Goal: Task Accomplishment & Management: Use online tool/utility

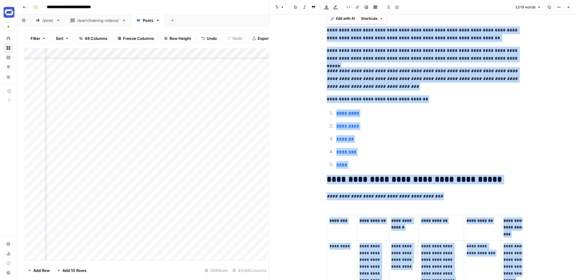
scroll to position [1861, 2508]
click at [568, 8] on icon "button" at bounding box center [569, 7] width 4 height 4
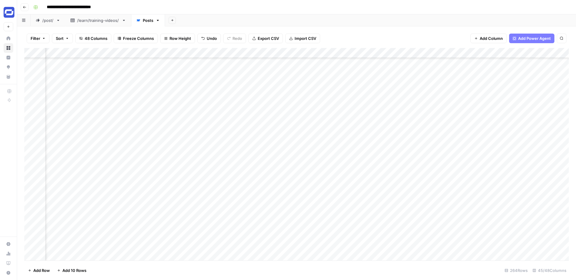
scroll to position [1861, 0]
click at [38, 39] on span "Filter" at bounding box center [36, 38] width 10 height 6
click at [74, 68] on button "Add Filter" at bounding box center [146, 68] width 224 height 8
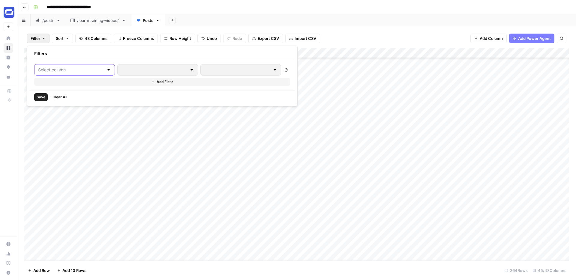
click at [78, 71] on input "text" at bounding box center [71, 70] width 66 height 6
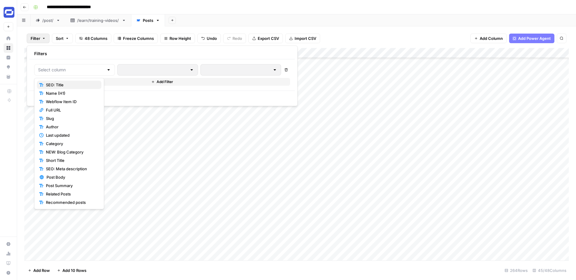
click at [65, 83] on span "SEO: Title" at bounding box center [71, 85] width 51 height 6
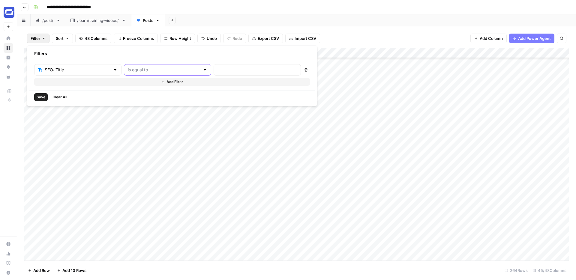
click at [160, 69] on input "text" at bounding box center [164, 70] width 72 height 6
click at [128, 101] on span "contains" at bounding box center [140, 102] width 57 height 6
type input "contains"
click at [218, 67] on input "text" at bounding box center [258, 70] width 80 height 6
paste input "FOCA"
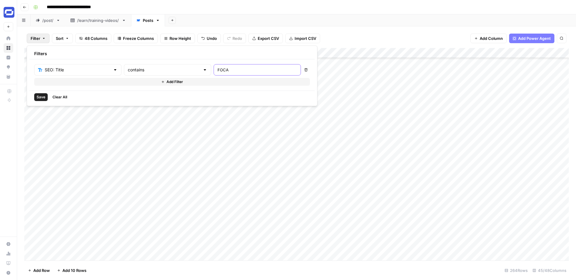
type input "FOCA"
click at [40, 95] on span "Save" at bounding box center [41, 97] width 9 height 5
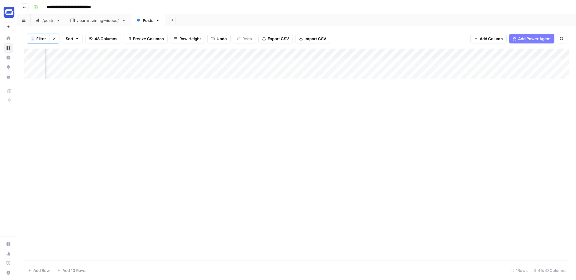
scroll to position [0, 1148]
click at [353, 63] on div "Add Column" at bounding box center [296, 64] width 545 height 30
click at [474, 63] on div "Add Column" at bounding box center [296, 64] width 545 height 30
click at [277, 63] on div "Add Column" at bounding box center [296, 64] width 545 height 30
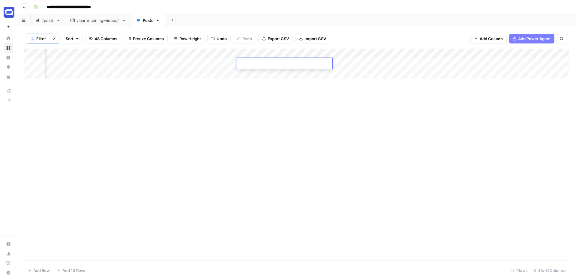
type textarea "**********"
click at [277, 64] on div "Add Column" at bounding box center [296, 64] width 545 height 30
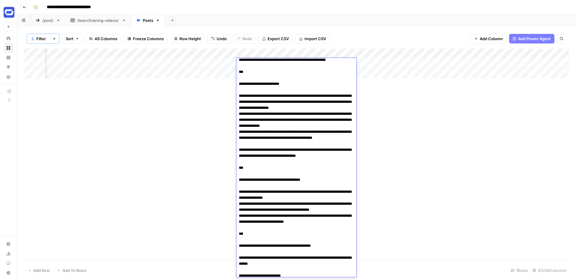
scroll to position [474, 0]
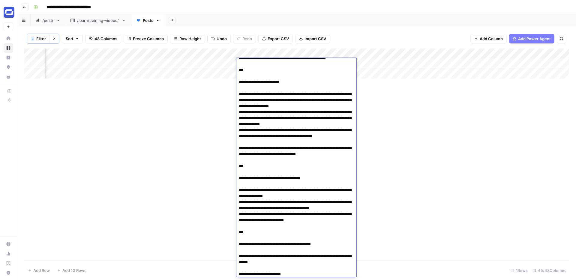
drag, startPoint x: 238, startPoint y: 136, endPoint x: 307, endPoint y: 213, distance: 103.1
click at [307, 213] on textarea at bounding box center [297, 148] width 120 height 1125
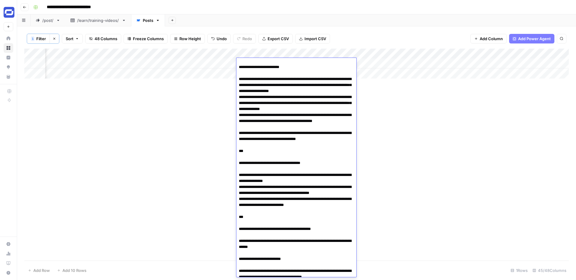
scroll to position [489, 0]
click at [347, 201] on textarea at bounding box center [297, 132] width 120 height 1125
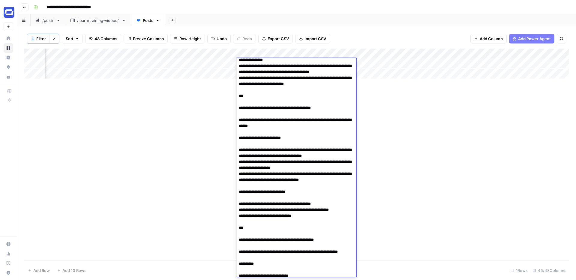
scroll to position [527, 0]
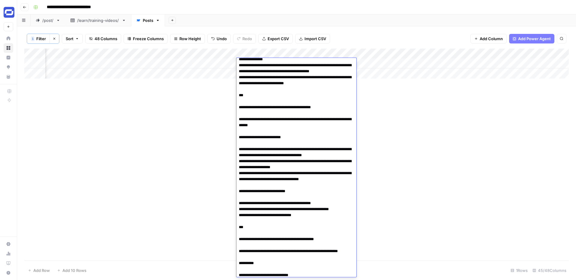
drag, startPoint x: 239, startPoint y: 167, endPoint x: 277, endPoint y: 186, distance: 43.1
click at [277, 186] on textarea at bounding box center [297, 50] width 120 height 1035
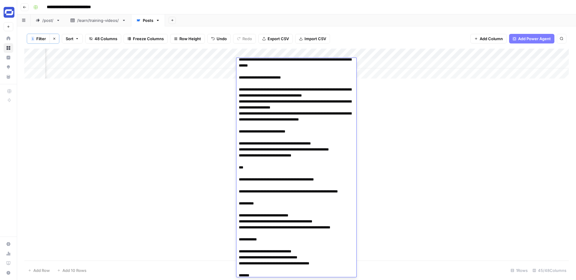
scroll to position [592, 0]
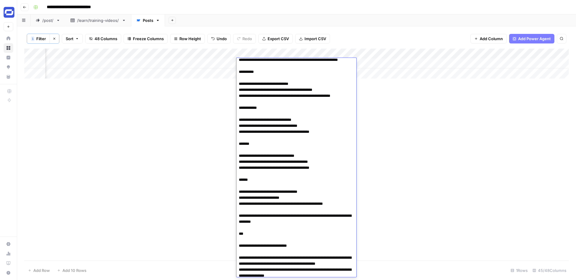
type textarea "**********"
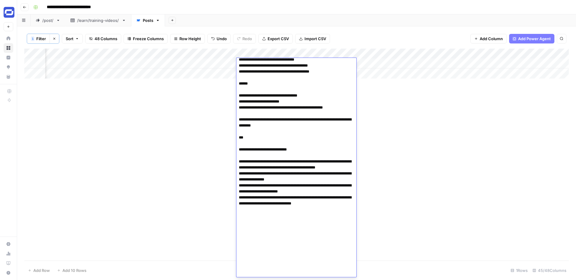
scroll to position [685, 0]
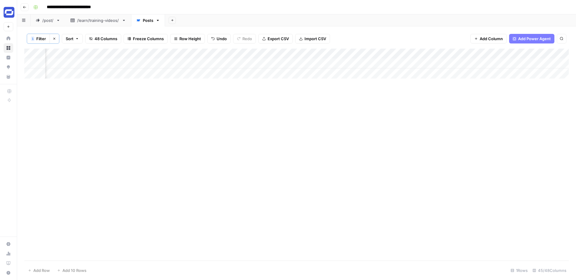
click at [385, 159] on div "Add Column" at bounding box center [296, 155] width 545 height 212
click at [402, 64] on div "Add Column" at bounding box center [296, 64] width 545 height 30
click at [395, 64] on textarea "**********" at bounding box center [412, 64] width 96 height 8
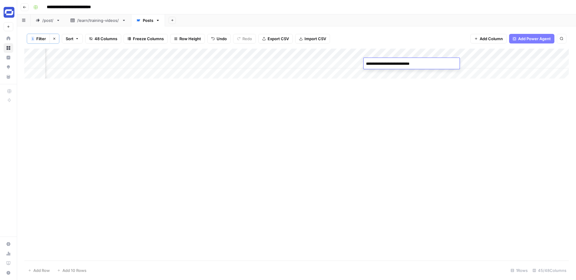
click at [395, 64] on textarea "**********" at bounding box center [412, 64] width 96 height 8
type textarea "**********"
click at [457, 64] on div "Add Column" at bounding box center [296, 64] width 545 height 30
click at [371, 65] on div "Add Column" at bounding box center [296, 64] width 545 height 30
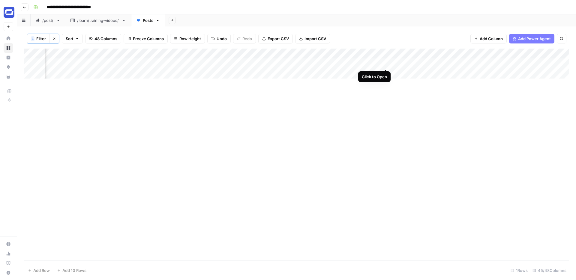
click at [385, 63] on div "Add Column" at bounding box center [296, 64] width 545 height 30
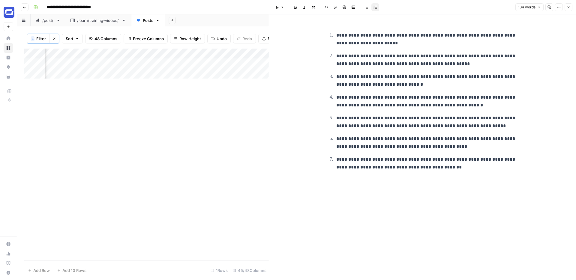
click at [392, 101] on p "**********" at bounding box center [427, 102] width 182 height 16
click at [567, 8] on button "Close" at bounding box center [569, 7] width 8 height 8
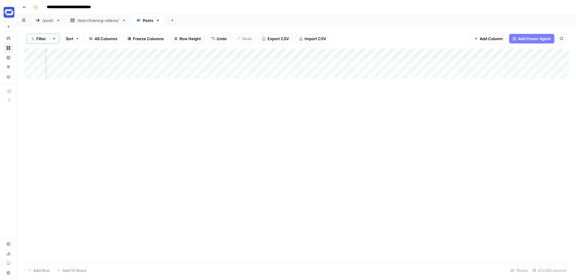
click at [442, 62] on div "Add Column" at bounding box center [296, 64] width 545 height 30
click at [442, 62] on textarea at bounding box center [439, 64] width 96 height 8
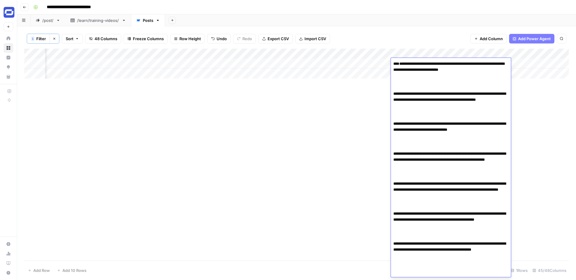
drag, startPoint x: 479, startPoint y: 97, endPoint x: 392, endPoint y: 87, distance: 87.3
click at [392, 87] on textarea "**********" at bounding box center [451, 184] width 120 height 249
click at [396, 88] on textarea "**********" at bounding box center [451, 184] width 120 height 249
click at [394, 95] on textarea "**********" at bounding box center [451, 172] width 120 height 225
click at [401, 76] on textarea "**********" at bounding box center [451, 172] width 120 height 225
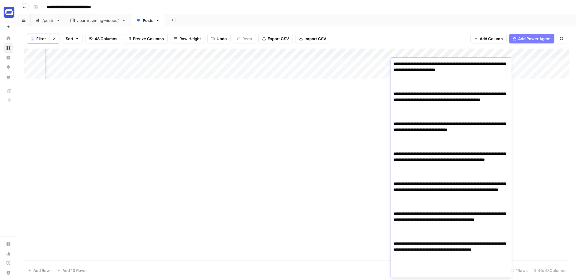
paste textarea "**********"
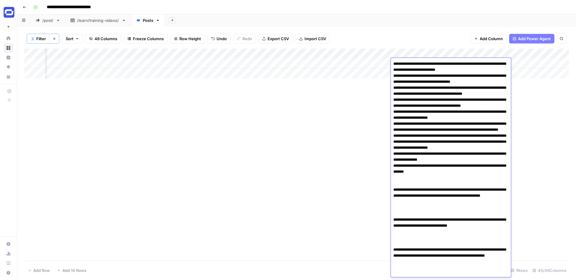
scroll to position [52, 0]
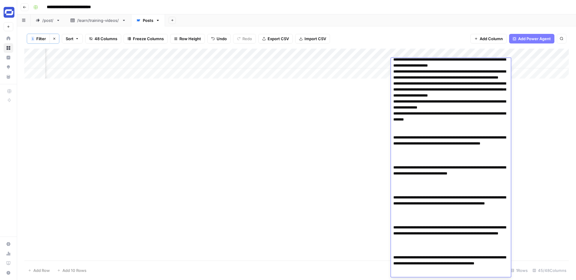
drag, startPoint x: 445, startPoint y: 164, endPoint x: 399, endPoint y: 149, distance: 48.2
click at [399, 149] on textarea at bounding box center [451, 174] width 120 height 333
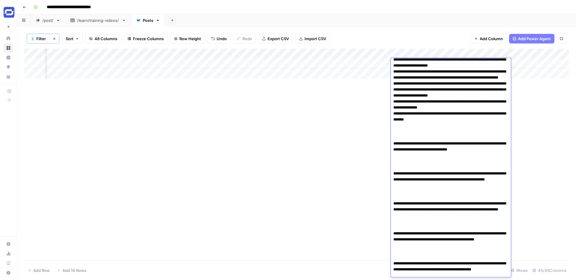
click at [393, 154] on textarea at bounding box center [451, 159] width 120 height 303
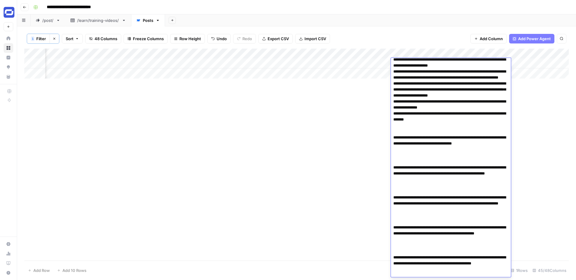
drag, startPoint x: 502, startPoint y: 155, endPoint x: 400, endPoint y: 149, distance: 102.2
click at [400, 149] on textarea at bounding box center [451, 156] width 120 height 297
click at [393, 178] on textarea at bounding box center [451, 156] width 120 height 297
click at [394, 215] on textarea at bounding box center [451, 156] width 120 height 297
click at [394, 251] on textarea at bounding box center [451, 156] width 120 height 297
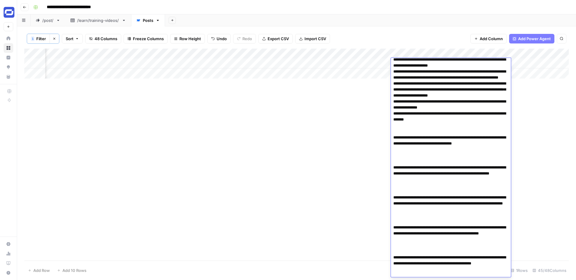
drag, startPoint x: 393, startPoint y: 179, endPoint x: 392, endPoint y: 150, distance: 29.5
click at [392, 150] on textarea at bounding box center [451, 156] width 120 height 297
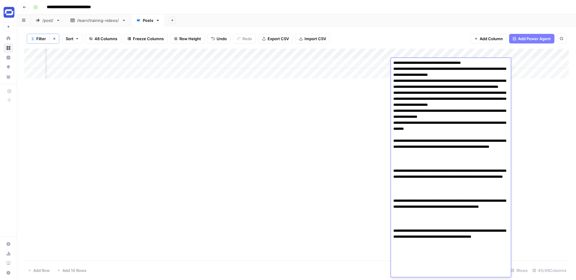
scroll to position [43, 0]
drag, startPoint x: 439, startPoint y: 166, endPoint x: 400, endPoint y: 152, distance: 41.3
click at [400, 152] on textarea at bounding box center [451, 147] width 120 height 261
drag, startPoint x: 394, startPoint y: 189, endPoint x: 393, endPoint y: 155, distance: 33.9
click at [393, 155] on textarea at bounding box center [451, 147] width 120 height 261
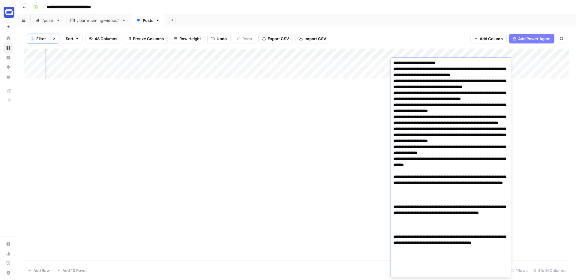
scroll to position [7, 0]
drag, startPoint x: 454, startPoint y: 202, endPoint x: 399, endPoint y: 187, distance: 57.1
click at [399, 187] on textarea at bounding box center [451, 165] width 120 height 225
click at [408, 209] on textarea at bounding box center [451, 165] width 120 height 225
paste textarea "**********"
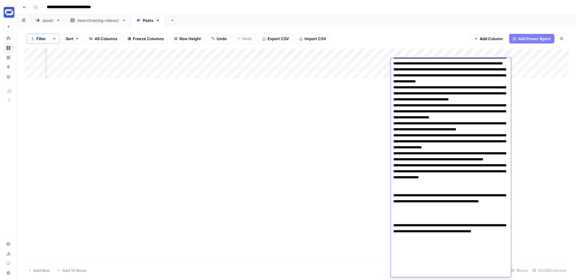
scroll to position [133, 0]
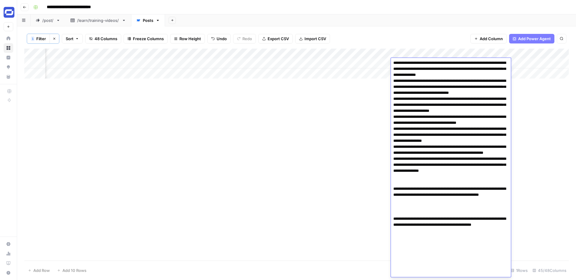
drag, startPoint x: 423, startPoint y: 237, endPoint x: 400, endPoint y: 223, distance: 26.9
click at [400, 223] on textarea at bounding box center [451, 102] width 120 height 351
click at [427, 239] on textarea at bounding box center [451, 102] width 120 height 351
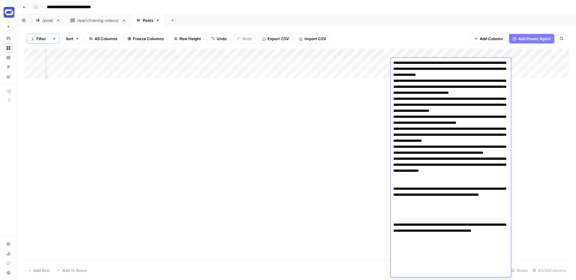
paste textarea "**********"
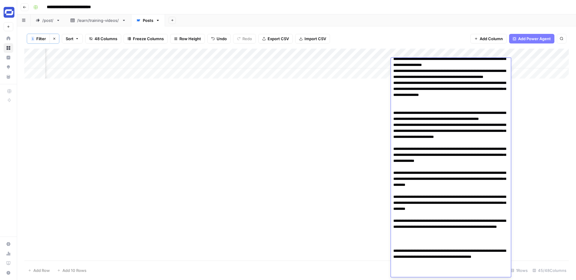
scroll to position [247, 0]
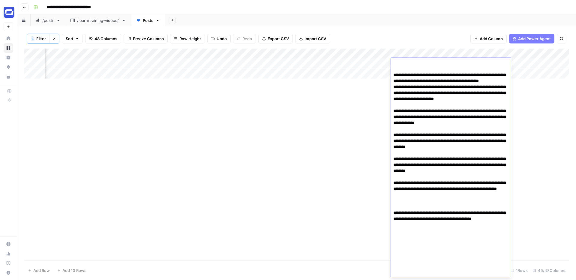
click at [394, 262] on textarea at bounding box center [451, 45] width 120 height 465
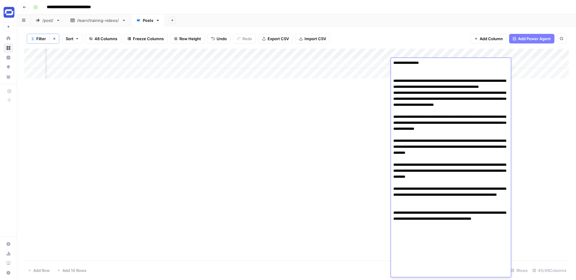
scroll to position [241, 0]
drag, startPoint x: 425, startPoint y: 273, endPoint x: 400, endPoint y: 260, distance: 27.5
click at [400, 260] on textarea at bounding box center [451, 48] width 120 height 459
click at [440, 271] on textarea at bounding box center [451, 48] width 120 height 459
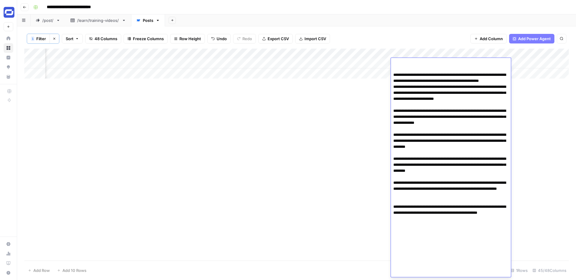
paste textarea "**********"
type textarea "**********"
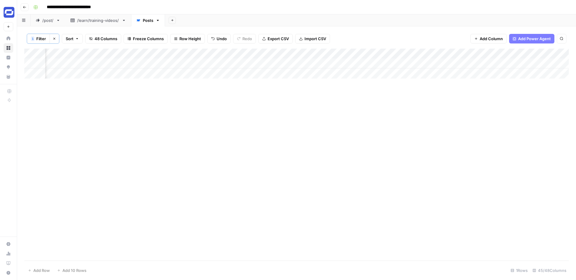
scroll to position [0, 1583]
click at [391, 62] on div "Add Column" at bounding box center [296, 64] width 545 height 30
click at [471, 64] on div "Add Column" at bounding box center [296, 64] width 545 height 30
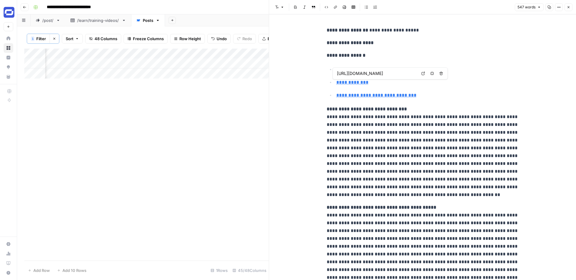
type input "https://synthesia.notion.site/FOCA-Framework-grading-4125a034e69b46b18ba74635a2…"
click at [568, 6] on icon "button" at bounding box center [569, 7] width 4 height 4
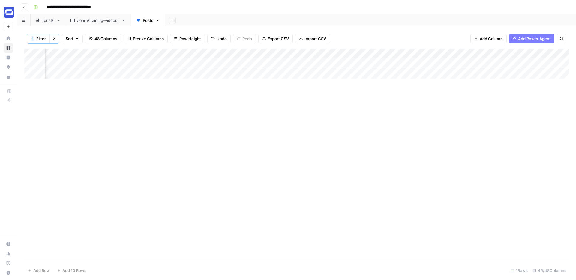
scroll to position [0, 1774]
click at [348, 63] on div "Add Column" at bounding box center [296, 64] width 545 height 30
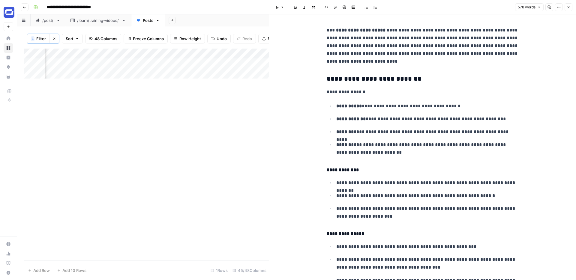
click at [569, 6] on icon "button" at bounding box center [569, 7] width 4 height 4
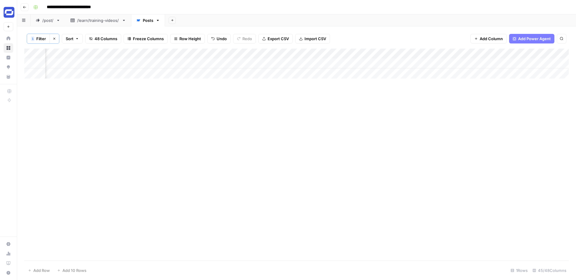
scroll to position [0, 1847]
click at [436, 63] on div "Add Column" at bounding box center [296, 64] width 545 height 30
click at [45, 40] on span "Filter" at bounding box center [41, 39] width 10 height 6
click at [41, 98] on span "Save" at bounding box center [41, 97] width 9 height 5
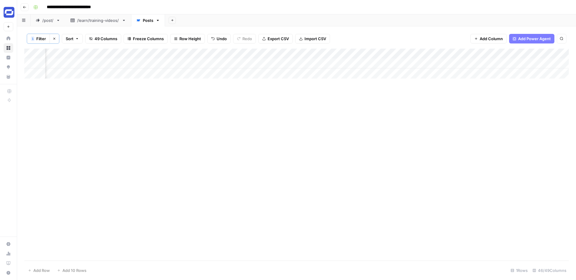
scroll to position [0, 2179]
click at [273, 54] on div "Add Column" at bounding box center [296, 64] width 545 height 30
click at [183, 70] on input "Suggested Changes new" at bounding box center [185, 68] width 61 height 6
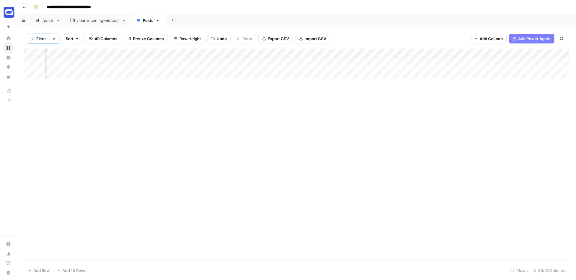
click at [327, 54] on div "Add Column" at bounding box center [296, 64] width 545 height 30
click at [300, 68] on input "Output (1)" at bounding box center [314, 68] width 61 height 6
paste input "Suggested Changes new"
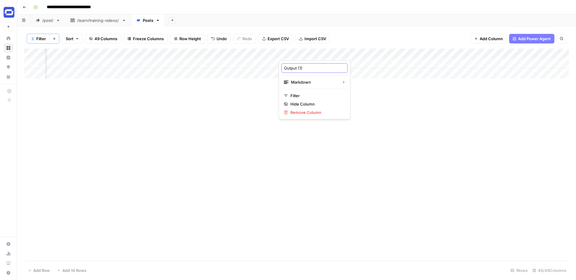
type input "Suggested Changes new"
click at [274, 54] on div "Add Column" at bounding box center [296, 64] width 545 height 30
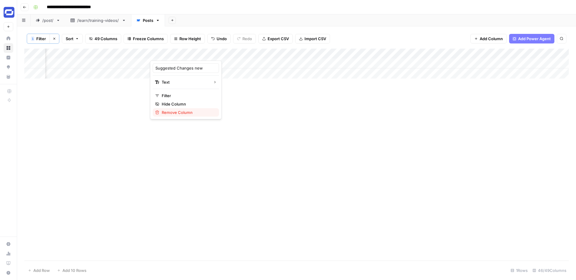
click at [178, 110] on span "Remove Column" at bounding box center [188, 113] width 53 height 6
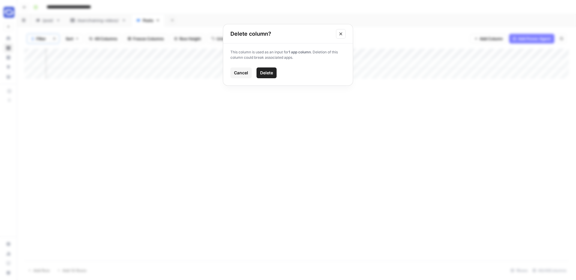
click at [271, 71] on span "Delete" at bounding box center [266, 73] width 13 height 6
click at [439, 53] on div "Add Column" at bounding box center [296, 64] width 545 height 30
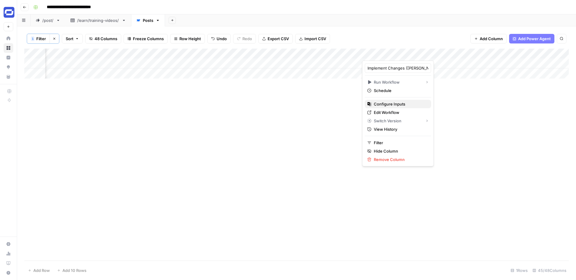
click at [390, 104] on span "Configure Inputs" at bounding box center [400, 104] width 53 height 6
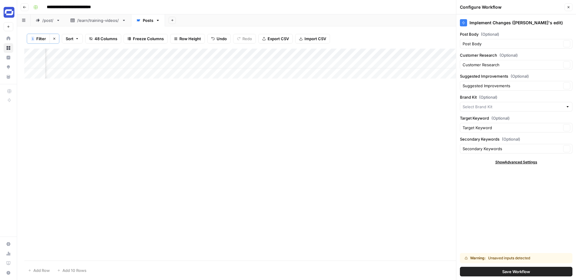
type input "Synthesia"
click at [525, 84] on input "Suggested Improvements (Optional)" at bounding box center [512, 86] width 99 height 6
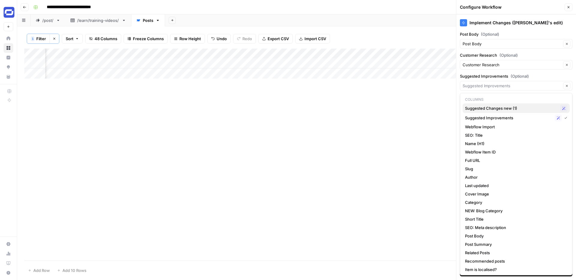
click at [504, 110] on span "Suggested Changes new (1)" at bounding box center [511, 108] width 93 height 6
type input "Suggested Changes new (1)"
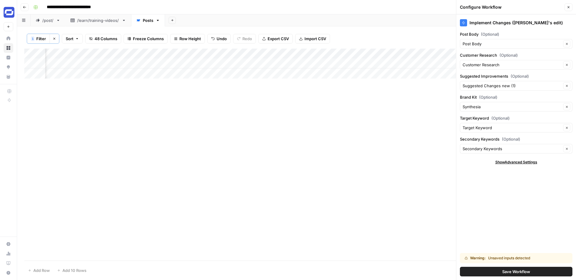
click at [514, 271] on span "Save Workflow" at bounding box center [516, 272] width 28 height 6
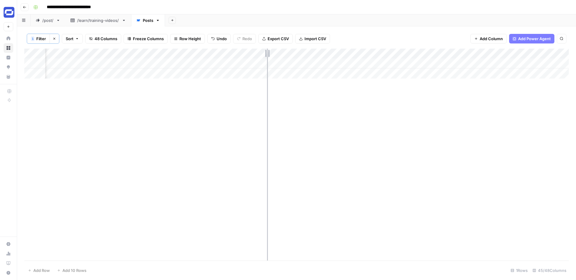
drag, startPoint x: 205, startPoint y: 54, endPoint x: 272, endPoint y: 55, distance: 66.9
click at [272, 55] on div "Add Column" at bounding box center [296, 64] width 545 height 30
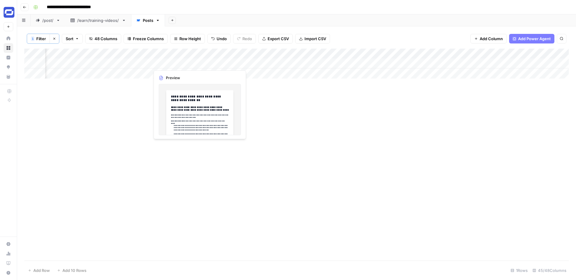
click at [265, 64] on div "Add Column" at bounding box center [296, 64] width 545 height 30
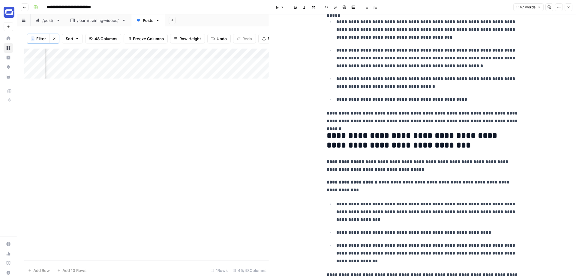
scroll to position [108, 0]
click at [459, 180] on p "**********" at bounding box center [423, 186] width 192 height 16
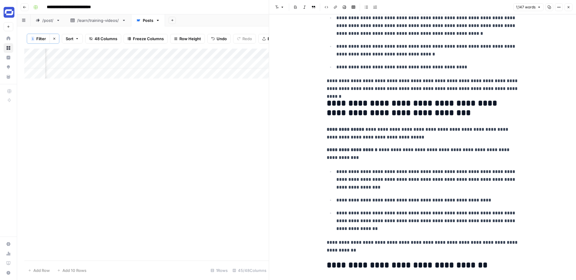
scroll to position [140, 0]
click at [410, 222] on p "**********" at bounding box center [427, 220] width 182 height 23
click at [431, 228] on p "**********" at bounding box center [427, 220] width 182 height 23
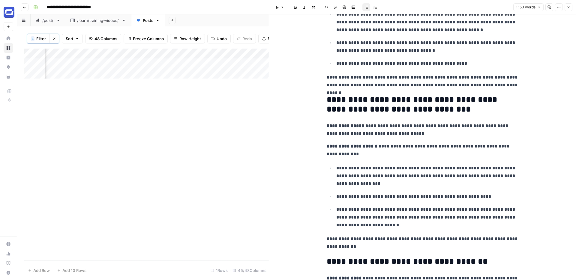
scroll to position [0, 0]
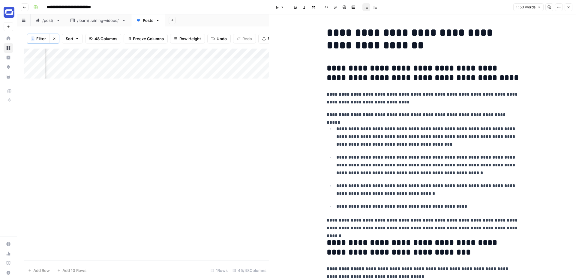
click at [569, 8] on icon "button" at bounding box center [569, 7] width 4 height 4
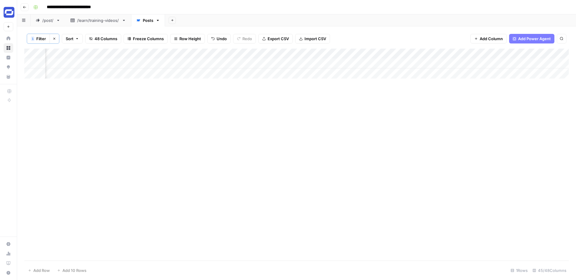
click at [473, 63] on div "Add Column" at bounding box center [296, 64] width 545 height 30
click at [388, 63] on div "Add Column" at bounding box center [296, 64] width 545 height 30
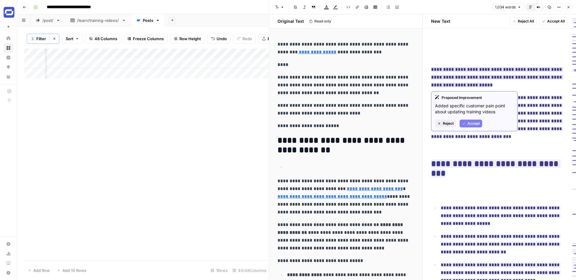
click at [448, 120] on button "Reject" at bounding box center [445, 124] width 21 height 8
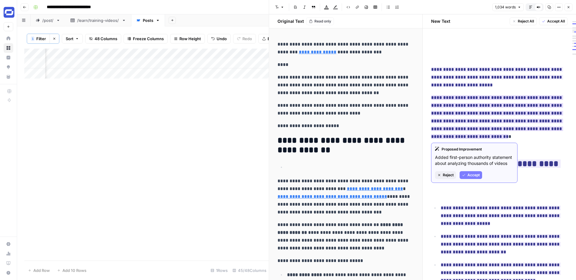
click at [444, 173] on span "Reject" at bounding box center [448, 175] width 11 height 5
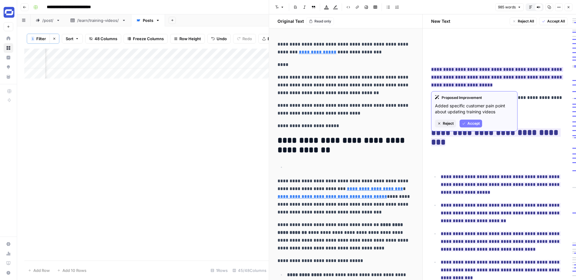
click at [447, 124] on span "Reject" at bounding box center [448, 123] width 11 height 5
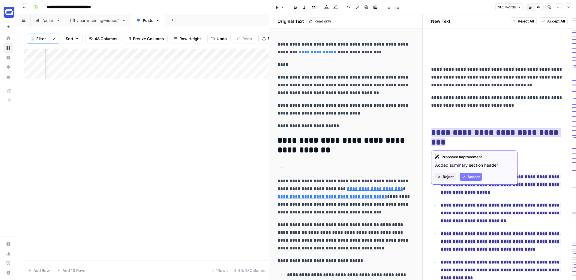
click at [449, 176] on span "Reject" at bounding box center [448, 176] width 11 height 5
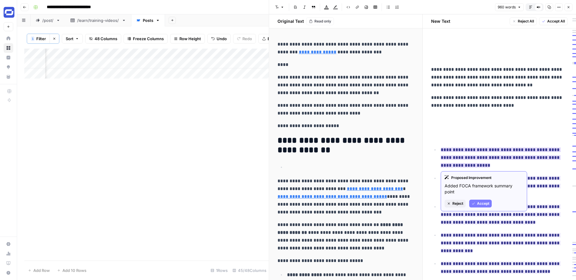
click at [453, 202] on span "Reject" at bounding box center [458, 203] width 11 height 5
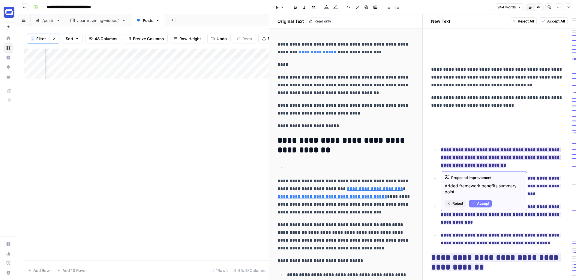
click at [456, 201] on button "Reject" at bounding box center [455, 204] width 21 height 8
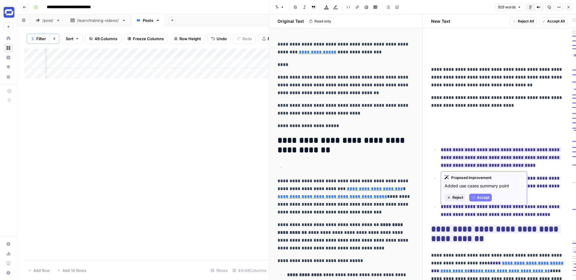
click at [453, 195] on span "Reject" at bounding box center [458, 197] width 11 height 5
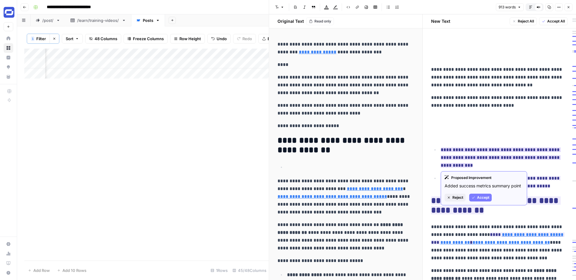
click at [460, 196] on span "Reject" at bounding box center [458, 197] width 11 height 5
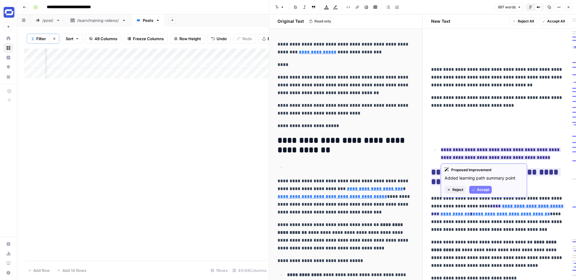
click at [455, 191] on span "Reject" at bounding box center [458, 189] width 11 height 5
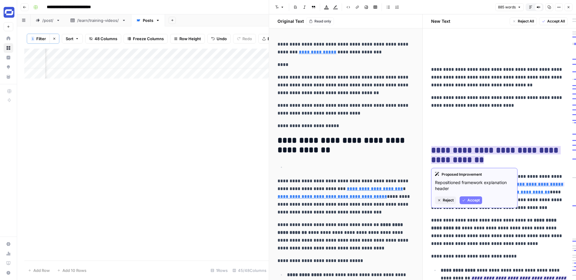
click at [448, 199] on span "Reject" at bounding box center [448, 200] width 11 height 5
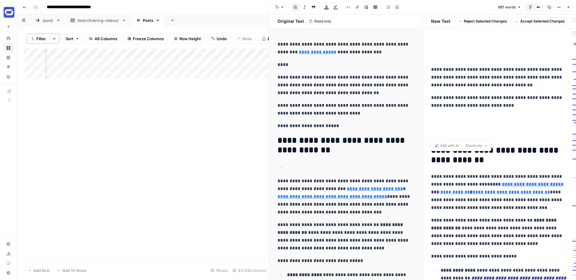
drag, startPoint x: 441, startPoint y: 134, endPoint x: 436, endPoint y: 35, distance: 98.9
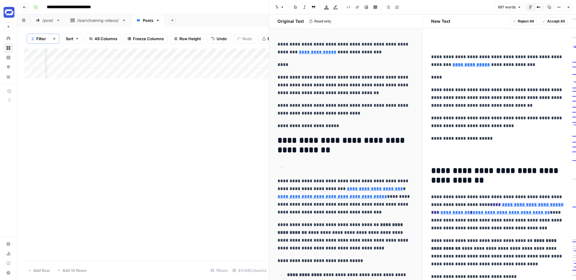
click at [432, 56] on p "**********" at bounding box center [499, 61] width 137 height 16
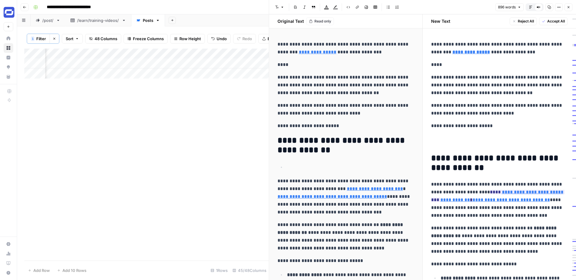
click at [499, 52] on p "**********" at bounding box center [499, 49] width 137 height 16
click at [526, 74] on p "**********" at bounding box center [499, 85] width 137 height 23
click at [445, 139] on h2 "**********" at bounding box center [499, 141] width 137 height 10
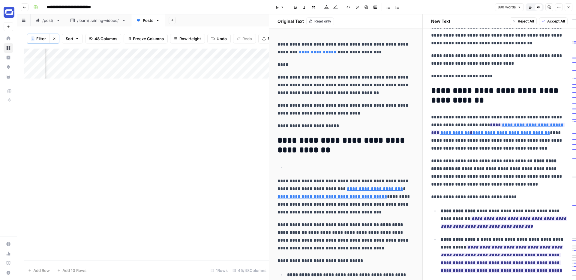
scroll to position [56, 0]
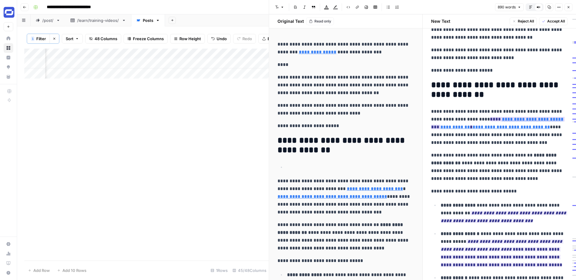
type input "https://www.researchgate.net/publication/248528255_A_Cognitive_Theory_of_Multim…"
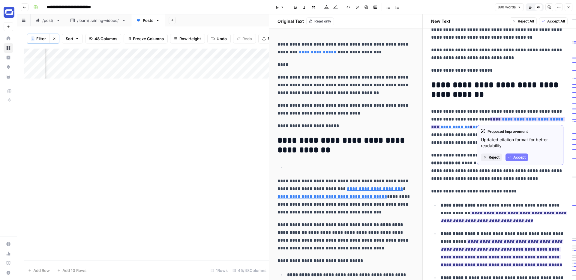
click at [514, 160] on span "Accept" at bounding box center [520, 157] width 12 height 5
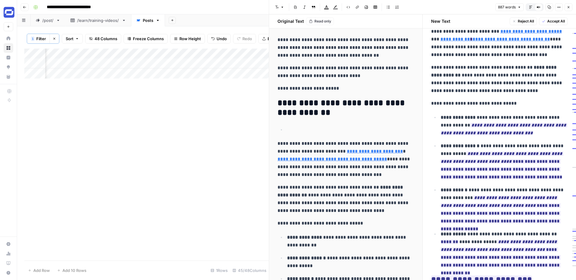
scroll to position [37, 0]
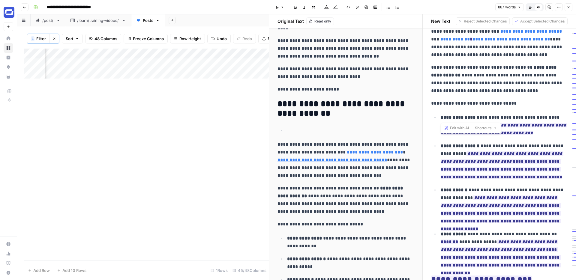
drag, startPoint x: 474, startPoint y: 117, endPoint x: 441, endPoint y: 115, distance: 33.1
click at [441, 115] on p "**********" at bounding box center [504, 125] width 127 height 23
copy strong "**********"
drag, startPoint x: 537, startPoint y: 135, endPoint x: 494, endPoint y: 125, distance: 43.5
click at [494, 125] on p "**********" at bounding box center [504, 125] width 127 height 23
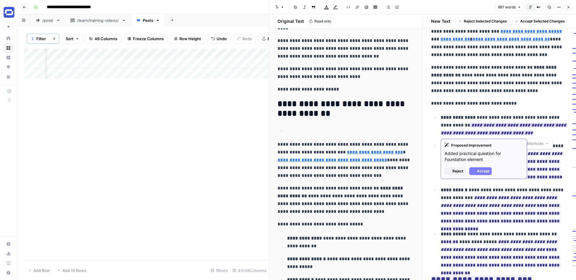
copy em "**********"
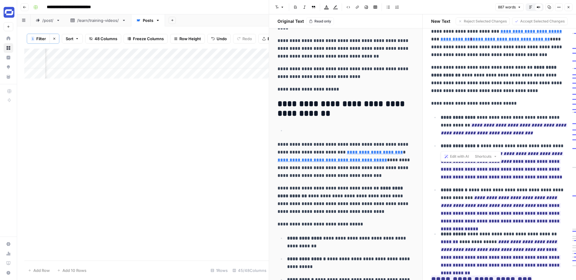
drag, startPoint x: 478, startPoint y: 145, endPoint x: 442, endPoint y: 144, distance: 36.3
click at [442, 144] on p "**********" at bounding box center [504, 161] width 127 height 39
copy strong "**********"
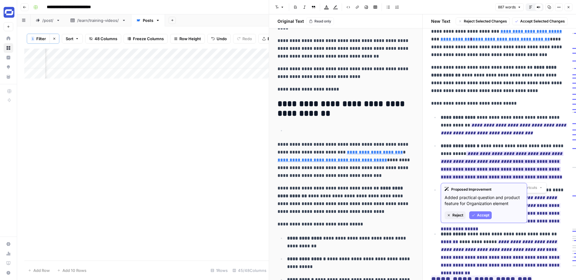
drag, startPoint x: 495, startPoint y: 179, endPoint x: 488, endPoint y: 153, distance: 26.3
click at [488, 153] on p "**********" at bounding box center [504, 161] width 127 height 39
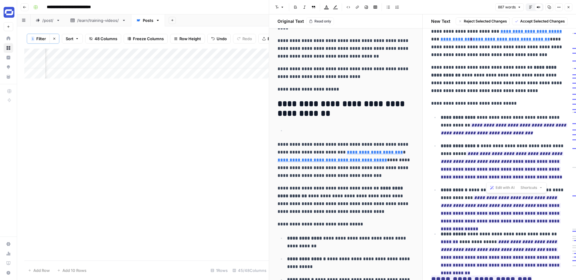
click at [526, 181] on p "**********" at bounding box center [504, 161] width 127 height 39
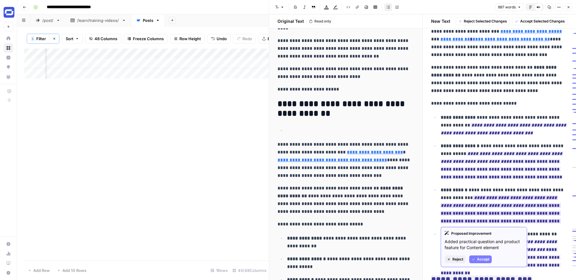
drag, startPoint x: 549, startPoint y: 221, endPoint x: 463, endPoint y: 197, distance: 89.4
click at [463, 197] on p "**********" at bounding box center [504, 205] width 127 height 39
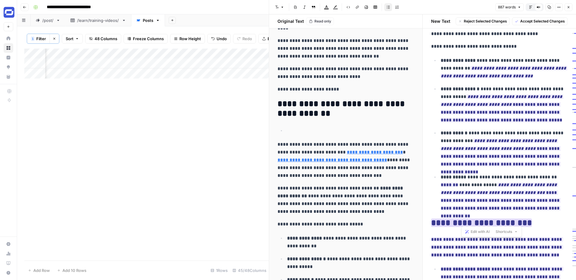
scroll to position [202, 0]
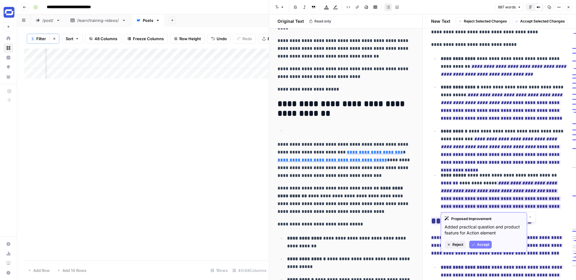
drag, startPoint x: 538, startPoint y: 207, endPoint x: 523, endPoint y: 182, distance: 28.9
click at [523, 182] on p "**********" at bounding box center [504, 191] width 127 height 39
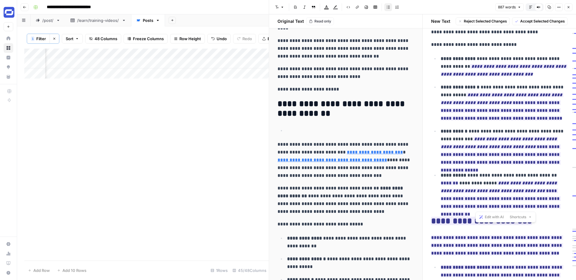
click at [539, 207] on p "**********" at bounding box center [504, 191] width 127 height 39
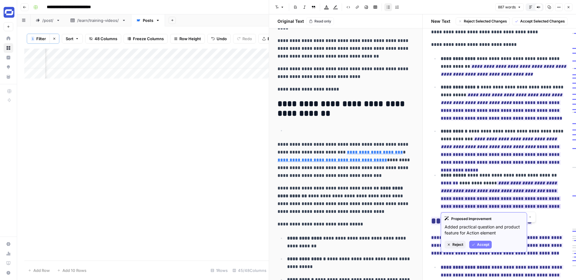
drag, startPoint x: 539, startPoint y: 207, endPoint x: 523, endPoint y: 182, distance: 29.6
click at [523, 182] on p "**********" at bounding box center [504, 191] width 127 height 39
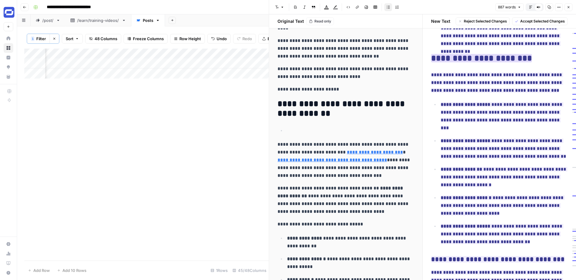
scroll to position [367, 0]
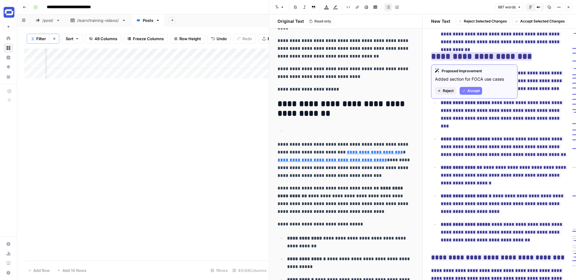
click at [468, 89] on span "Accept" at bounding box center [474, 90] width 12 height 5
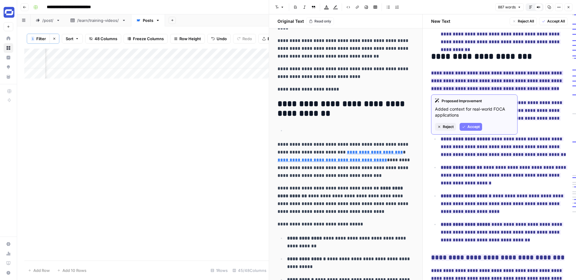
click at [471, 126] on span "Accept" at bounding box center [474, 126] width 12 height 5
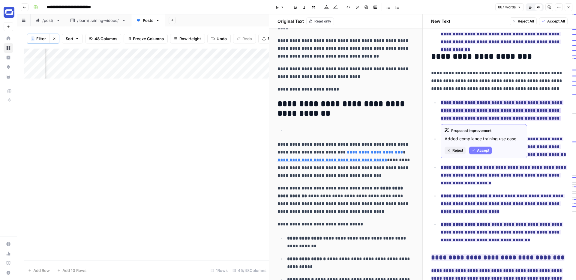
click at [477, 148] on button "Accept" at bounding box center [480, 151] width 23 height 8
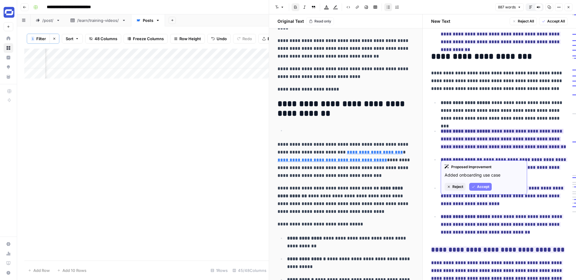
click at [482, 186] on span "Accept" at bounding box center [483, 186] width 12 height 5
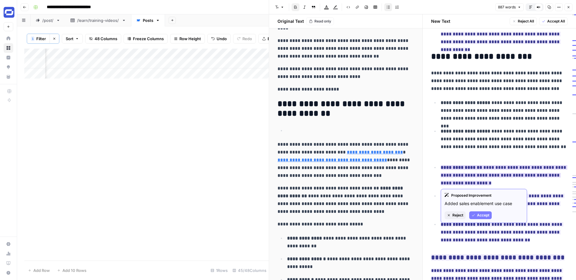
click at [482, 214] on span "Accept" at bounding box center [483, 215] width 12 height 5
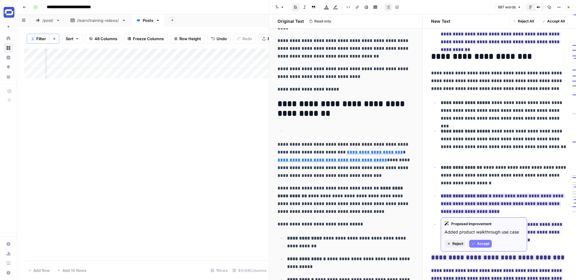
click at [477, 244] on span "Accept" at bounding box center [483, 243] width 12 height 5
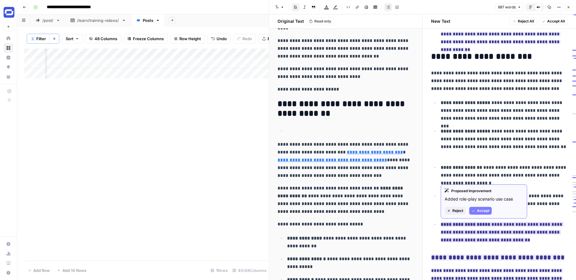
click at [485, 213] on span "Accept" at bounding box center [483, 210] width 12 height 5
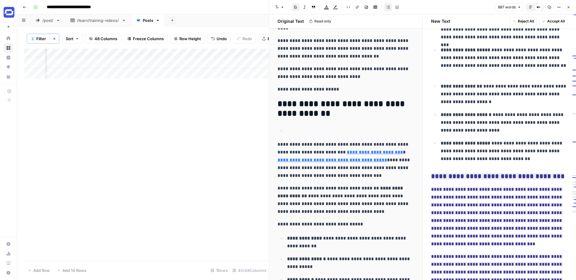
scroll to position [449, 0]
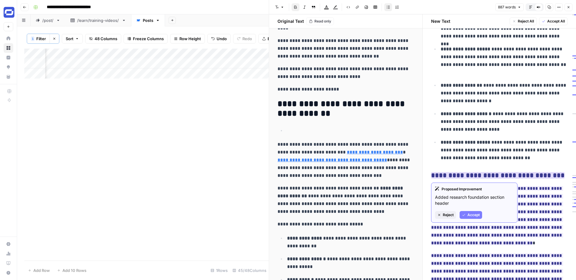
click at [469, 217] on span "Accept" at bounding box center [474, 215] width 12 height 5
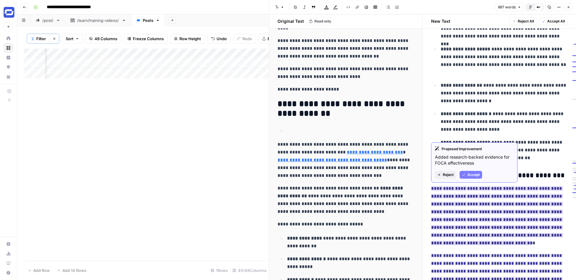
click at [473, 175] on span "Accept" at bounding box center [474, 174] width 12 height 5
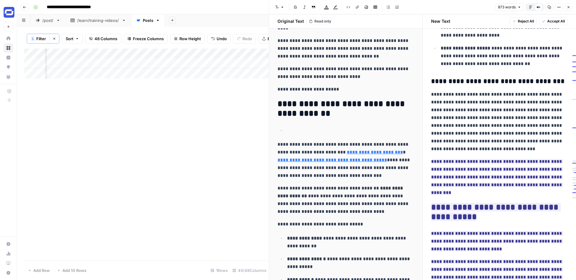
scroll to position [550, 0]
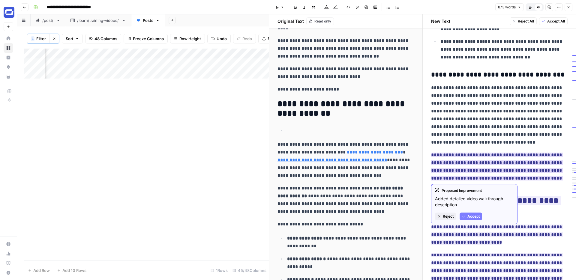
click at [469, 219] on button "Accept" at bounding box center [471, 217] width 23 height 8
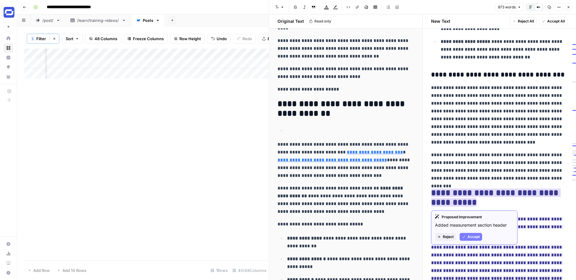
click at [473, 235] on span "Accept" at bounding box center [474, 236] width 12 height 5
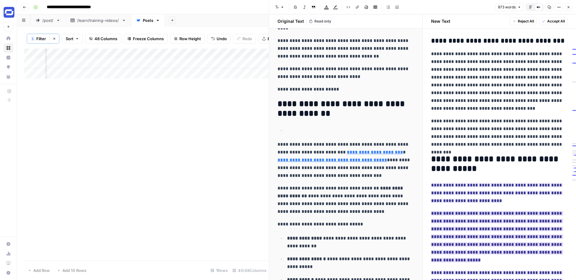
scroll to position [587, 0]
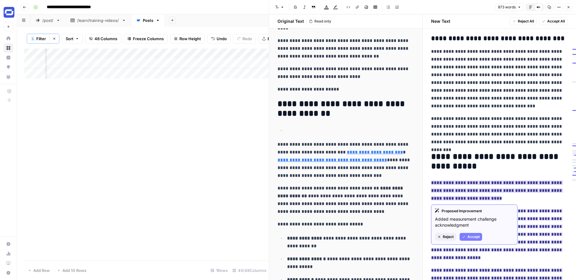
click at [472, 238] on span "Accept" at bounding box center [474, 236] width 12 height 5
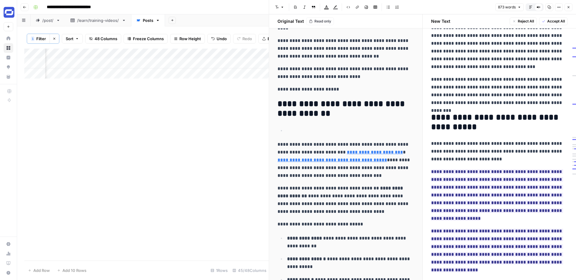
scroll to position [634, 0]
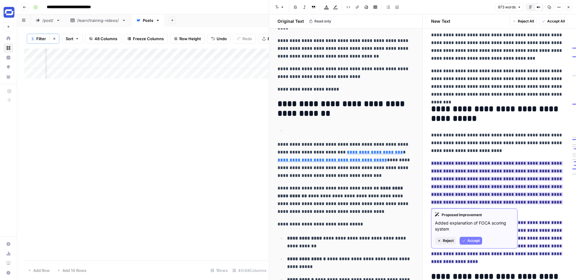
click at [475, 240] on span "Accept" at bounding box center [474, 240] width 12 height 5
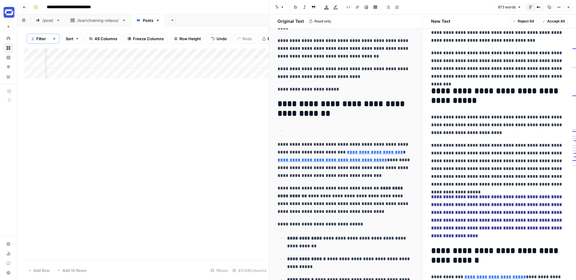
scroll to position [656, 0]
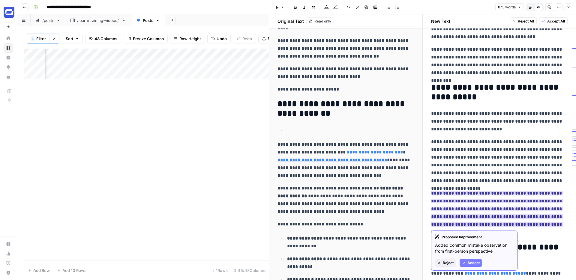
click at [471, 265] on span "Accept" at bounding box center [474, 263] width 12 height 5
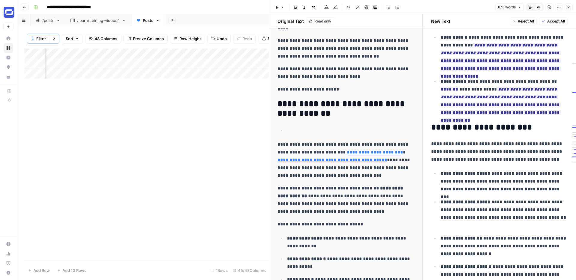
scroll to position [331, 0]
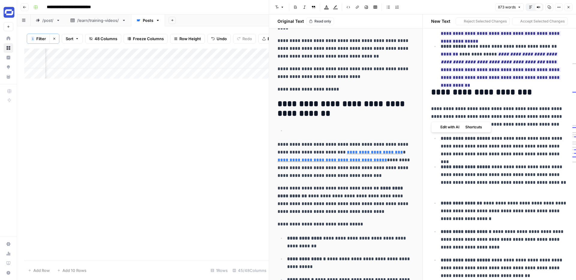
drag, startPoint x: 431, startPoint y: 93, endPoint x: 475, endPoint y: 152, distance: 74.1
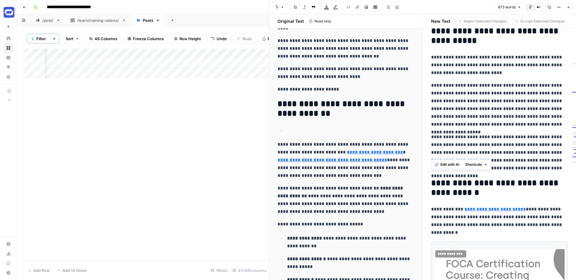
scroll to position [713, 0]
click at [562, 169] on p "**********" at bounding box center [499, 152] width 137 height 39
copy div "**********"
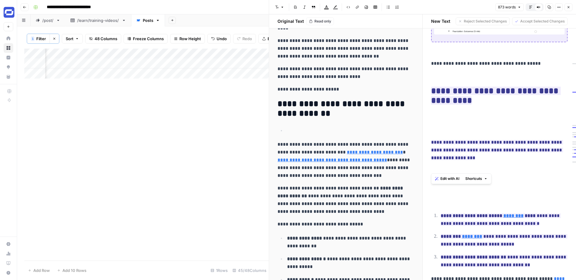
scroll to position [1254, 0]
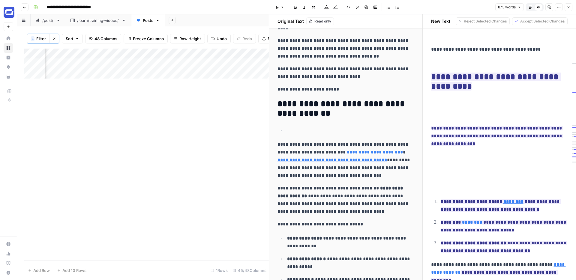
click at [570, 8] on icon "button" at bounding box center [569, 7] width 4 height 4
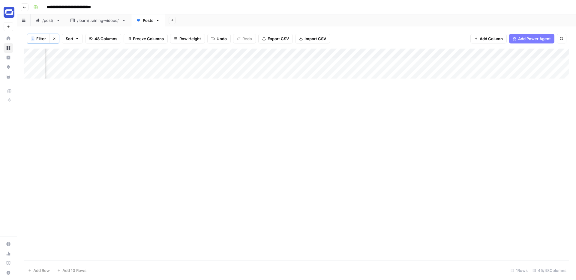
scroll to position [0, 1624]
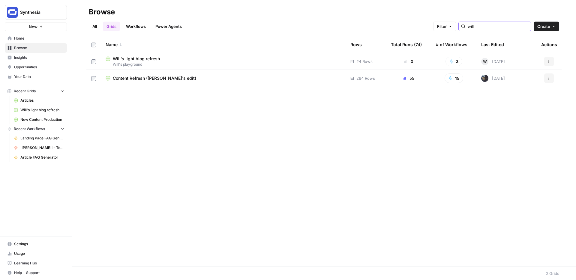
click at [494, 25] on input "will" at bounding box center [498, 26] width 61 height 6
click at [140, 23] on link "Workflows" at bounding box center [135, 27] width 27 height 10
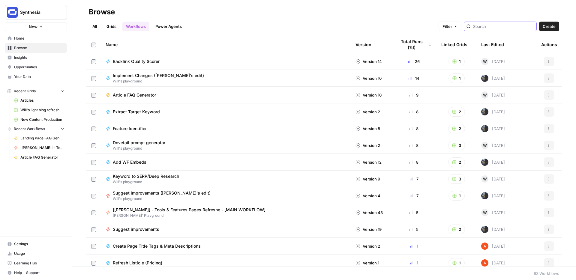
click at [514, 27] on input "search" at bounding box center [503, 26] width 61 height 6
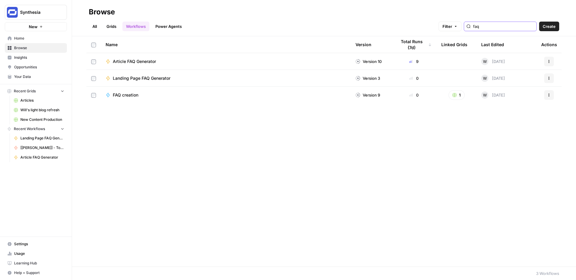
type input "faq"
click at [141, 59] on span "Article FAQ Generator" at bounding box center [134, 62] width 43 height 6
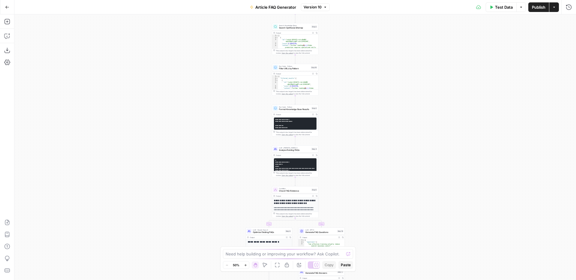
drag, startPoint x: 360, startPoint y: 156, endPoint x: 360, endPoint y: 90, distance: 65.7
click at [360, 90] on div "**********" at bounding box center [295, 147] width 562 height 266
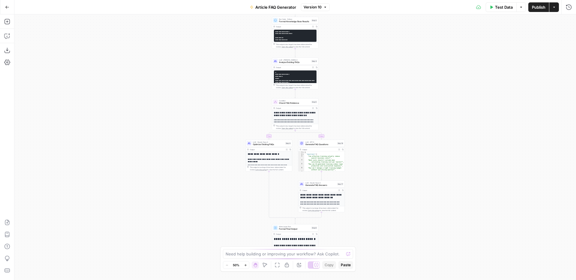
drag, startPoint x: 369, startPoint y: 177, endPoint x: 369, endPoint y: 81, distance: 96.4
click at [369, 81] on div "**********" at bounding box center [295, 147] width 562 height 266
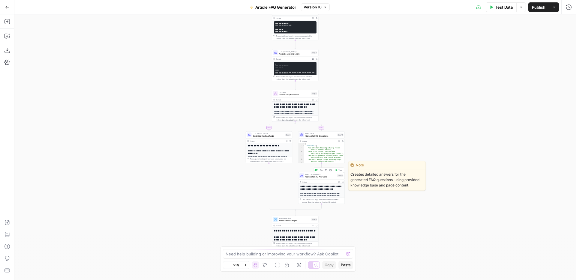
click at [319, 176] on span "Generate FAQ Answers" at bounding box center [321, 177] width 31 height 3
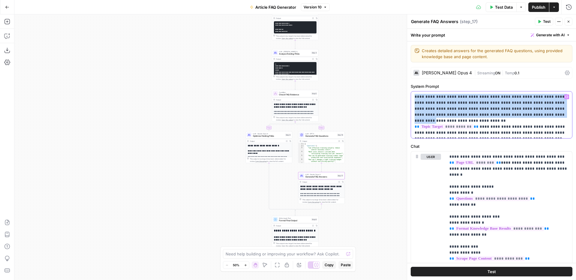
drag, startPoint x: 515, startPoint y: 115, endPoint x: 414, endPoint y: 95, distance: 102.8
click at [414, 95] on div "**********" at bounding box center [491, 115] width 161 height 47
copy p "**********"
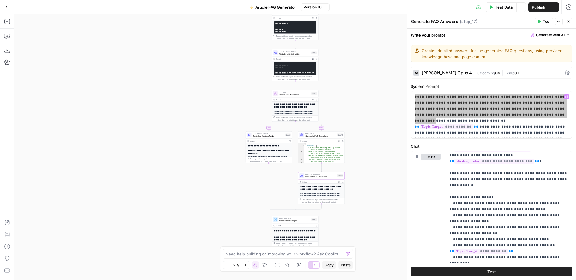
scroll to position [162, 0]
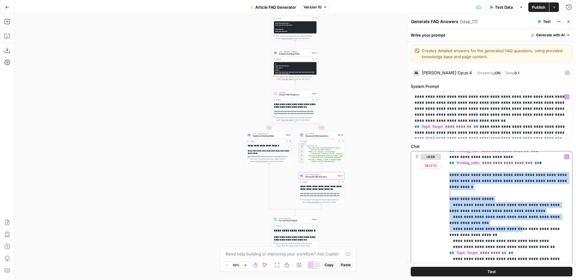
drag, startPoint x: 450, startPoint y: 169, endPoint x: 513, endPoint y: 220, distance: 81.5
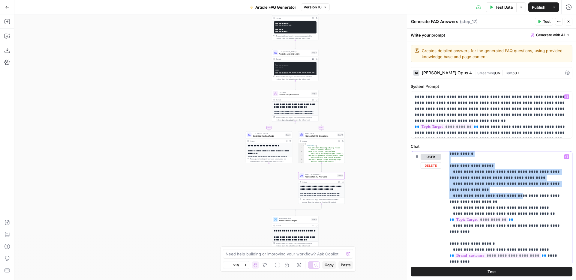
scroll to position [194, 0]
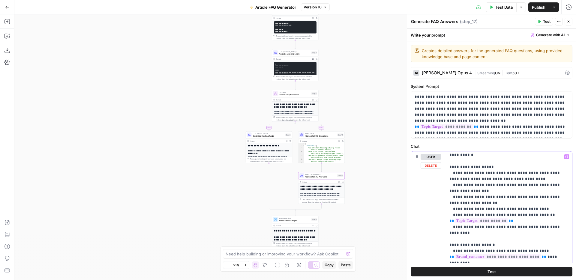
drag, startPoint x: 519, startPoint y: 175, endPoint x: 456, endPoint y: 166, distance: 63.5
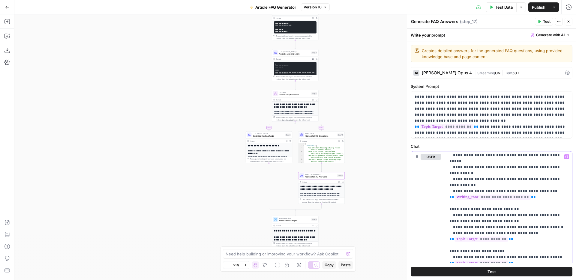
scroll to position [310, 0]
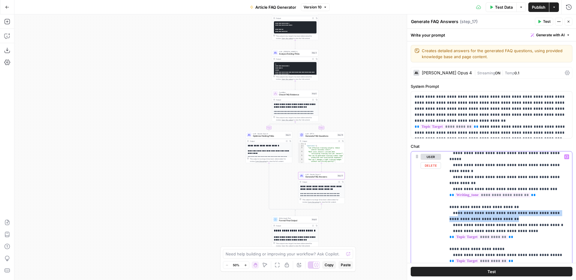
drag, startPoint x: 497, startPoint y: 197, endPoint x: 456, endPoint y: 188, distance: 41.5
click at [456, 188] on p "**********" at bounding box center [509, 237] width 119 height 786
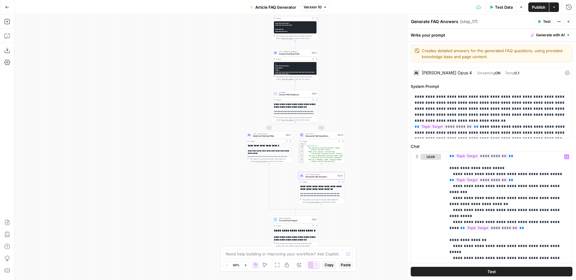
scroll to position [400, 0]
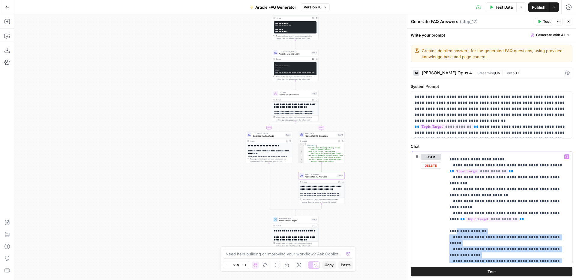
drag, startPoint x: 491, startPoint y: 225, endPoint x: 454, endPoint y: 195, distance: 47.1
click at [454, 195] on p "**********" at bounding box center [509, 147] width 119 height 786
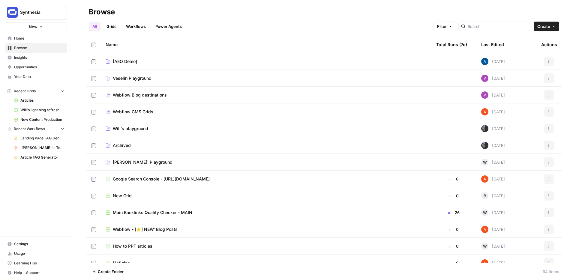
click at [28, 60] on span "Insights" at bounding box center [39, 57] width 50 height 5
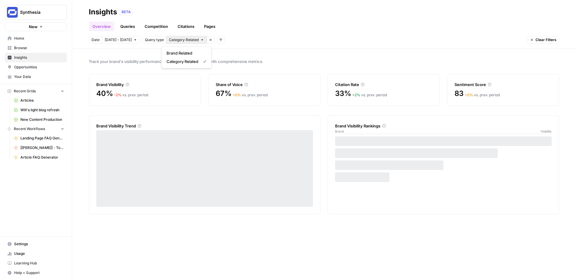
click at [201, 41] on icon "button" at bounding box center [203, 40] width 4 height 4
click at [210, 41] on icon "button" at bounding box center [211, 40] width 2 height 2
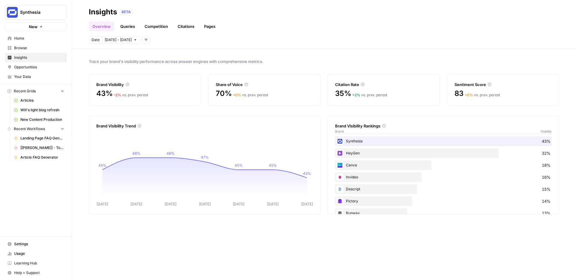
click at [131, 25] on link "Queries" at bounding box center [128, 27] width 22 height 10
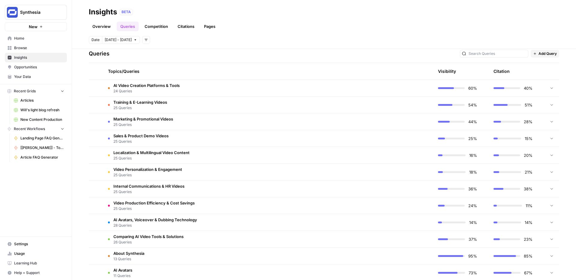
scroll to position [125, 0]
click at [185, 27] on link "Citations" at bounding box center [186, 27] width 24 height 10
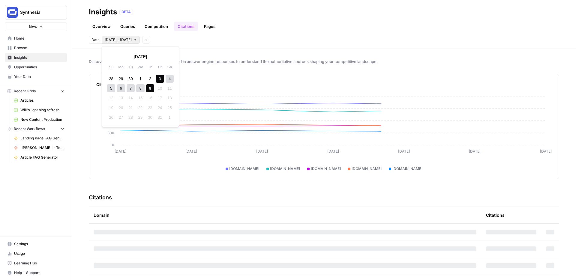
click at [113, 41] on span "Oct 3 - Oct 9" at bounding box center [118, 39] width 27 height 5
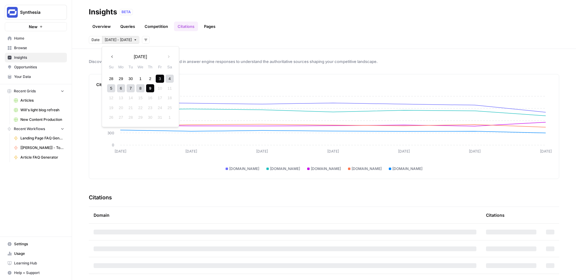
click at [113, 56] on icon "button" at bounding box center [112, 57] width 4 height 4
click at [112, 78] on div "31" at bounding box center [111, 79] width 8 height 8
click at [170, 59] on button "Next month" at bounding box center [168, 56] width 11 height 11
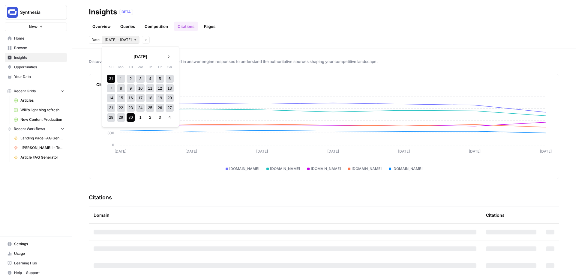
click at [170, 59] on button "Next month" at bounding box center [168, 56] width 11 height 11
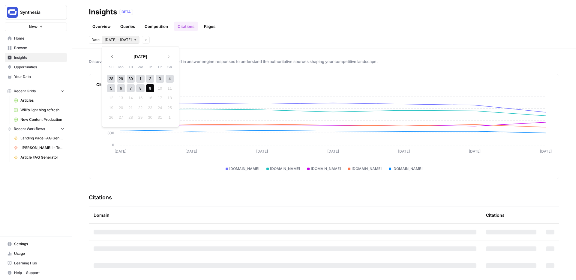
click at [149, 89] on div "9" at bounding box center [150, 88] width 8 height 8
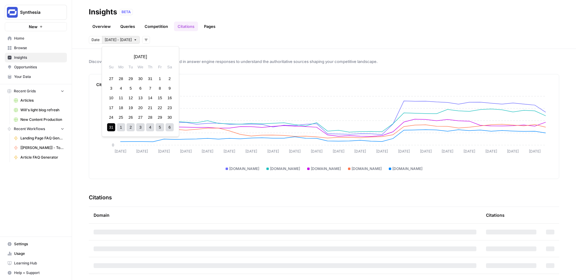
click at [124, 39] on span "Aug 31 - Oct 9" at bounding box center [118, 39] width 27 height 5
click at [112, 126] on div "31" at bounding box center [111, 127] width 8 height 8
click at [169, 56] on icon "button" at bounding box center [169, 57] width 2 height 2
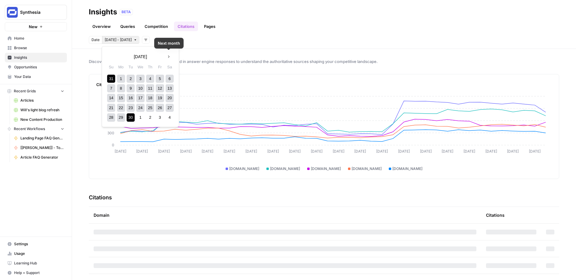
click at [169, 56] on icon "button" at bounding box center [169, 57] width 2 height 2
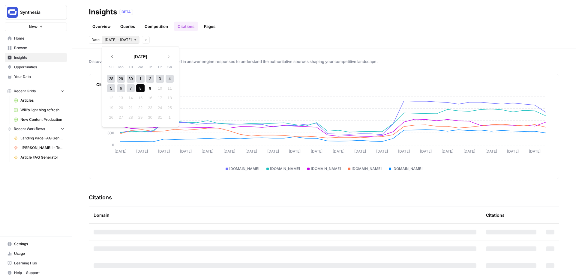
click at [137, 90] on div "8" at bounding box center [140, 88] width 8 height 8
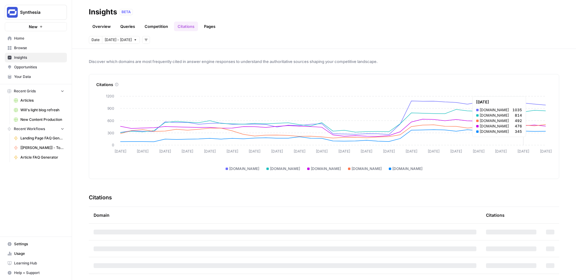
scroll to position [8, 0]
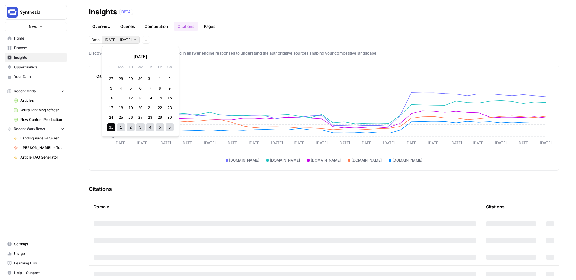
click at [124, 43] on button "Aug 31 - Oct 8" at bounding box center [121, 40] width 38 height 8
click at [167, 58] on icon "button" at bounding box center [169, 57] width 4 height 4
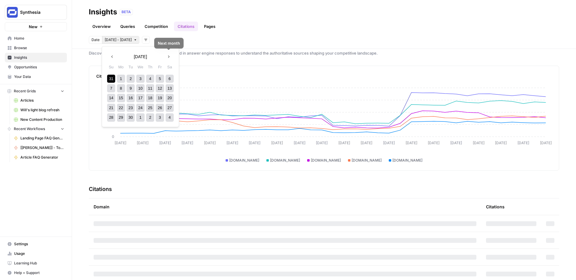
click at [167, 58] on icon "button" at bounding box center [169, 57] width 4 height 4
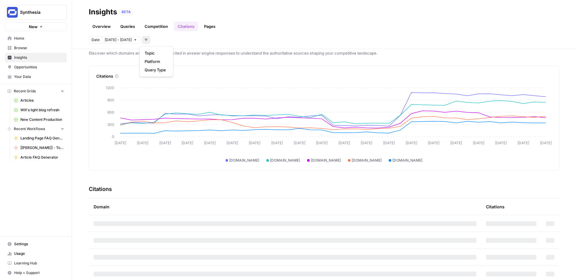
click at [144, 41] on icon "button" at bounding box center [146, 40] width 4 height 4
click at [116, 40] on span "Aug 31 - Oct 8" at bounding box center [118, 39] width 27 height 5
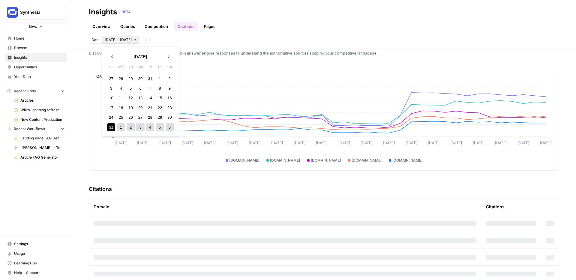
click at [170, 57] on icon "button" at bounding box center [169, 57] width 4 height 4
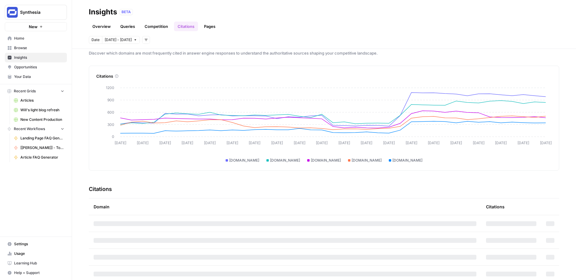
click at [230, 41] on div "Date Aug 31 - Oct 8 Add filters" at bounding box center [324, 40] width 471 height 8
click at [144, 41] on icon "button" at bounding box center [146, 40] width 4 height 4
click at [156, 70] on span "Query Type" at bounding box center [155, 70] width 21 height 6
click at [194, 38] on span "Select query type" at bounding box center [184, 39] width 30 height 5
click at [186, 62] on span "Category Related" at bounding box center [185, 62] width 32 height 6
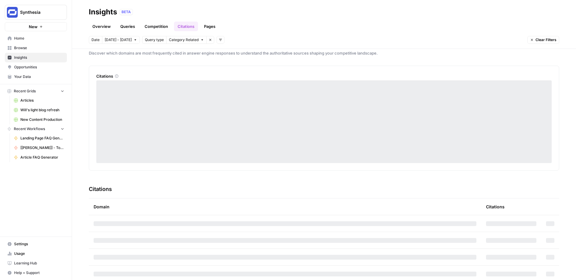
click at [217, 41] on button "Add filters" at bounding box center [221, 40] width 8 height 8
click at [223, 53] on span "Topic" at bounding box center [227, 53] width 16 height 6
click at [242, 41] on span "Select topics" at bounding box center [245, 39] width 22 height 5
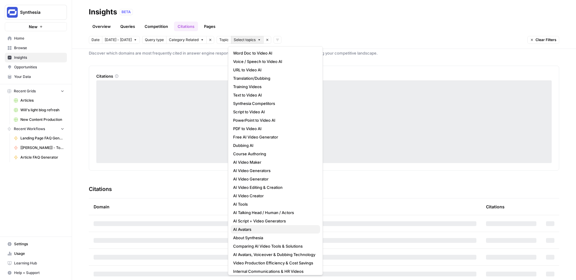
click at [250, 230] on span "AI Avatars" at bounding box center [274, 230] width 82 height 6
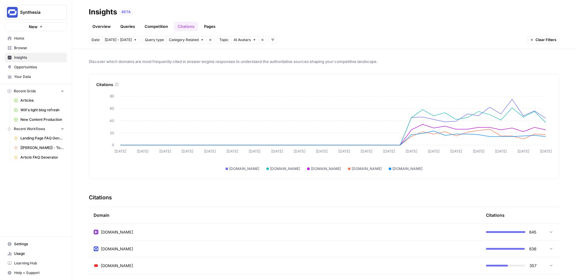
click at [271, 39] on icon "button" at bounding box center [273, 40] width 4 height 4
click at [281, 56] on span "Platform" at bounding box center [279, 53] width 16 height 6
click at [303, 41] on span "Select platform" at bounding box center [304, 39] width 26 height 5
click at [306, 60] on span "ChatGPT" at bounding box center [312, 62] width 30 height 6
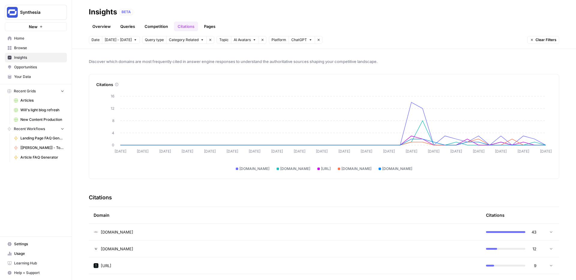
click at [377, 23] on div "Overview Queries Competition Citations Pages" at bounding box center [324, 24] width 471 height 14
click at [209, 25] on link "Pages" at bounding box center [210, 27] width 19 height 10
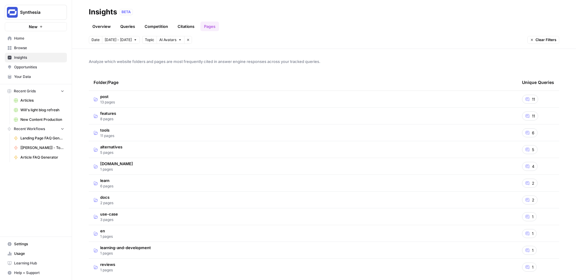
click at [120, 27] on link "Queries" at bounding box center [128, 27] width 22 height 10
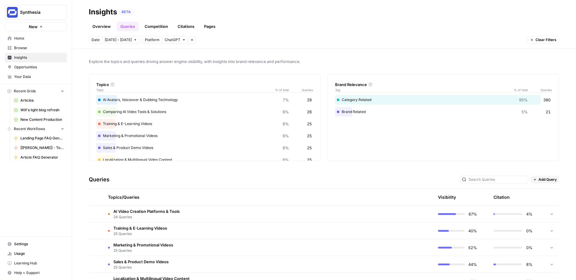
click at [158, 26] on link "Competition" at bounding box center [156, 27] width 31 height 10
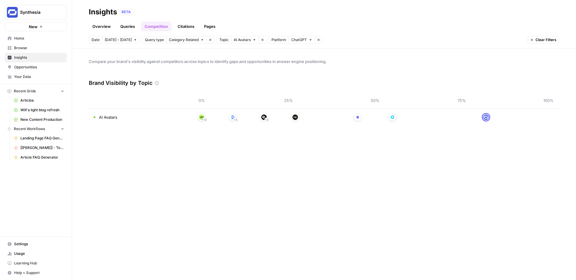
click at [288, 161] on div "Compare your brand's visibility against competitors across topics to identify g…" at bounding box center [324, 164] width 504 height 231
click at [187, 24] on link "Citations" at bounding box center [186, 27] width 24 height 10
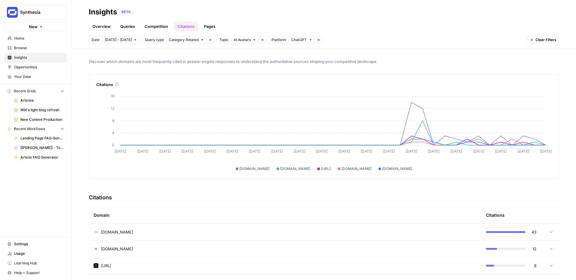
click at [165, 26] on link "Competition" at bounding box center [156, 27] width 31 height 10
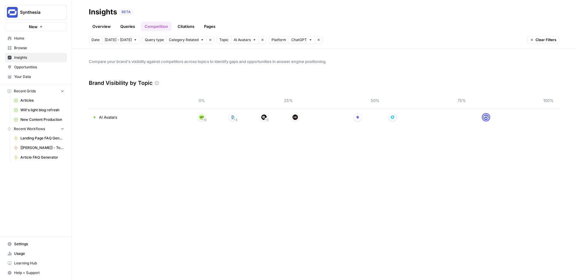
click at [184, 25] on link "Citations" at bounding box center [186, 27] width 24 height 10
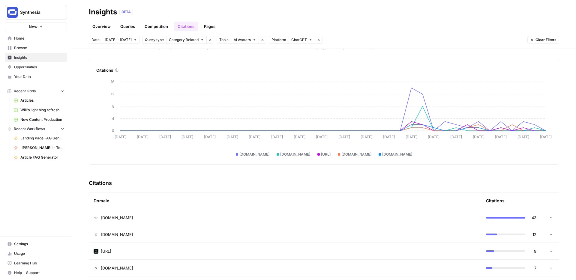
scroll to position [142, 0]
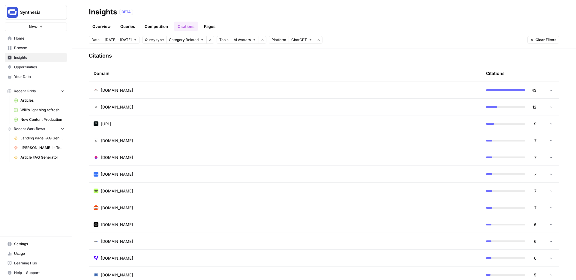
click at [554, 90] on td at bounding box center [550, 90] width 18 height 17
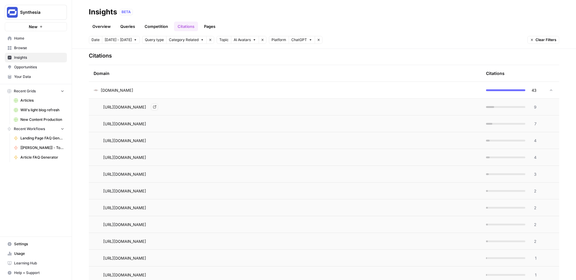
click at [156, 107] on icon "Go to page https://arxiv.org/abs/2505.24877" at bounding box center [154, 106] width 3 height 3
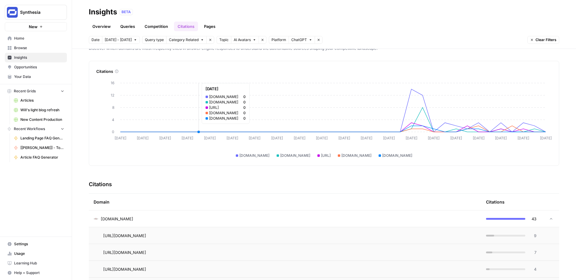
scroll to position [43, 0]
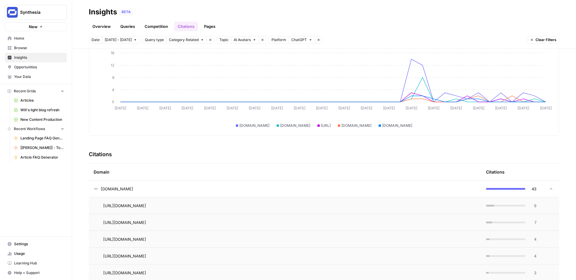
click at [553, 186] on td at bounding box center [550, 189] width 18 height 17
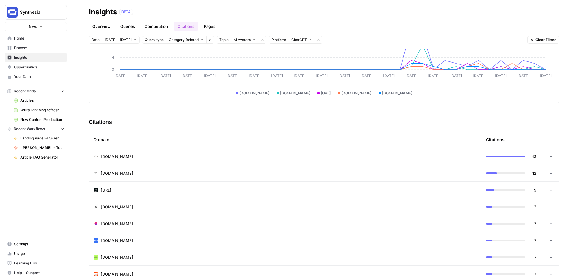
scroll to position [74, 0]
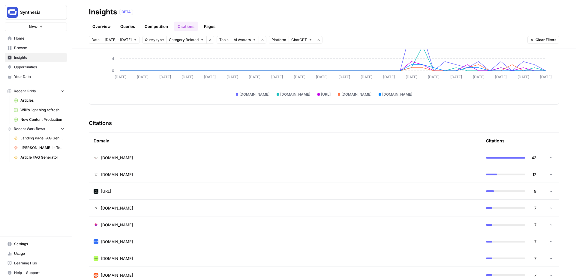
click at [551, 176] on icon at bounding box center [551, 174] width 4 height 4
click at [553, 176] on icon at bounding box center [551, 175] width 4 height 4
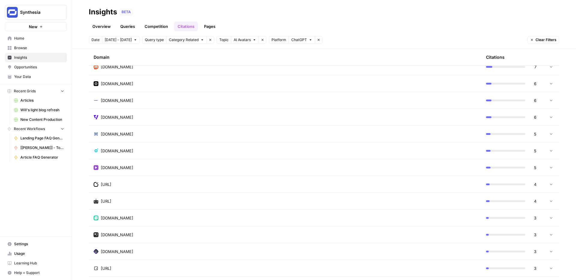
scroll to position [293, 0]
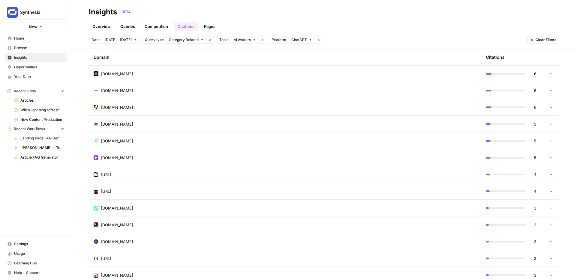
click at [551, 160] on div at bounding box center [551, 158] width 4 height 4
click at [551, 160] on icon at bounding box center [551, 158] width 4 height 4
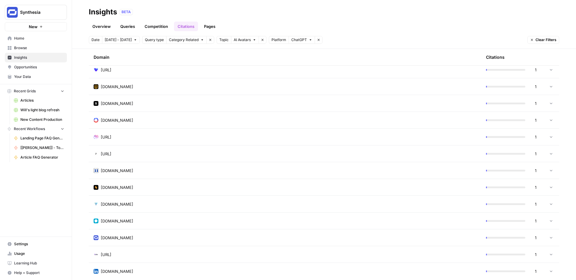
scroll to position [1634, 0]
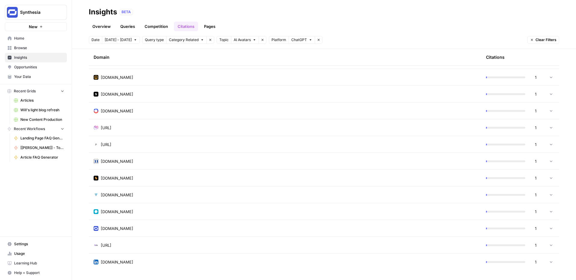
click at [553, 228] on icon at bounding box center [551, 228] width 4 height 4
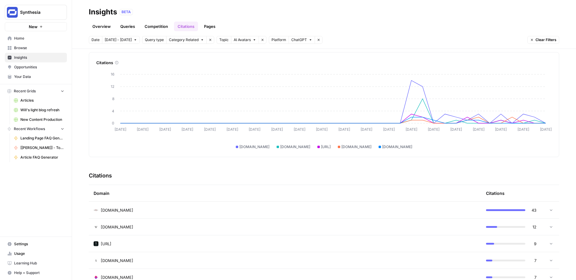
scroll to position [0, 0]
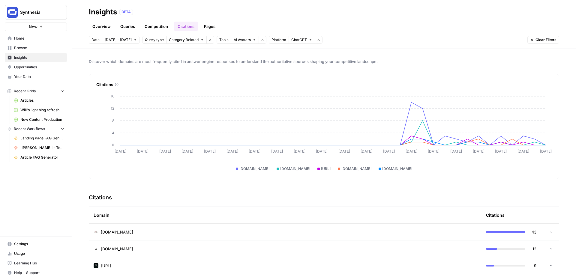
click at [163, 25] on link "Competition" at bounding box center [156, 27] width 31 height 10
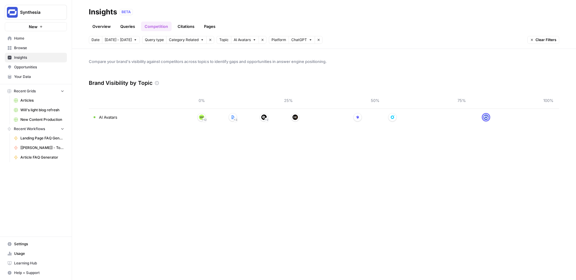
click at [182, 26] on link "Citations" at bounding box center [186, 27] width 24 height 10
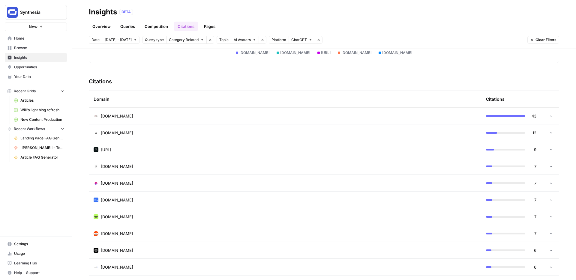
scroll to position [147, 0]
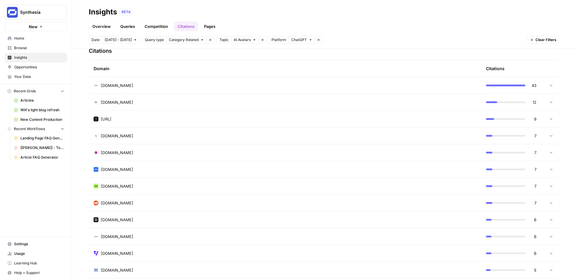
click at [551, 154] on icon at bounding box center [551, 152] width 4 height 4
click at [551, 154] on icon at bounding box center [551, 153] width 4 height 4
click at [550, 183] on td at bounding box center [550, 186] width 18 height 17
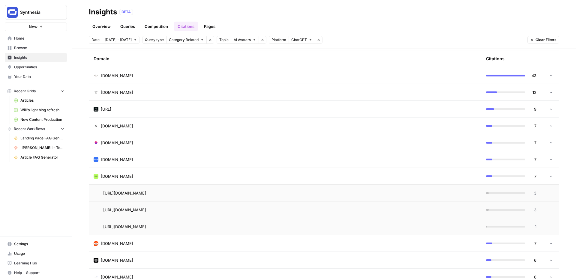
scroll to position [158, 0]
click at [550, 178] on td at bounding box center [550, 175] width 18 height 17
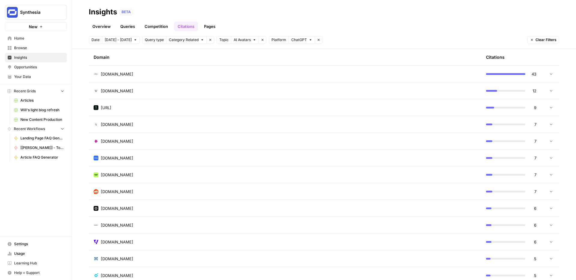
click at [550, 189] on td at bounding box center [550, 191] width 18 height 17
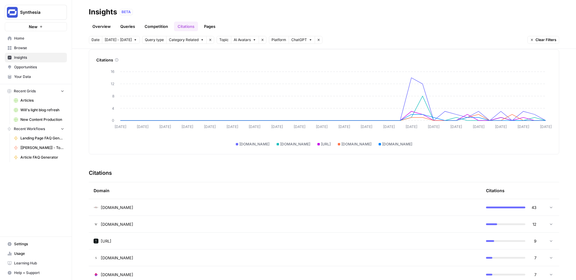
scroll to position [0, 0]
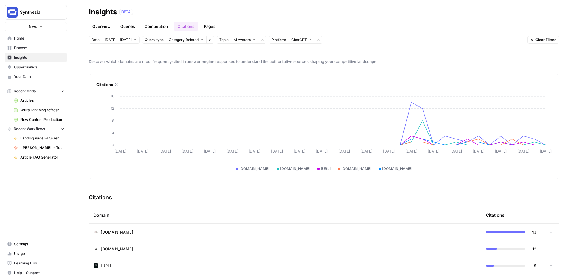
click at [131, 27] on link "Queries" at bounding box center [128, 27] width 22 height 10
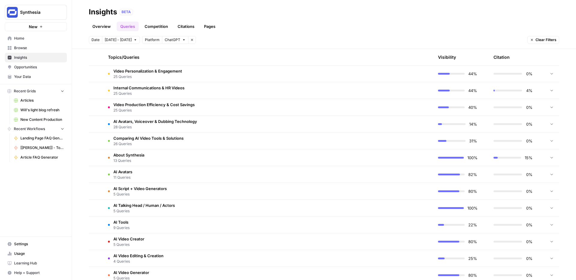
scroll to position [224, 0]
click at [143, 169] on td "AI Avatars 11 Queries" at bounding box center [239, 175] width 273 height 17
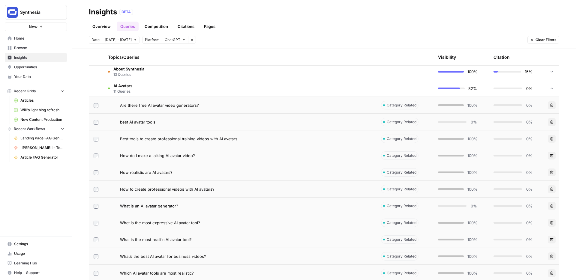
scroll to position [309, 0]
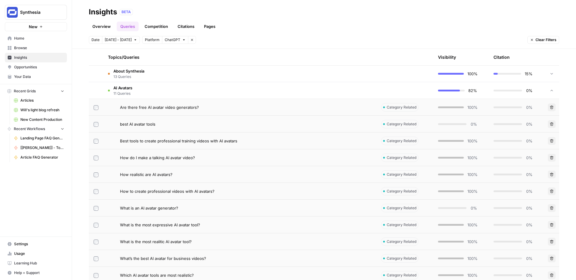
drag, startPoint x: 157, startPoint y: 123, endPoint x: 121, endPoint y: 123, distance: 36.0
click at [121, 123] on div "best AI avatar tools" at bounding box center [246, 124] width 252 height 6
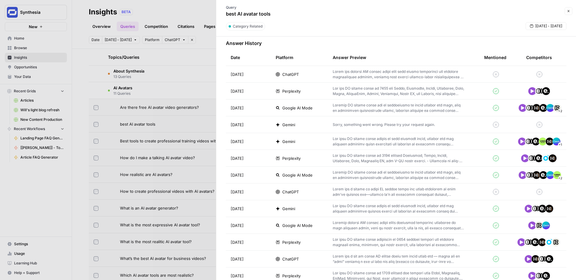
scroll to position [150, 0]
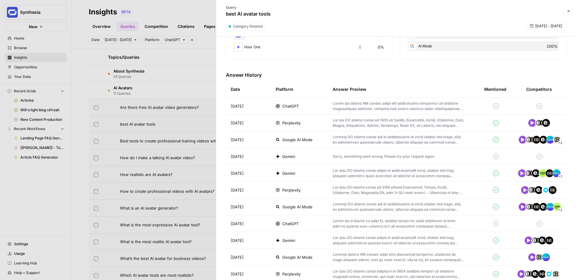
click at [425, 106] on p at bounding box center [399, 106] width 132 height 11
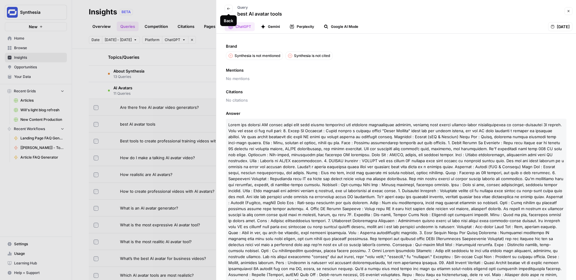
click at [231, 10] on button "Back" at bounding box center [229, 9] width 8 height 8
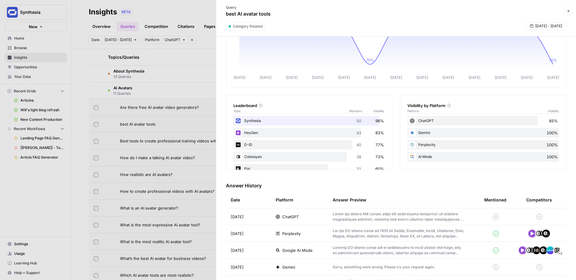
scroll to position [116, 0]
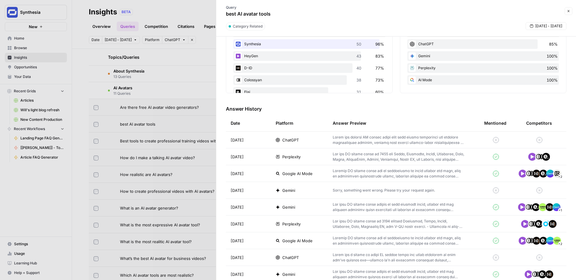
click at [397, 160] on p at bounding box center [399, 157] width 132 height 11
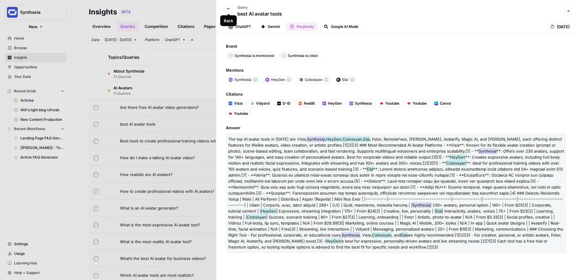
click at [228, 11] on button "Back" at bounding box center [229, 9] width 8 height 8
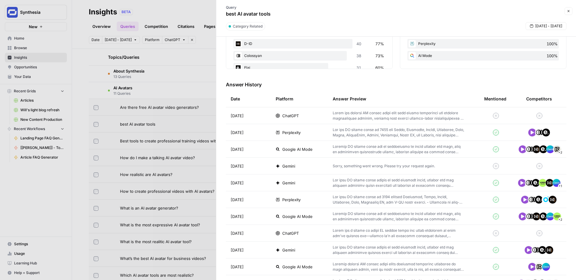
scroll to position [152, 0]
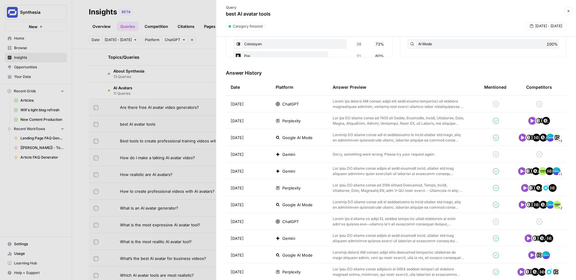
click at [400, 219] on p at bounding box center [399, 221] width 132 height 11
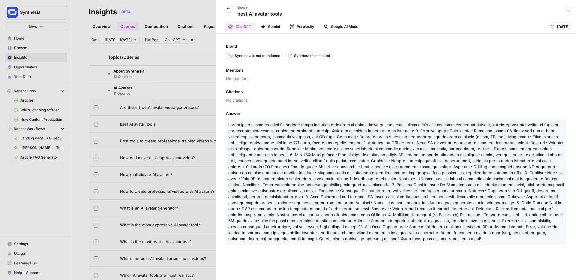
click at [228, 10] on icon "button" at bounding box center [229, 9] width 4 height 4
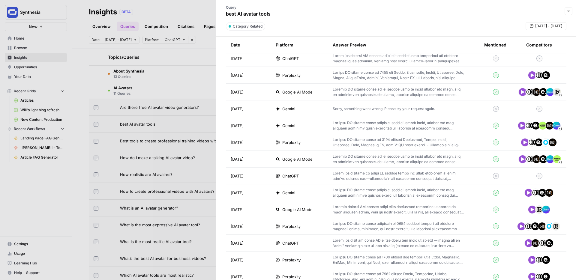
scroll to position [198, 0]
click at [380, 240] on p at bounding box center [399, 242] width 132 height 11
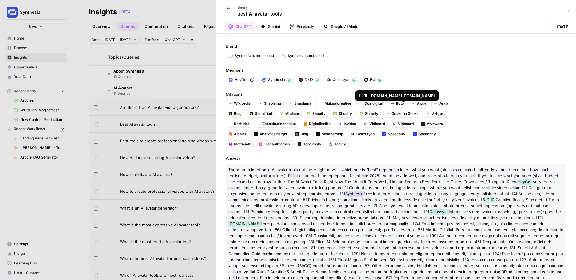
click at [397, 113] on span "GeeksforGeeks" at bounding box center [405, 113] width 27 height 5
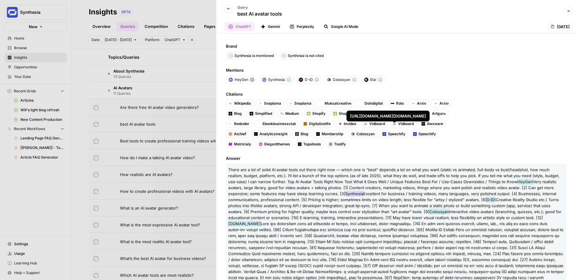
click at [402, 133] on span "Speechify" at bounding box center [396, 133] width 17 height 5
click at [228, 7] on icon "button" at bounding box center [229, 9] width 4 height 4
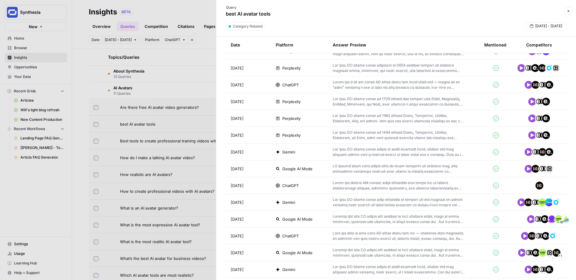
scroll to position [359, 0]
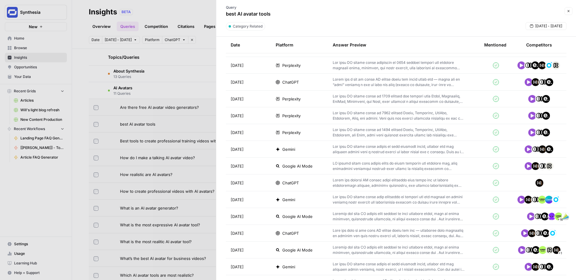
click at [371, 232] on p at bounding box center [399, 233] width 132 height 11
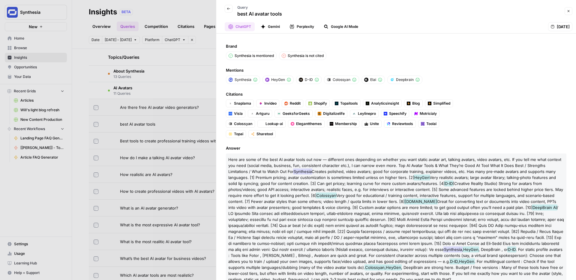
click at [229, 9] on icon "button" at bounding box center [229, 9] width 4 height 4
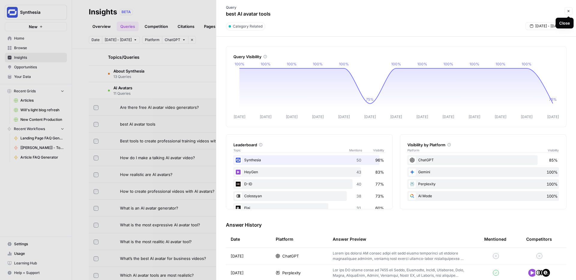
click at [570, 10] on icon "button" at bounding box center [569, 11] width 4 height 4
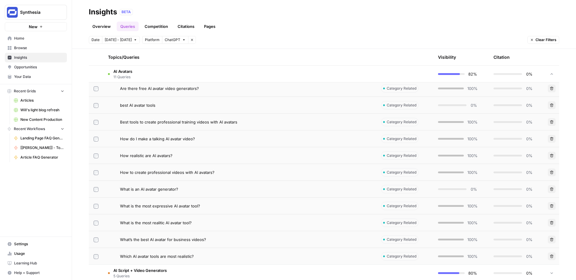
scroll to position [328, 0]
click at [203, 174] on span "How to create professional videos with AI avatars?" at bounding box center [167, 172] width 95 height 6
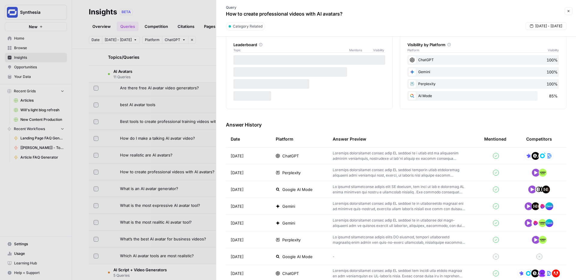
scroll to position [102, 0]
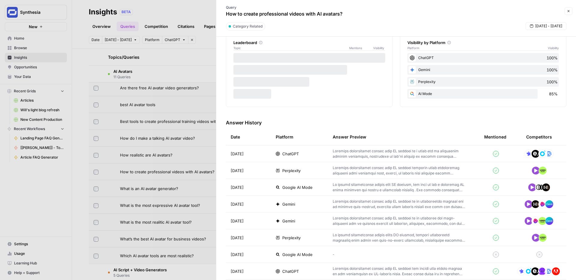
click at [427, 149] on p at bounding box center [399, 154] width 132 height 11
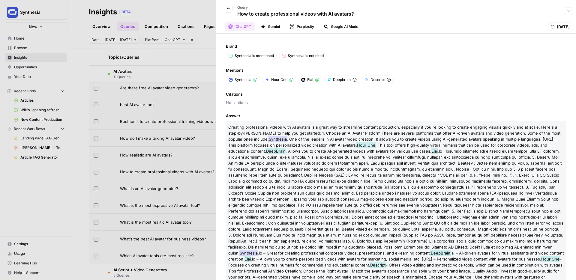
click at [227, 11] on button "Back" at bounding box center [229, 9] width 8 height 8
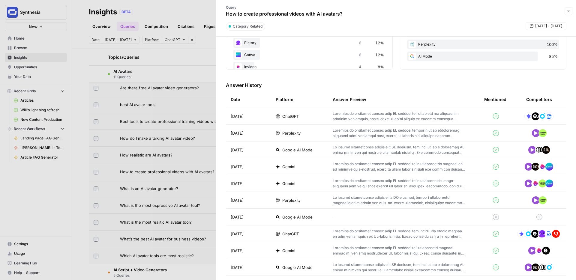
scroll to position [149, 0]
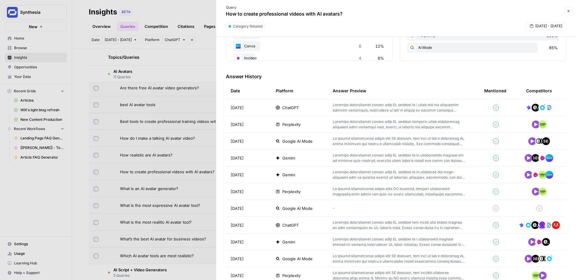
click at [346, 225] on p at bounding box center [399, 225] width 132 height 11
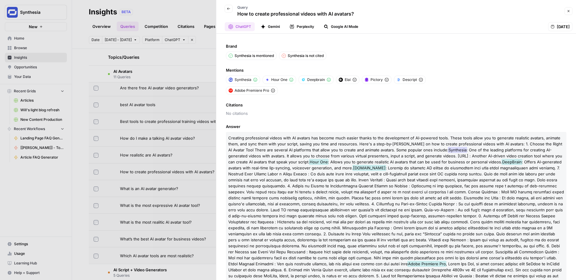
click at [231, 11] on button "Back" at bounding box center [229, 9] width 8 height 8
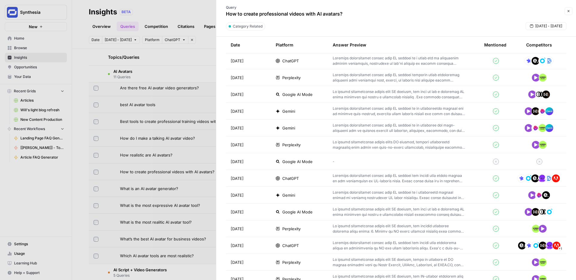
scroll to position [220, 0]
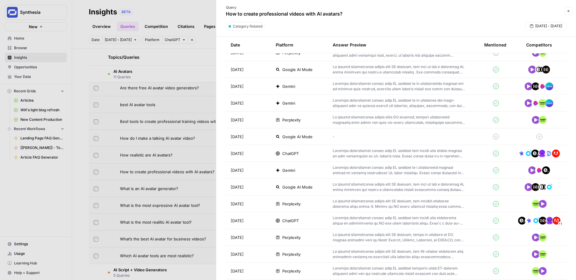
click at [360, 223] on p at bounding box center [399, 221] width 132 height 11
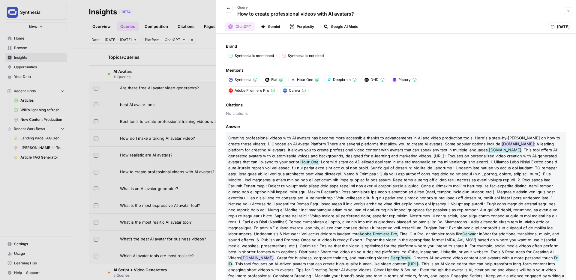
click at [230, 8] on icon "button" at bounding box center [229, 9] width 4 height 4
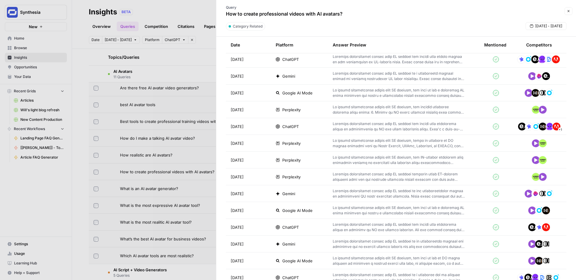
scroll to position [373, 0]
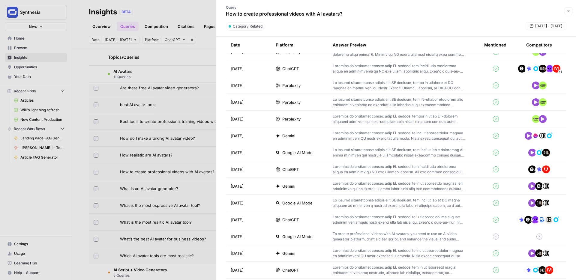
click at [360, 224] on p at bounding box center [399, 220] width 132 height 11
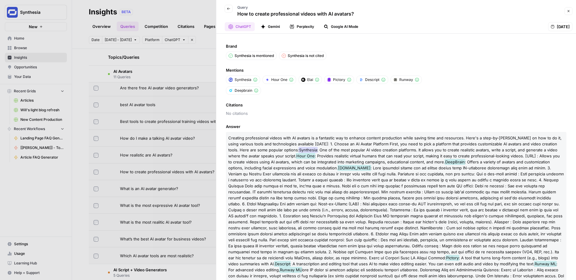
scroll to position [13, 0]
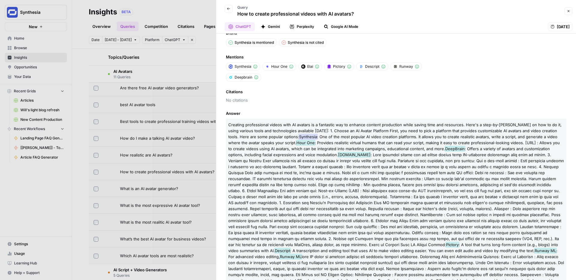
click at [227, 8] on icon "button" at bounding box center [229, 9] width 4 height 4
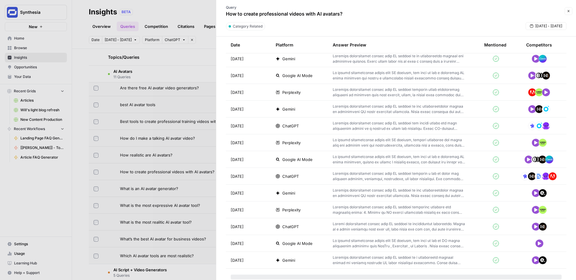
scroll to position [666, 0]
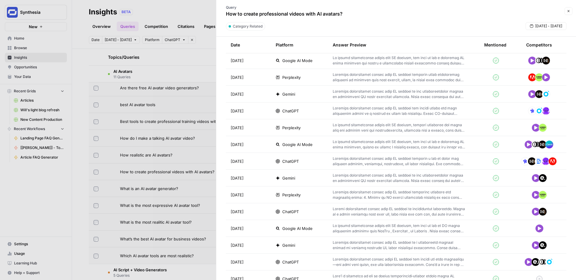
click at [381, 212] on p at bounding box center [399, 212] width 132 height 11
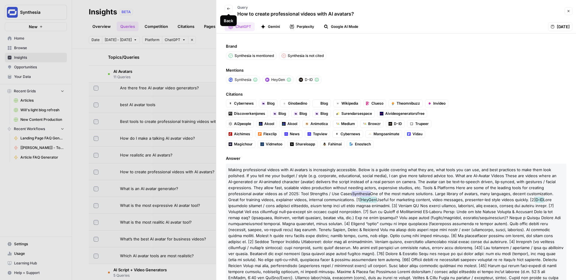
click at [231, 8] on button "Back" at bounding box center [229, 9] width 8 height 8
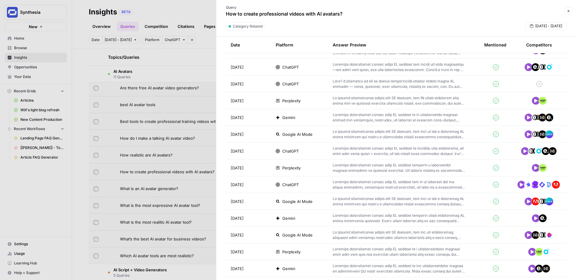
scroll to position [918, 0]
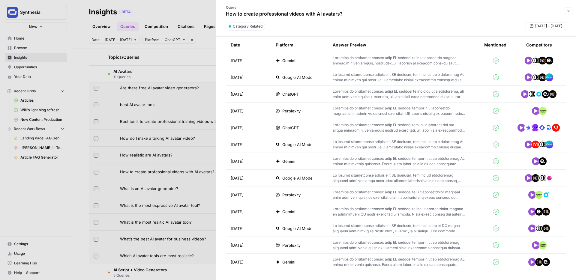
click at [571, 11] on button "Close" at bounding box center [569, 11] width 8 height 8
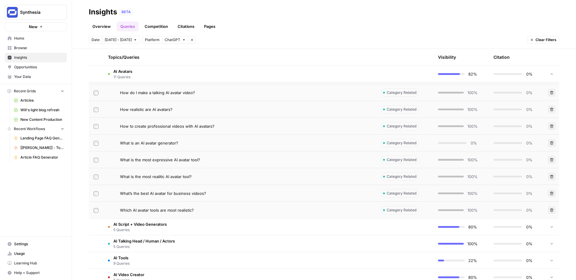
scroll to position [377, 0]
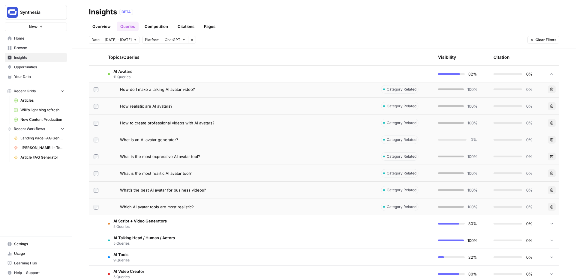
click at [177, 191] on span "What’s the best AI avatar for business videos?" at bounding box center [163, 190] width 86 height 6
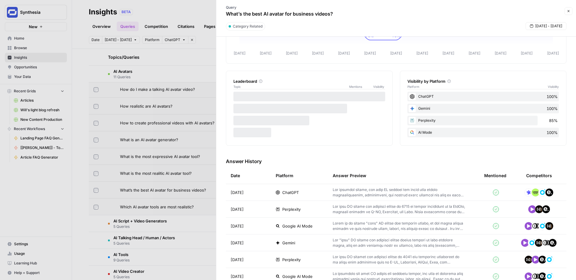
scroll to position [67, 0]
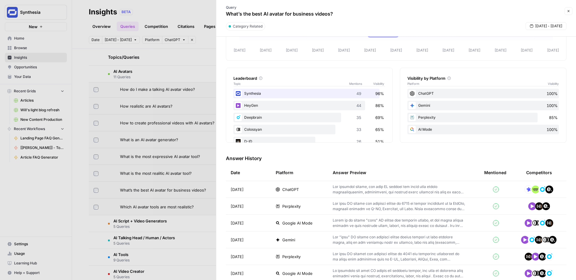
click at [397, 186] on p at bounding box center [399, 189] width 132 height 11
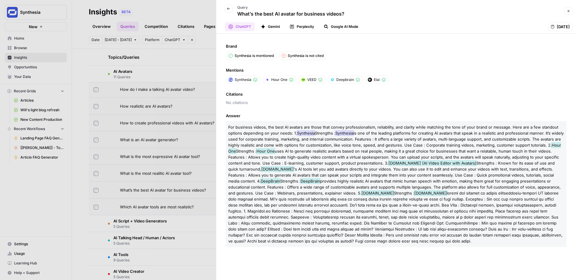
click at [228, 9] on icon "button" at bounding box center [229, 9] width 4 height 4
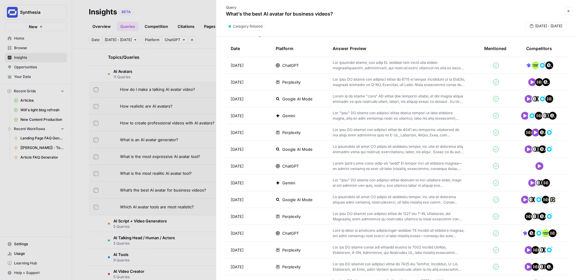
scroll to position [192, 0]
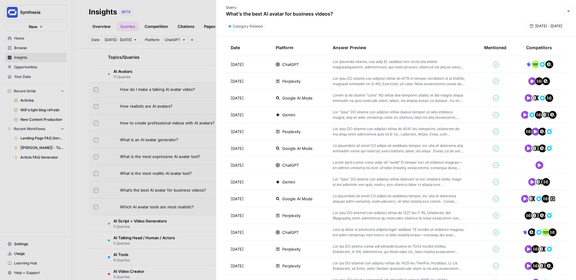
click at [389, 229] on p at bounding box center [399, 232] width 132 height 11
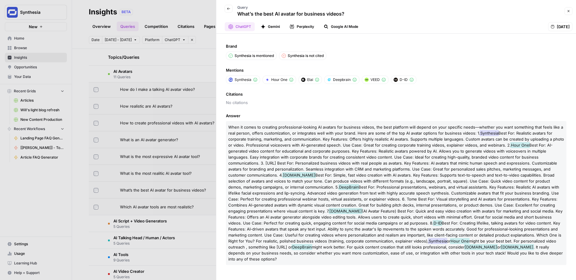
click at [569, 11] on icon "button" at bounding box center [569, 11] width 4 height 4
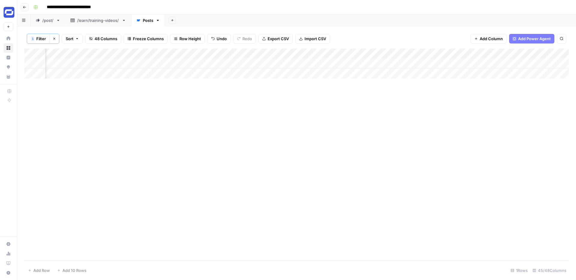
scroll to position [0, 1519]
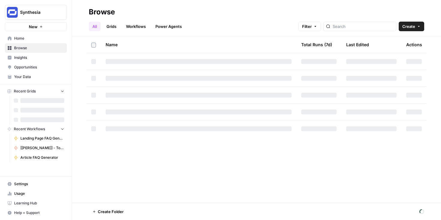
click at [41, 27] on icon "button" at bounding box center [41, 27] width 2 height 2
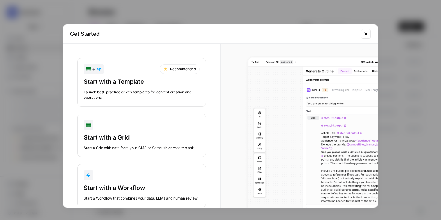
click at [118, 174] on div "button" at bounding box center [142, 175] width 116 height 10
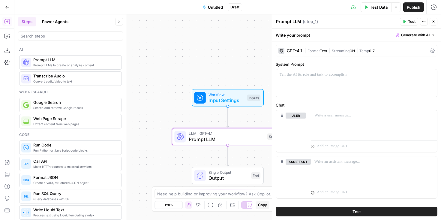
click at [298, 52] on div "GPT-4.1" at bounding box center [294, 51] width 15 height 4
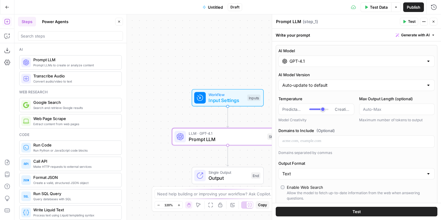
click at [326, 64] on div "GPT-4.1" at bounding box center [357, 61] width 156 height 11
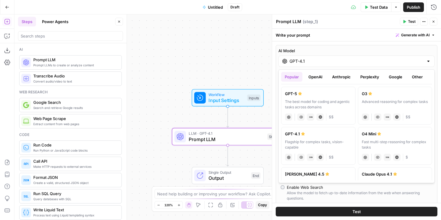
click at [336, 78] on button "Anthropic" at bounding box center [342, 77] width 26 height 10
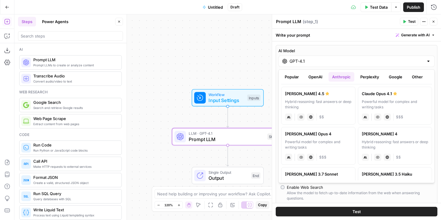
click at [330, 101] on div "Hybrid reasoning: fast answers or deep thinking" at bounding box center [318, 104] width 67 height 11
type input "[PERSON_NAME] 4.5"
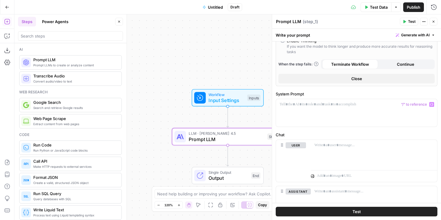
scroll to position [156, 0]
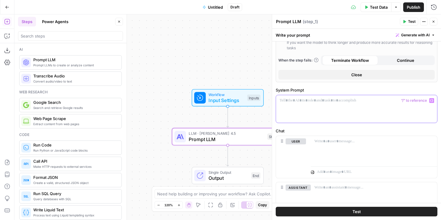
click at [298, 102] on p at bounding box center [357, 101] width 154 height 6
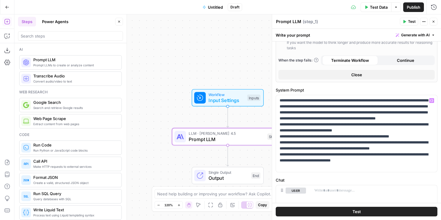
scroll to position [244, 0]
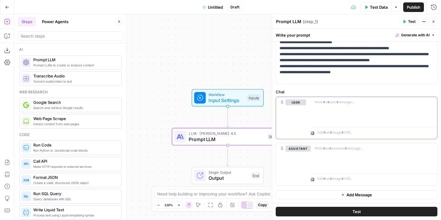
click at [328, 100] on p at bounding box center [374, 102] width 119 height 6
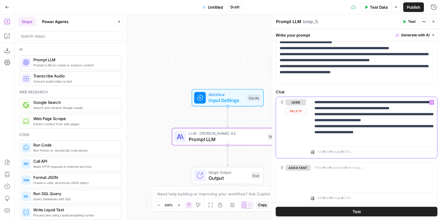
click at [315, 102] on p "**********" at bounding box center [374, 120] width 119 height 42
click at [226, 95] on span "Workflow" at bounding box center [227, 95] width 36 height 6
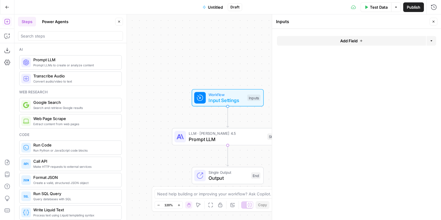
click at [345, 44] on button "Add Field" at bounding box center [351, 41] width 149 height 10
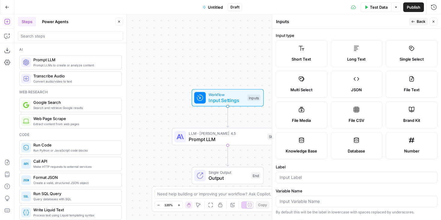
click at [311, 48] on label "Short Text" at bounding box center [302, 53] width 52 height 27
click at [289, 176] on input "Label" at bounding box center [357, 177] width 154 height 6
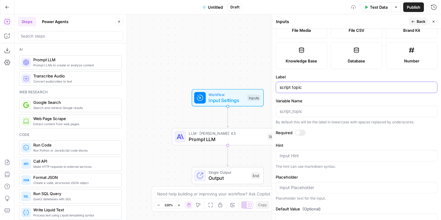
scroll to position [95, 0]
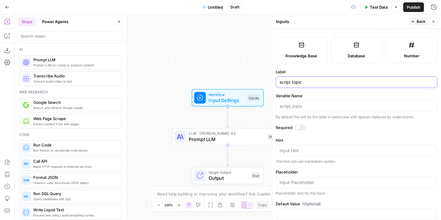
type input "script topic"
click at [303, 127] on div at bounding box center [300, 128] width 11 height 6
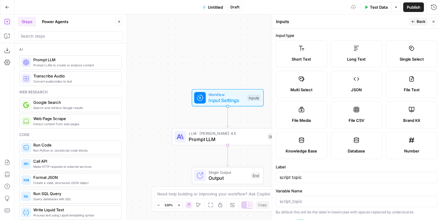
click at [418, 19] on span "Back" at bounding box center [421, 21] width 9 height 5
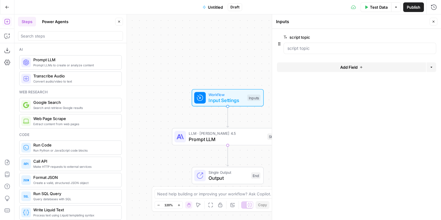
click at [345, 68] on span "Add Field" at bounding box center [348, 67] width 17 height 6
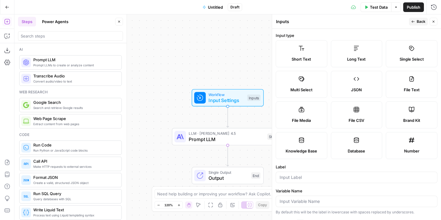
click at [311, 59] on span "Short Text" at bounding box center [302, 59] width 20 height 6
click at [306, 175] on input "Label" at bounding box center [357, 177] width 154 height 6
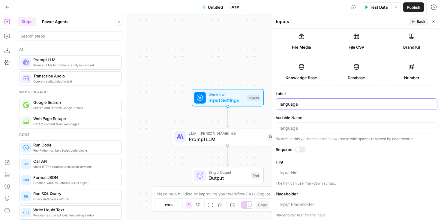
type input "language"
click at [305, 148] on div at bounding box center [300, 149] width 11 height 6
click at [416, 22] on button "Back" at bounding box center [418, 22] width 19 height 8
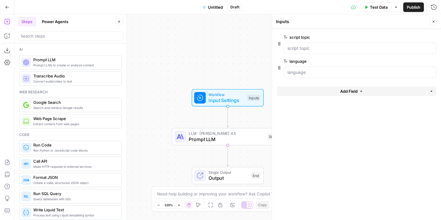
click at [348, 88] on span "Add Field" at bounding box center [348, 91] width 17 height 6
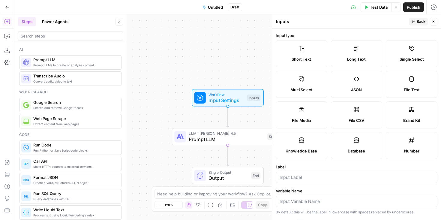
click at [303, 49] on icon at bounding box center [301, 48] width 5 height 5
click at [303, 179] on input "Label" at bounding box center [357, 177] width 154 height 6
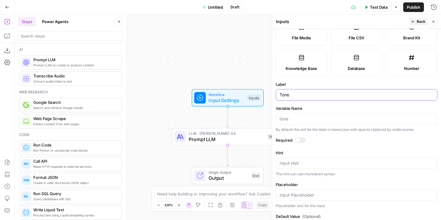
scroll to position [90, 0]
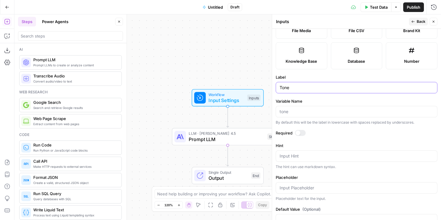
type input "Tone"
click at [303, 133] on div at bounding box center [300, 133] width 11 height 6
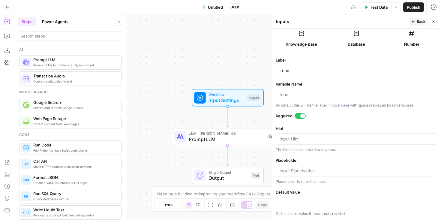
scroll to position [0, 0]
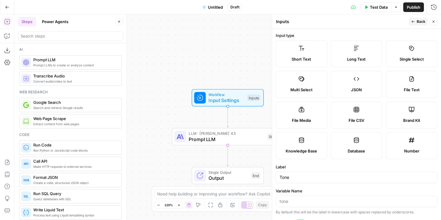
click at [412, 21] on icon "button" at bounding box center [413, 21] width 3 height 2
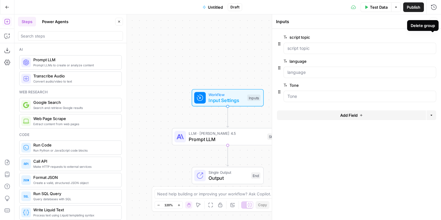
click at [434, 24] on div "Delete group" at bounding box center [423, 26] width 24 height 6
click at [202, 143] on span "Prompt LLM" at bounding box center [227, 139] width 76 height 7
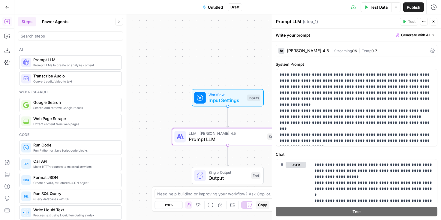
click at [295, 36] on div "Write your prompt Generate with AI" at bounding box center [356, 35] width 169 height 12
click at [289, 24] on textarea "Prompt LLM" at bounding box center [288, 22] width 25 height 6
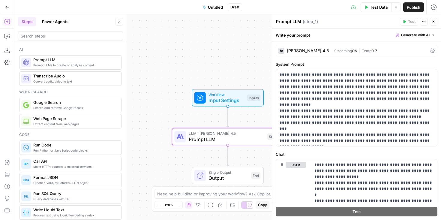
click at [289, 24] on textarea "Prompt LLM" at bounding box center [288, 22] width 25 height 6
type textarea "Generate script"
click at [169, 112] on div "Workflow Input Settings Inputs LLM · Claude Sonnet 4.5 Generate script Step 1 C…" at bounding box center [227, 117] width 427 height 206
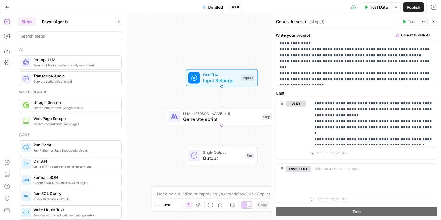
scroll to position [62, 0]
click at [419, 104] on p "**********" at bounding box center [374, 121] width 119 height 42
drag, startPoint x: 340, startPoint y: 108, endPoint x: 315, endPoint y: 107, distance: 24.9
click at [315, 107] on p "**********" at bounding box center [374, 121] width 119 height 42
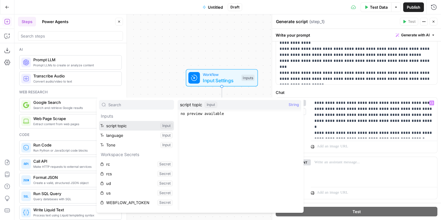
click at [125, 125] on button "Select variable script topic" at bounding box center [136, 126] width 75 height 10
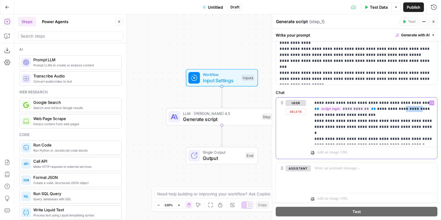
drag, startPoint x: 412, startPoint y: 109, endPoint x: 396, endPoint y: 107, distance: 16.0
click at [396, 107] on p "**********" at bounding box center [374, 121] width 119 height 42
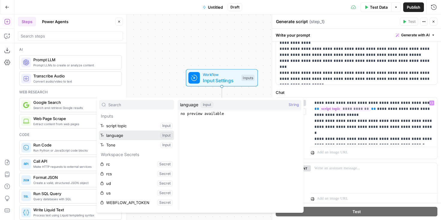
click at [131, 136] on button "Select variable language" at bounding box center [136, 136] width 75 height 10
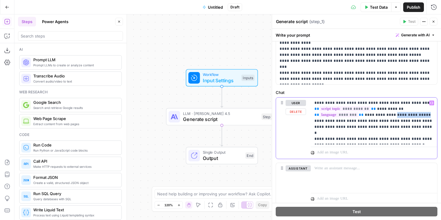
drag, startPoint x: 418, startPoint y: 115, endPoint x: 389, endPoint y: 113, distance: 28.6
click at [389, 113] on p "**********" at bounding box center [374, 121] width 119 height 42
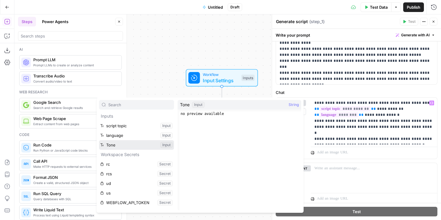
click at [131, 144] on button "Select variable Tone" at bounding box center [136, 145] width 75 height 10
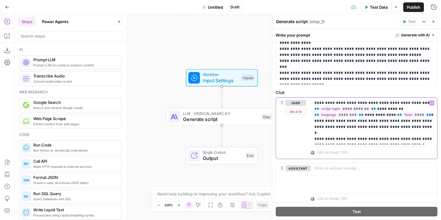
click at [314, 121] on div "**********" at bounding box center [374, 121] width 126 height 47
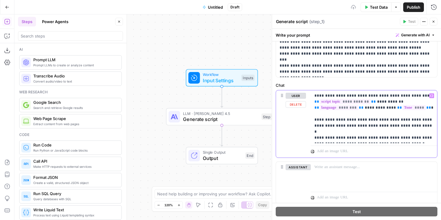
scroll to position [69, 0]
click at [436, 21] on button "Close" at bounding box center [434, 22] width 8 height 8
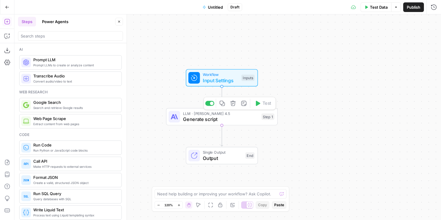
click at [223, 105] on icon "button" at bounding box center [222, 104] width 6 height 6
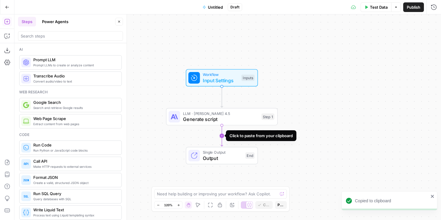
click at [222, 137] on icon "Edge from step_1 to end" at bounding box center [222, 135] width 2 height 21
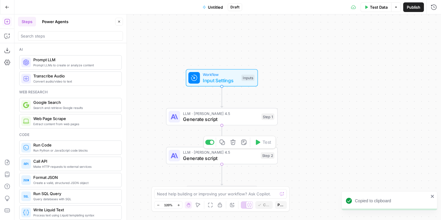
click at [200, 154] on span "LLM · Claude Sonnet 4.5" at bounding box center [220, 152] width 75 height 6
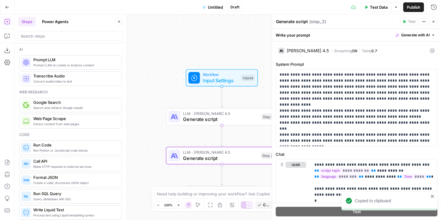
click at [297, 23] on textarea "Generate script" at bounding box center [292, 22] width 32 height 6
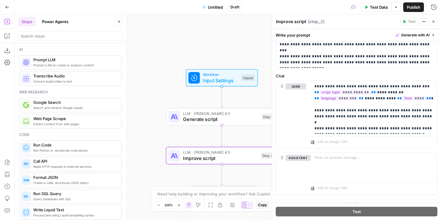
scroll to position [88, 0]
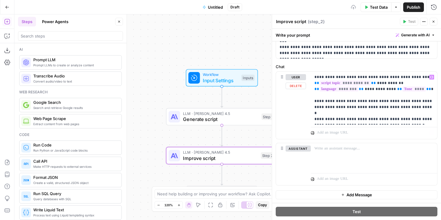
type textarea "Improve script"
click at [333, 146] on p at bounding box center [374, 149] width 119 height 6
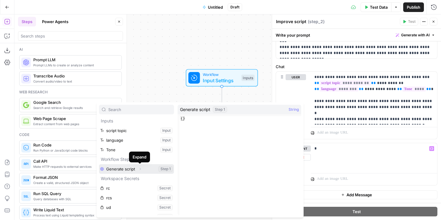
click at [139, 168] on icon "button" at bounding box center [140, 169] width 4 height 4
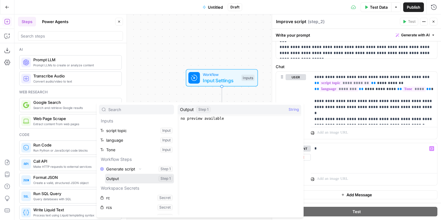
click at [119, 178] on button "Select variable Output" at bounding box center [139, 179] width 69 height 10
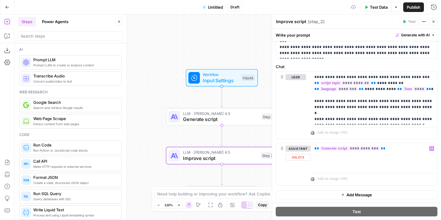
click at [351, 192] on button "Add Message" at bounding box center [357, 194] width 162 height 9
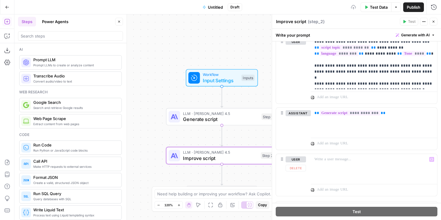
scroll to position [134, 0]
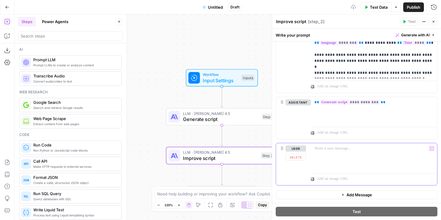
click at [332, 156] on div at bounding box center [374, 157] width 126 height 28
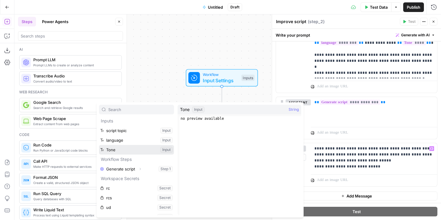
click at [123, 153] on button "Select variable Tone" at bounding box center [136, 150] width 75 height 10
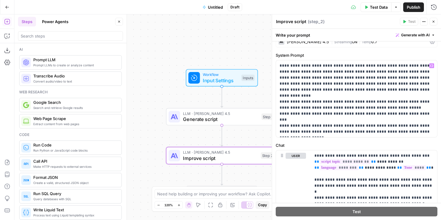
scroll to position [90, 0]
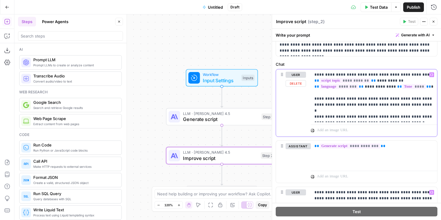
click at [359, 85] on span "**" at bounding box center [361, 87] width 5 height 4
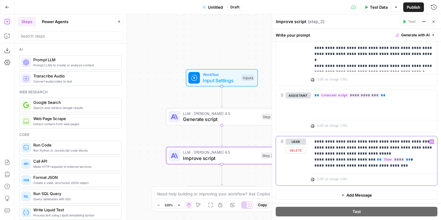
click at [404, 167] on p "**********" at bounding box center [374, 154] width 119 height 30
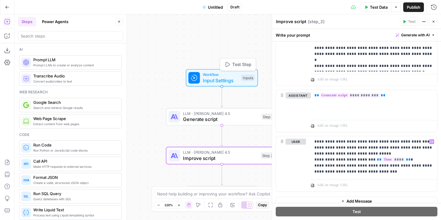
click at [216, 80] on span "Input Settings" at bounding box center [221, 80] width 36 height 7
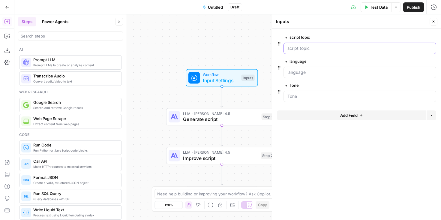
click at [303, 47] on topic "script topic" at bounding box center [360, 48] width 145 height 6
drag, startPoint x: 246, startPoint y: 44, endPoint x: 231, endPoint y: 35, distance: 17.3
click at [231, 35] on div "Workflow Input Settings Inputs LLM · Claude Sonnet 4.5 Generate script Step 1 L…" at bounding box center [227, 117] width 427 height 206
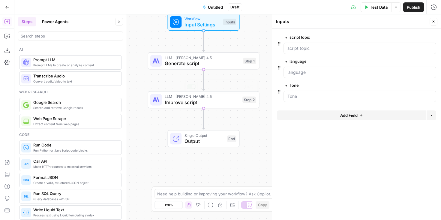
drag, startPoint x: 191, startPoint y: 166, endPoint x: 188, endPoint y: 119, distance: 46.6
click at [188, 119] on div "Workflow Input Settings Inputs LLM · Claude Sonnet 4.5 Generate script Step 1 L…" at bounding box center [227, 117] width 427 height 206
click at [185, 102] on span "Improve script" at bounding box center [202, 101] width 75 height 7
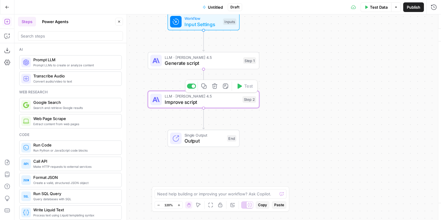
type textarea "Improve script"
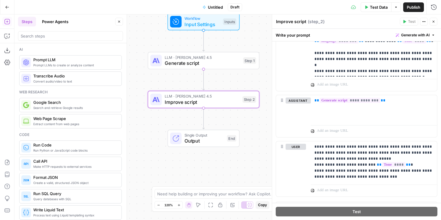
scroll to position [147, 0]
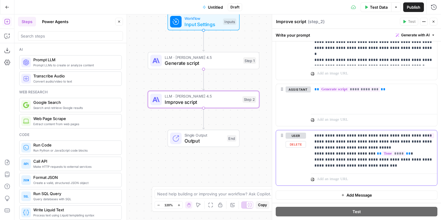
click at [368, 167] on p "**********" at bounding box center [374, 151] width 119 height 36
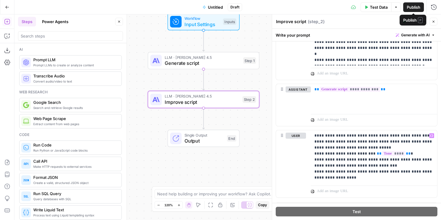
click at [376, 9] on span "Test Data" at bounding box center [379, 7] width 18 height 6
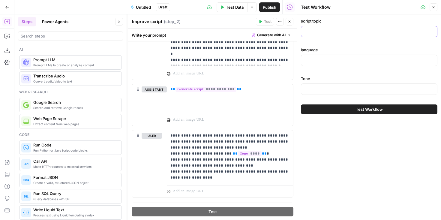
click at [327, 32] on input "script topic" at bounding box center [369, 32] width 129 height 6
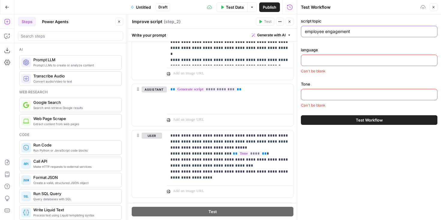
type input "employee engagement"
click at [310, 55] on div at bounding box center [369, 60] width 137 height 11
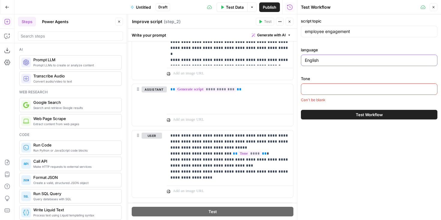
type input "English"
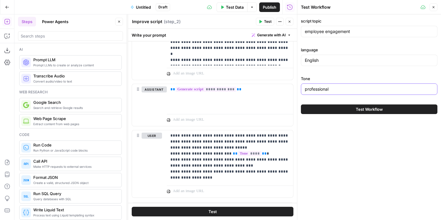
type input "professional"
click at [354, 109] on button "Test Workflow" at bounding box center [369, 109] width 137 height 10
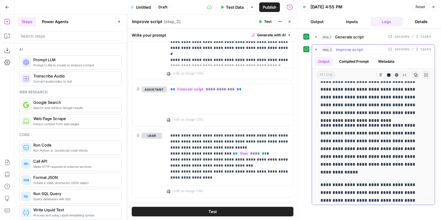
scroll to position [329, 0]
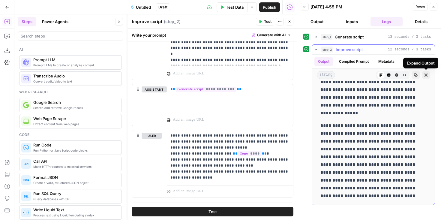
click at [416, 76] on icon "button" at bounding box center [416, 75] width 3 height 3
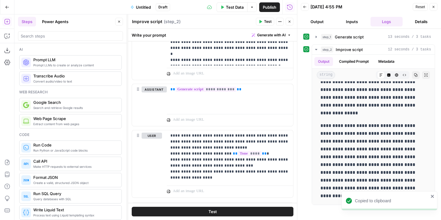
scroll to position [0, 0]
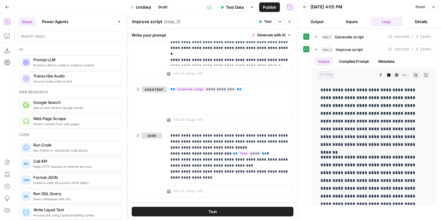
click at [274, 5] on span "Publish" at bounding box center [270, 7] width 14 height 6
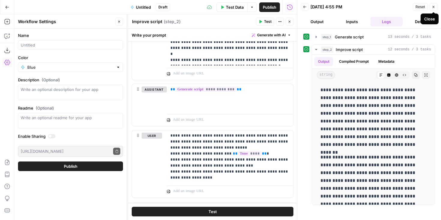
click at [434, 7] on icon "button" at bounding box center [434, 7] width 4 height 4
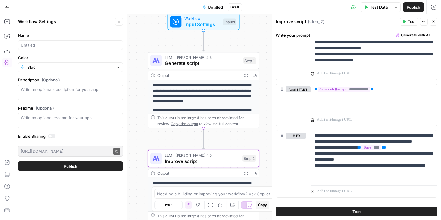
click at [215, 7] on span "Untitled" at bounding box center [215, 7] width 15 height 6
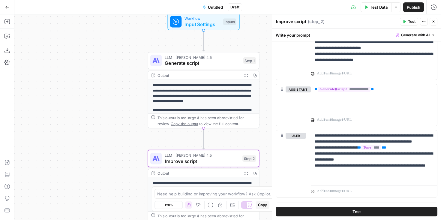
click at [215, 7] on span "Untitled" at bounding box center [215, 7] width 15 height 6
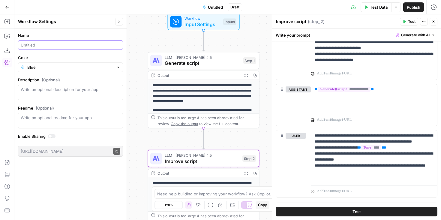
click at [28, 45] on input "Name" at bounding box center [71, 45] width 100 height 6
type input "Script generator"
click at [92, 36] on label "Name" at bounding box center [70, 35] width 105 height 6
click at [92, 42] on input "Script generator" at bounding box center [71, 45] width 100 height 6
click at [412, 5] on span "Publish" at bounding box center [414, 7] width 14 height 6
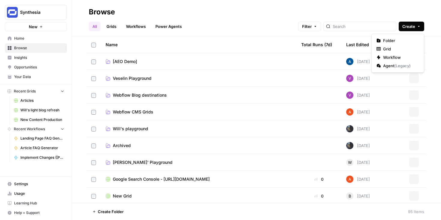
click at [413, 27] on span "Create" at bounding box center [409, 26] width 13 height 6
click at [395, 47] on span "Grid" at bounding box center [400, 49] width 34 height 6
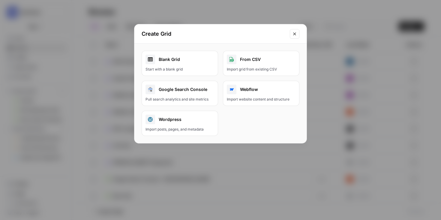
click at [195, 65] on link "Blank Grid Start with a blank grid" at bounding box center [180, 63] width 77 height 25
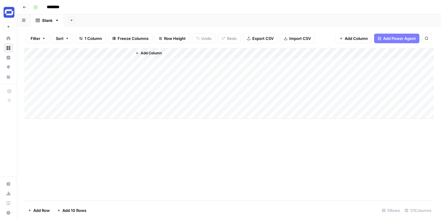
click at [55, 8] on input "********" at bounding box center [61, 7] width 34 height 10
type input "**********"
click at [128, 53] on div "Add Column" at bounding box center [229, 83] width 410 height 71
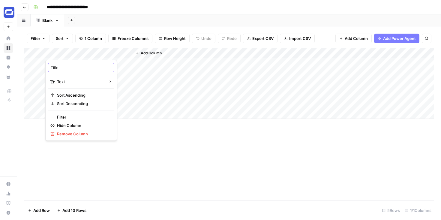
click at [77, 69] on input "Title" at bounding box center [81, 68] width 61 height 6
type input "Topic"
click at [155, 53] on span "Add Column" at bounding box center [151, 52] width 21 height 5
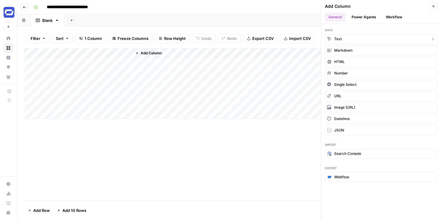
click at [345, 35] on button "Text" at bounding box center [381, 39] width 113 height 10
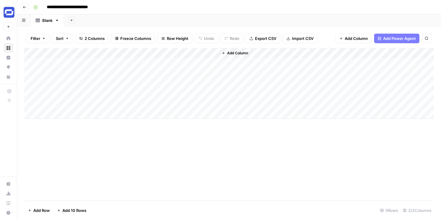
click at [212, 54] on div "Add Column" at bounding box center [229, 83] width 410 height 71
click at [156, 64] on div "New Column" at bounding box center [167, 68] width 66 height 10
click at [156, 64] on div "Add Column" at bounding box center [229, 83] width 410 height 71
click at [196, 50] on div "Add Column" at bounding box center [229, 83] width 410 height 71
click at [196, 50] on div at bounding box center [175, 54] width 87 height 12
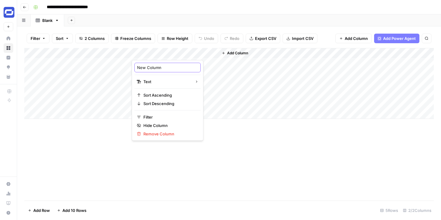
click at [142, 70] on input "New Column" at bounding box center [167, 68] width 61 height 6
type input "Language"
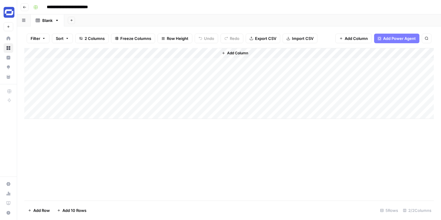
click at [232, 51] on span "Add Column" at bounding box center [237, 52] width 21 height 5
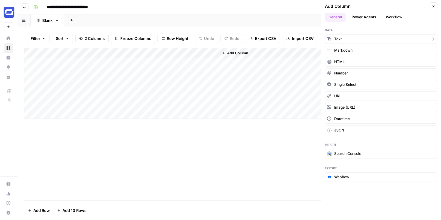
click at [345, 40] on button "Text" at bounding box center [381, 39] width 113 height 10
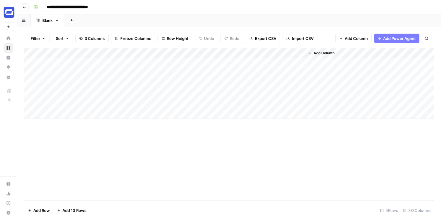
click at [300, 54] on div "Add Column" at bounding box center [229, 83] width 410 height 71
click at [246, 69] on input "New Column" at bounding box center [254, 68] width 61 height 6
type input "Tone"
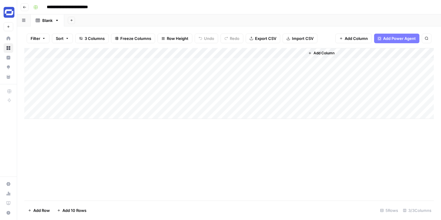
click at [91, 63] on div "Add Column" at bounding box center [229, 83] width 410 height 71
click at [91, 63] on textarea at bounding box center [93, 63] width 96 height 8
click at [327, 51] on span "Add Column" at bounding box center [324, 52] width 21 height 5
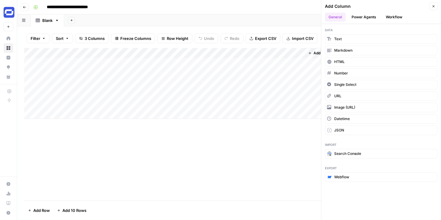
click at [392, 17] on button "Workflow" at bounding box center [394, 17] width 24 height 9
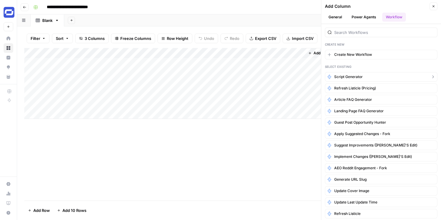
click at [346, 77] on span "Script generator" at bounding box center [348, 76] width 29 height 5
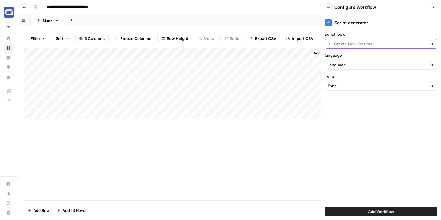
click at [364, 43] on input "script topic" at bounding box center [380, 44] width 92 height 6
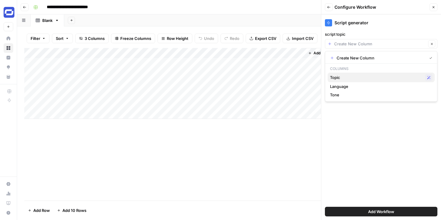
click at [345, 76] on span "Topic" at bounding box center [376, 77] width 93 height 6
type input "Topic"
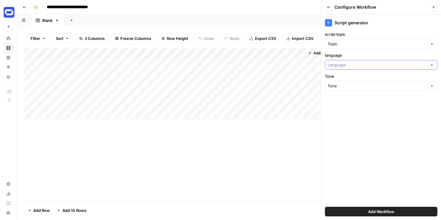
click at [347, 65] on input "language" at bounding box center [377, 65] width 99 height 6
click at [344, 100] on span "Language" at bounding box center [373, 98] width 87 height 6
type input "Language"
click at [344, 90] on div "Tone Clear" at bounding box center [381, 86] width 113 height 10
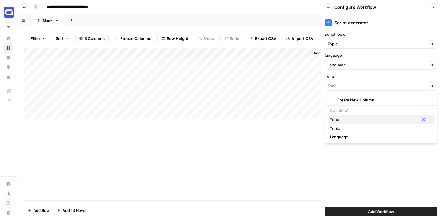
click at [343, 120] on span "Tone" at bounding box center [373, 119] width 87 height 6
type input "Tone"
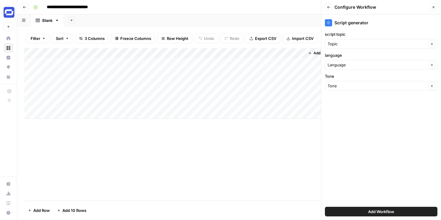
click at [103, 61] on div "Add Column" at bounding box center [229, 83] width 410 height 71
click at [103, 61] on textarea at bounding box center [93, 63] width 96 height 8
click at [73, 65] on textarea at bounding box center [93, 63] width 96 height 8
type textarea "**********"
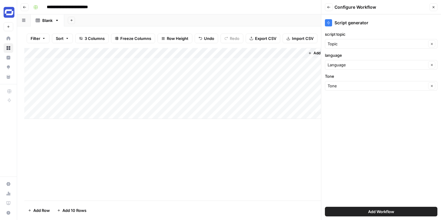
click at [163, 61] on div "Add Column" at bounding box center [229, 83] width 410 height 71
click at [163, 61] on textarea at bounding box center [179, 63] width 96 height 8
type textarea "**********"
type textarea "****"
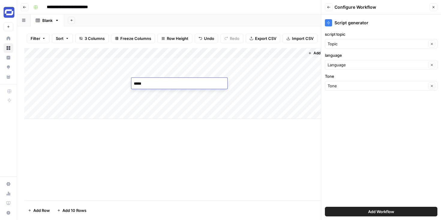
type textarea "******"
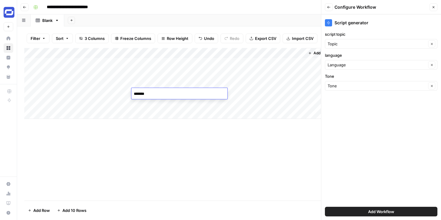
type textarea "********"
click at [59, 115] on div "Add Column" at bounding box center [229, 83] width 410 height 71
click at [64, 125] on div "Add Column" at bounding box center [229, 88] width 410 height 81
click at [65, 125] on div "Add Column" at bounding box center [229, 88] width 410 height 81
click at [61, 132] on div "Add Column" at bounding box center [229, 93] width 410 height 91
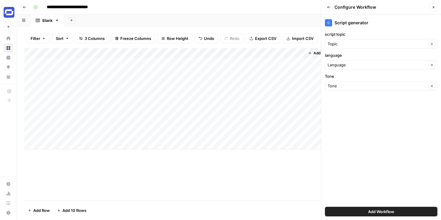
click at [66, 143] on div "Add Column" at bounding box center [229, 98] width 410 height 101
click at [73, 155] on div "Add Column" at bounding box center [229, 104] width 410 height 112
click at [233, 63] on div "Add Column" at bounding box center [229, 104] width 410 height 112
click at [233, 63] on div "Add Column" at bounding box center [229, 109] width 410 height 122
drag, startPoint x: 170, startPoint y: 61, endPoint x: 170, endPoint y: 91, distance: 29.7
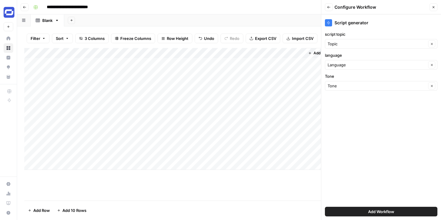
click at [170, 91] on div "Add Column" at bounding box center [229, 109] width 410 height 122
click at [236, 63] on div "Add Column" at bounding box center [229, 109] width 410 height 122
click at [176, 63] on div "Add Column" at bounding box center [229, 109] width 410 height 122
type textarea "*******"
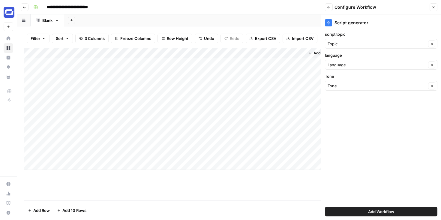
click at [157, 107] on div "Add Column" at bounding box center [229, 109] width 410 height 122
type textarea "******"
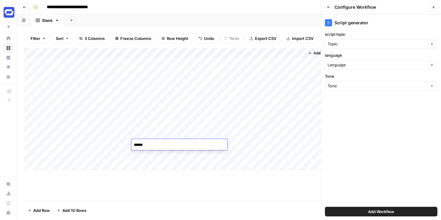
type textarea "*******"
click at [69, 162] on div "Add Column" at bounding box center [229, 109] width 410 height 122
click at [62, 176] on div "Add Column" at bounding box center [229, 114] width 410 height 132
click at [60, 186] on div "Add Column" at bounding box center [229, 119] width 410 height 142
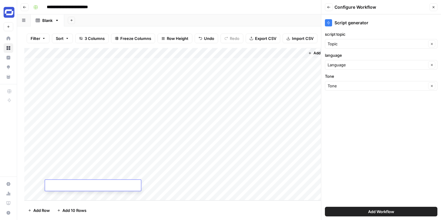
click at [60, 193] on div "Add Column" at bounding box center [229, 124] width 410 height 152
click at [64, 195] on div "Add Column" at bounding box center [229, 124] width 410 height 152
click at [64, 197] on div "Add Column" at bounding box center [229, 124] width 410 height 152
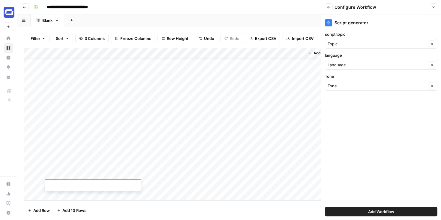
click at [152, 144] on div "Add Column" at bounding box center [229, 124] width 410 height 152
type textarea "*******"
type textarea "******"
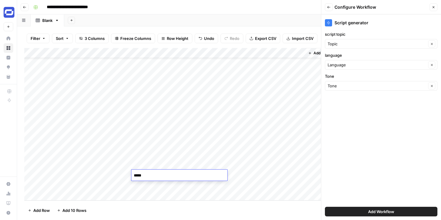
type textarea "******"
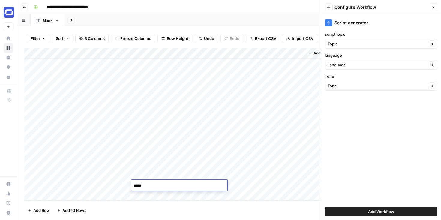
type textarea "******"
click at [73, 197] on div "Add Column" at bounding box center [229, 124] width 410 height 152
click at [65, 195] on div "Add Column" at bounding box center [229, 124] width 410 height 152
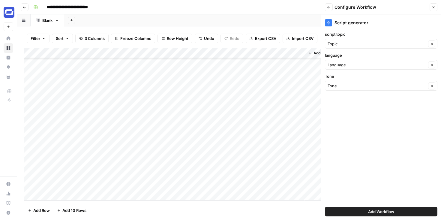
click at [149, 177] on div "Add Column" at bounding box center [229, 124] width 410 height 152
click at [149, 177] on textarea at bounding box center [179, 175] width 96 height 8
type textarea "******"
drag, startPoint x: 241, startPoint y: 65, endPoint x: 239, endPoint y: 93, distance: 28.3
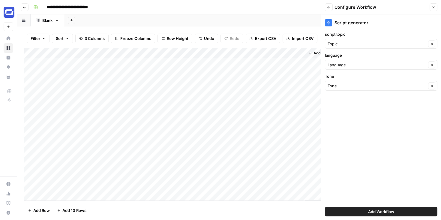
click at [239, 93] on div "Add Column" at bounding box center [229, 124] width 410 height 152
click at [229, 103] on div "Add Column" at bounding box center [229, 124] width 410 height 152
click at [234, 135] on div "Add Column" at bounding box center [229, 124] width 410 height 152
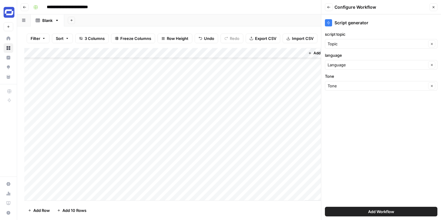
click at [234, 159] on div "Add Column" at bounding box center [229, 124] width 410 height 152
drag, startPoint x: 97, startPoint y: 64, endPoint x: 98, endPoint y: 88, distance: 24.0
click at [98, 88] on div "Add Column" at bounding box center [229, 124] width 410 height 152
drag, startPoint x: 131, startPoint y: 96, endPoint x: 129, endPoint y: 192, distance: 96.1
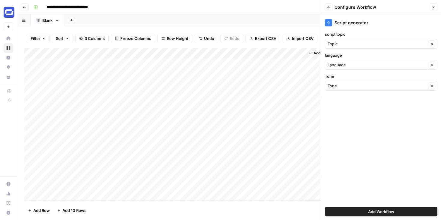
click at [129, 192] on div "Add Column" at bounding box center [229, 124] width 410 height 152
drag, startPoint x: 132, startPoint y: 178, endPoint x: 132, endPoint y: 195, distance: 16.8
click at [132, 195] on div "Add Column" at bounding box center [229, 124] width 410 height 152
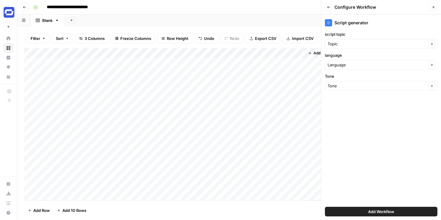
click at [379, 210] on span "Add Workflow" at bounding box center [381, 212] width 26 height 6
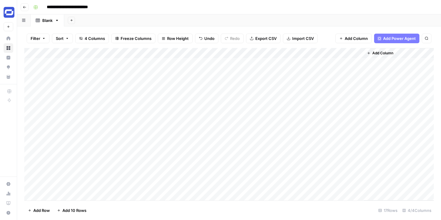
click at [334, 62] on div "Add Column" at bounding box center [229, 124] width 410 height 152
click at [335, 72] on div "Add Column" at bounding box center [229, 124] width 410 height 152
click at [334, 82] on div "Add Column" at bounding box center [229, 124] width 410 height 152
click at [334, 72] on div "Add Column" at bounding box center [229, 124] width 410 height 152
click at [334, 94] on div "Add Column" at bounding box center [229, 124] width 410 height 152
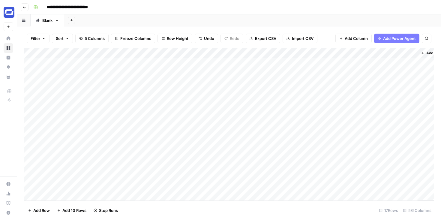
click at [411, 61] on div "Add Column" at bounding box center [229, 124] width 410 height 152
click at [412, 62] on div "Add Column" at bounding box center [229, 124] width 410 height 152
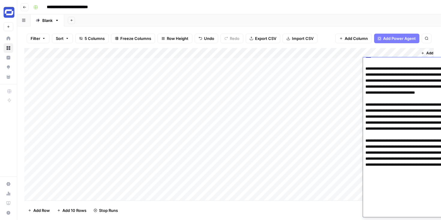
click at [412, 62] on textarea at bounding box center [423, 86] width 120 height 261
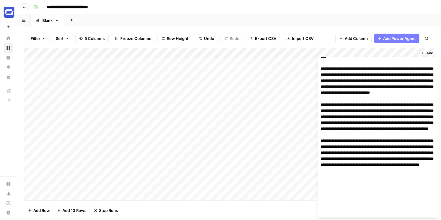
click at [412, 62] on textarea at bounding box center [378, 86] width 120 height 261
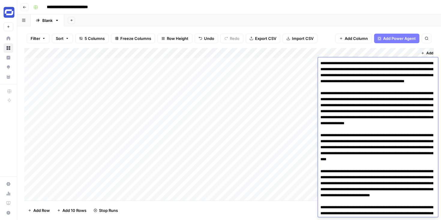
click at [394, 93] on textarea at bounding box center [378, 189] width 120 height 261
click at [327, 25] on div "Add Sheet" at bounding box center [252, 20] width 377 height 12
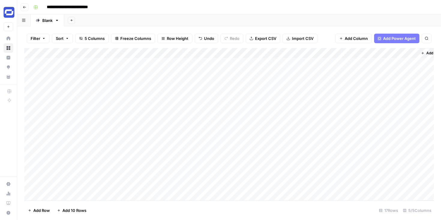
click at [395, 74] on div "Add Column" at bounding box center [229, 124] width 410 height 152
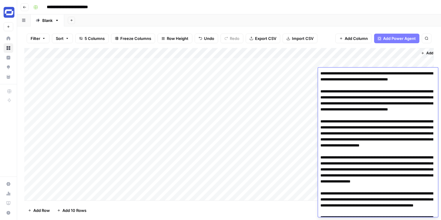
scroll to position [83, 0]
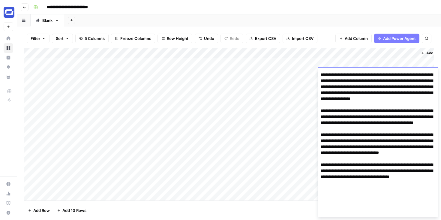
click at [395, 74] on textarea at bounding box center [378, 101] width 120 height 231
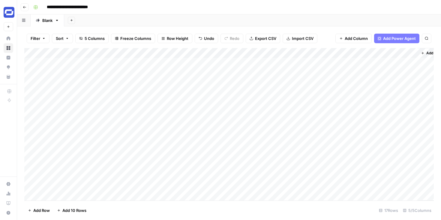
click at [320, 26] on div "Add Sheet" at bounding box center [252, 20] width 377 height 12
click at [387, 84] on div "Add Column" at bounding box center [229, 124] width 410 height 152
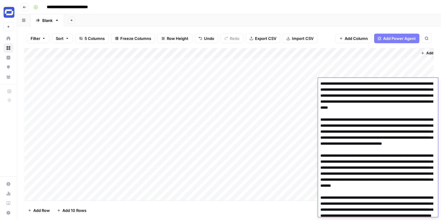
click at [387, 84] on textarea at bounding box center [378, 204] width 120 height 249
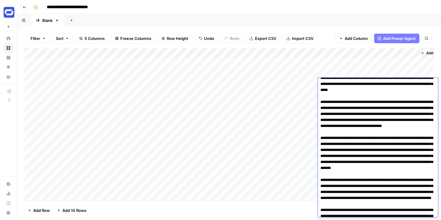
scroll to position [19, 0]
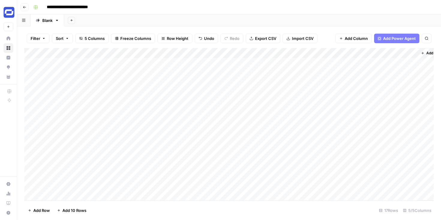
click at [309, 24] on div "Add Sheet" at bounding box center [252, 20] width 377 height 12
click at [398, 95] on div "Add Column" at bounding box center [229, 124] width 410 height 152
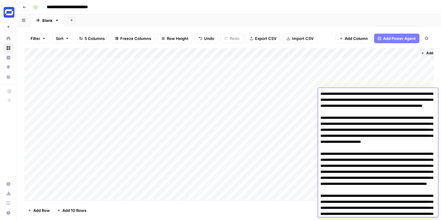
click at [398, 95] on textarea at bounding box center [378, 205] width 120 height 231
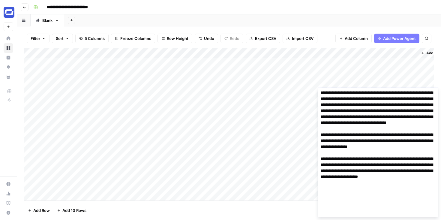
scroll to position [0, 0]
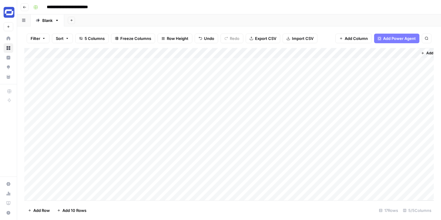
click at [318, 28] on div "Filter Sort 5 Columns Freeze Columns Row Height Undo Redo Export CSV Import CSV…" at bounding box center [229, 123] width 424 height 194
click at [333, 104] on div "Add Column" at bounding box center [229, 124] width 410 height 152
click at [334, 114] on div "Add Column" at bounding box center [229, 124] width 410 height 152
click at [334, 123] on div "Add Column" at bounding box center [229, 124] width 410 height 152
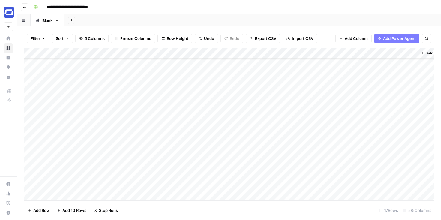
click at [74, 211] on span "Add 10 Rows" at bounding box center [74, 210] width 24 height 6
click at [75, 210] on span "Add 10 Rows" at bounding box center [74, 210] width 24 height 6
click at [234, 133] on div "Add Column" at bounding box center [229, 124] width 410 height 152
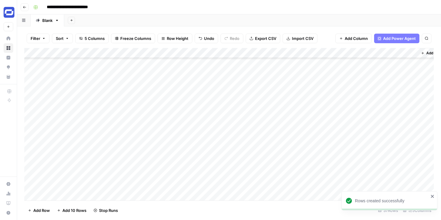
scroll to position [0, 0]
click at [158, 64] on div "Add Column" at bounding box center [229, 124] width 410 height 152
click at [155, 125] on div "Add Column" at bounding box center [229, 124] width 410 height 152
click at [96, 125] on div "Add Column" at bounding box center [229, 124] width 410 height 152
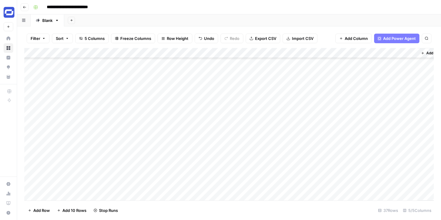
click at [96, 125] on div "Add Column" at bounding box center [229, 124] width 410 height 152
type textarea "**********"
click at [110, 128] on div "Add Column" at bounding box center [229, 124] width 410 height 152
drag, startPoint x: 131, startPoint y: 129, endPoint x: 121, endPoint y: 137, distance: 13.0
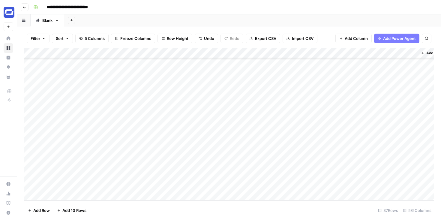
click at [121, 137] on div "Add Column" at bounding box center [229, 124] width 410 height 152
click at [243, 136] on div "Add Column" at bounding box center [229, 124] width 410 height 152
click at [152, 110] on div "Add Column" at bounding box center [229, 124] width 410 height 152
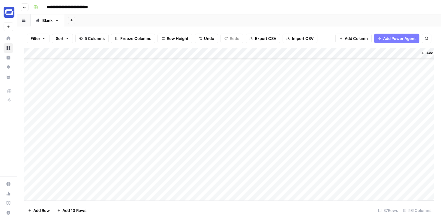
scroll to position [245, 0]
click at [142, 146] on div "Add Column" at bounding box center [229, 124] width 410 height 152
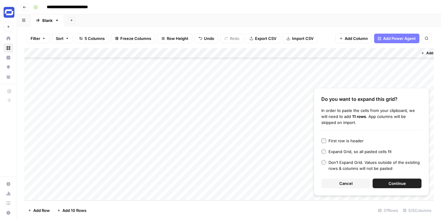
click at [385, 183] on button "Continue" at bounding box center [397, 184] width 49 height 10
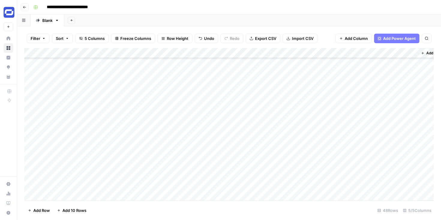
scroll to position [121, 0]
click at [90, 107] on div "Add Column" at bounding box center [229, 124] width 410 height 152
type textarea "**********"
click at [334, 104] on div "Add Column" at bounding box center [229, 124] width 410 height 152
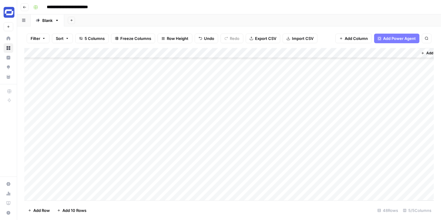
click at [101, 107] on div "Add Column" at bounding box center [229, 124] width 410 height 152
click at [84, 116] on div "Add Column" at bounding box center [229, 124] width 410 height 152
click at [85, 125] on div "Add Column" at bounding box center [229, 124] width 410 height 152
click at [83, 135] on div "Add Column" at bounding box center [229, 124] width 410 height 152
click at [334, 115] on div "Add Column" at bounding box center [229, 124] width 410 height 152
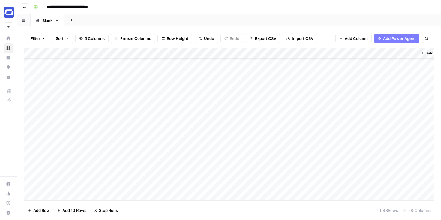
click at [333, 125] on div "Add Column" at bounding box center [229, 124] width 410 height 152
click at [334, 134] on div "Add Column" at bounding box center [229, 124] width 410 height 152
click at [388, 106] on div "Add Column" at bounding box center [229, 124] width 410 height 152
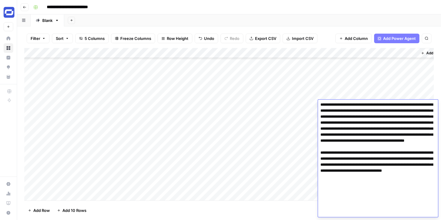
scroll to position [0, 0]
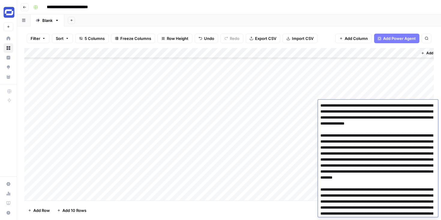
click at [66, 104] on div "Add Column" at bounding box center [229, 124] width 410 height 152
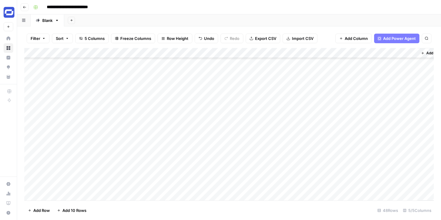
click at [66, 104] on div "Add Column" at bounding box center [229, 124] width 410 height 152
click at [388, 104] on div "Add Column" at bounding box center [229, 124] width 410 height 152
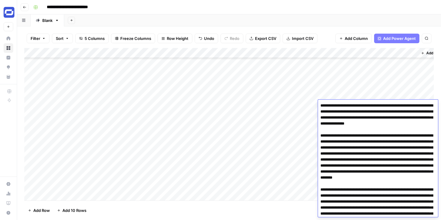
scroll to position [133, 0]
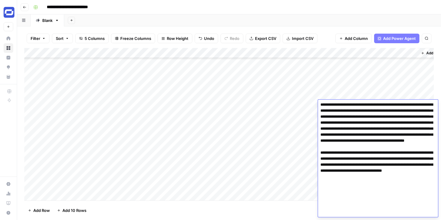
click at [388, 104] on textarea at bounding box center [378, 92] width 120 height 249
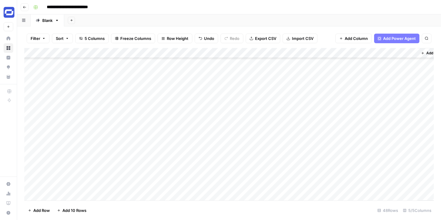
click at [71, 105] on div "Add Column" at bounding box center [229, 124] width 410 height 152
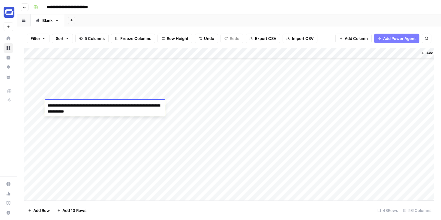
click at [71, 105] on textarea "**********" at bounding box center [105, 108] width 120 height 14
click at [48, 105] on textarea "**********" at bounding box center [105, 108] width 120 height 14
click at [109, 113] on textarea "**********" at bounding box center [105, 108] width 120 height 14
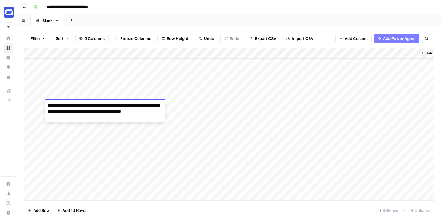
type textarea "**********"
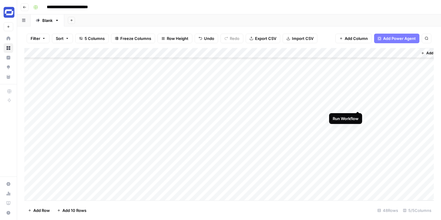
click at [358, 104] on div "Add Column" at bounding box center [229, 124] width 410 height 152
click at [359, 114] on div "Add Column" at bounding box center [229, 124] width 410 height 152
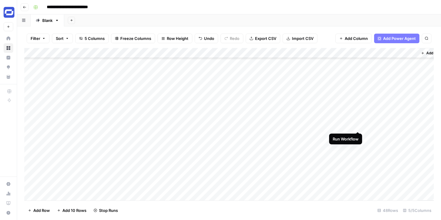
click at [357, 125] on div "Add Column" at bounding box center [229, 124] width 410 height 152
click at [358, 135] on div "Add Column" at bounding box center [229, 124] width 410 height 152
click at [405, 104] on div "Add Column" at bounding box center [229, 124] width 410 height 152
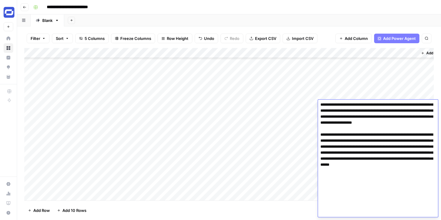
click at [385, 81] on div "Add Column" at bounding box center [229, 124] width 410 height 152
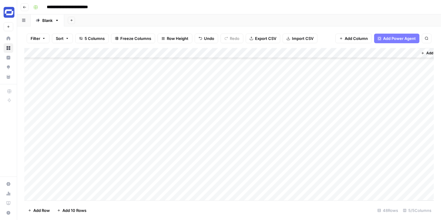
click at [383, 115] on div "Add Column" at bounding box center [229, 124] width 410 height 152
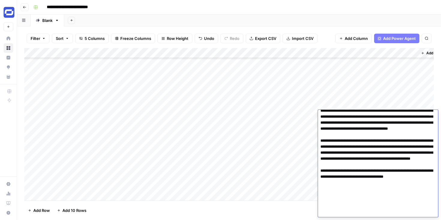
scroll to position [0, 0]
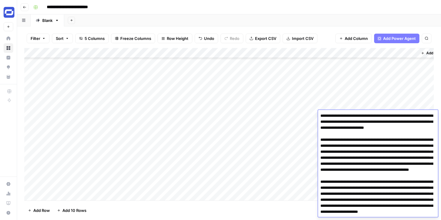
click at [98, 104] on div "Add Column" at bounding box center [229, 124] width 410 height 152
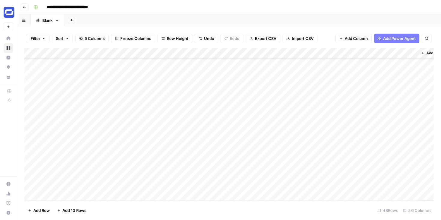
click at [98, 104] on div "Add Column" at bounding box center [229, 124] width 410 height 152
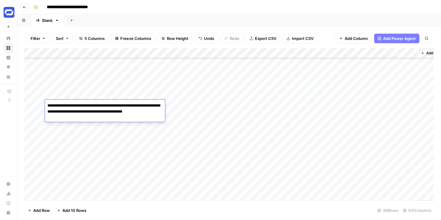
click at [47, 104] on textarea "**********" at bounding box center [105, 111] width 120 height 20
drag, startPoint x: 129, startPoint y: 118, endPoint x: 103, endPoint y: 113, distance: 26.8
click at [103, 113] on textarea "**********" at bounding box center [105, 111] width 120 height 20
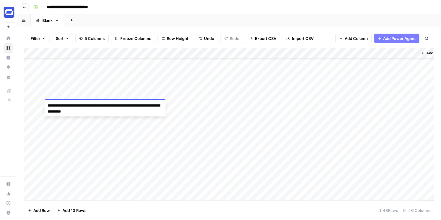
type textarea "**********"
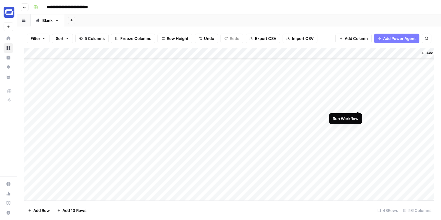
click at [358, 105] on div "Add Column" at bounding box center [229, 124] width 410 height 152
click at [382, 98] on div "Add Column" at bounding box center [229, 124] width 410 height 152
click at [408, 105] on div "Add Column" at bounding box center [229, 124] width 410 height 152
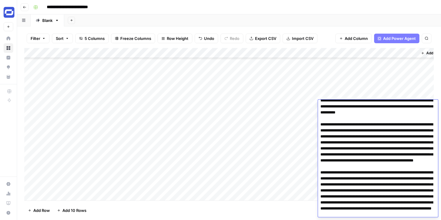
scroll to position [12, 0]
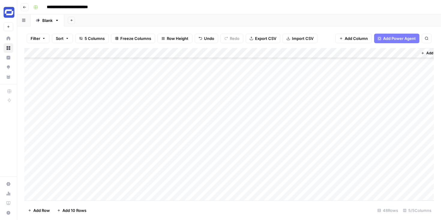
click at [378, 86] on div "Add Column" at bounding box center [229, 124] width 410 height 152
click at [386, 115] on div "Add Column" at bounding box center [229, 124] width 410 height 152
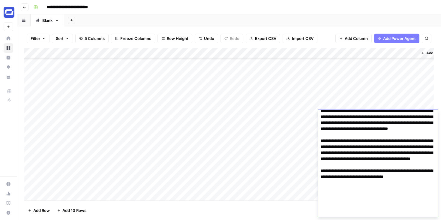
scroll to position [0, 0]
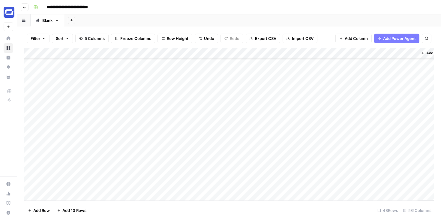
click at [335, 25] on div "Add Sheet" at bounding box center [252, 20] width 377 height 12
click at [358, 115] on div "Add Column" at bounding box center [229, 124] width 410 height 152
click at [110, 115] on div "Add Column" at bounding box center [229, 124] width 410 height 152
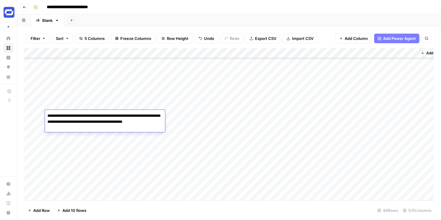
click at [110, 115] on textarea "**********" at bounding box center [105, 122] width 120 height 20
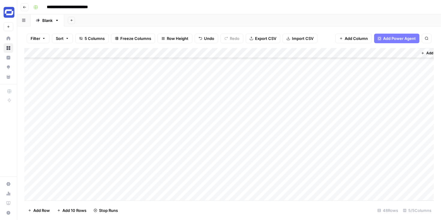
click at [98, 106] on div "Add Column" at bounding box center [229, 124] width 410 height 152
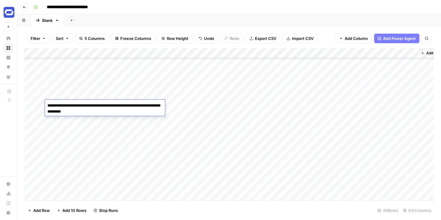
click at [87, 118] on div "Add Column" at bounding box center [229, 124] width 410 height 152
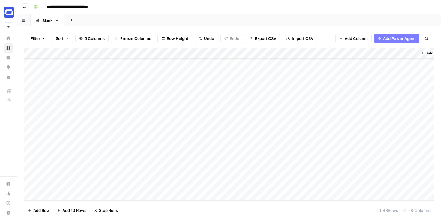
click at [87, 118] on div "Add Column" at bounding box center [229, 124] width 410 height 152
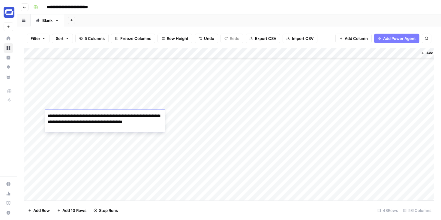
click at [87, 118] on textarea "**********" at bounding box center [105, 122] width 120 height 20
type textarea "**********"
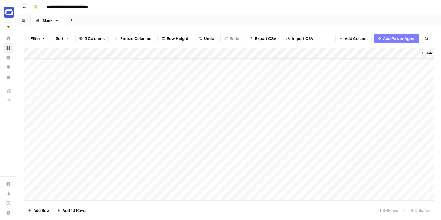
click at [72, 125] on div "Add Column" at bounding box center [229, 124] width 410 height 152
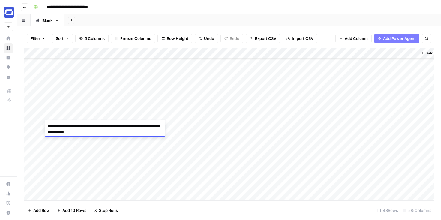
click at [72, 125] on textarea "**********" at bounding box center [105, 129] width 120 height 14
type textarea "**********"
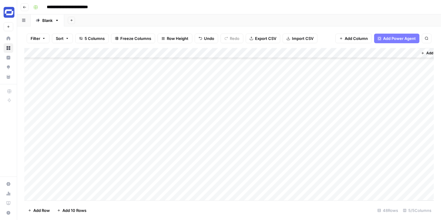
click at [69, 135] on div "Add Column" at bounding box center [229, 124] width 410 height 152
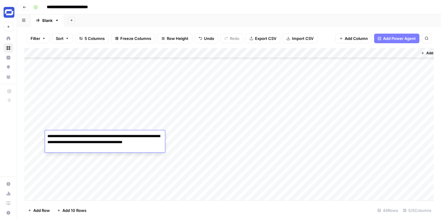
click at [69, 135] on textarea "**********" at bounding box center [105, 142] width 120 height 20
type textarea "**********"
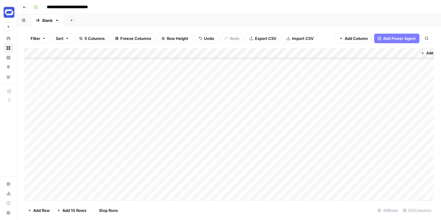
click at [357, 115] on div "Add Column" at bounding box center [229, 124] width 410 height 152
click at [358, 115] on div "Add Column" at bounding box center [229, 124] width 410 height 152
click at [358, 104] on div "Add Column" at bounding box center [229, 124] width 410 height 152
click at [358, 125] on div "Add Column" at bounding box center [229, 124] width 410 height 152
click at [358, 135] on div "Add Column" at bounding box center [229, 124] width 410 height 152
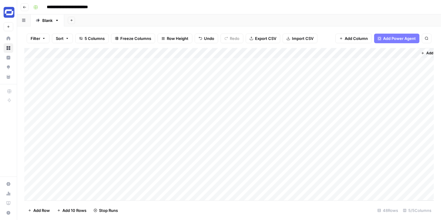
click at [394, 65] on div "Add Column" at bounding box center [229, 124] width 410 height 152
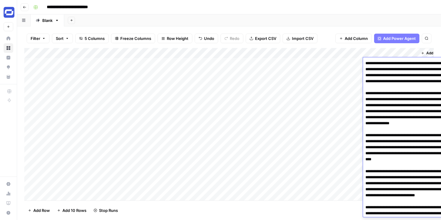
scroll to position [103, 0]
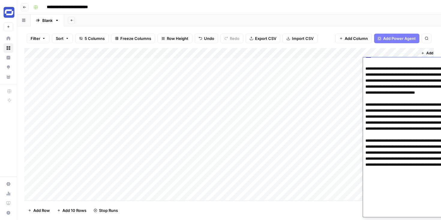
click at [394, 65] on textarea at bounding box center [423, 86] width 120 height 261
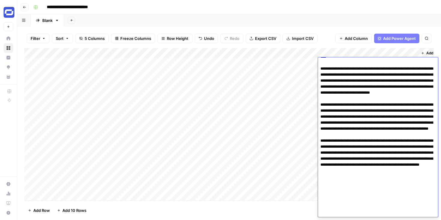
click at [212, 23] on div "Add Sheet" at bounding box center [252, 20] width 377 height 12
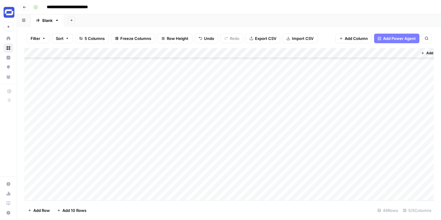
scroll to position [32, 0]
click at [390, 90] on div "Add Column" at bounding box center [229, 124] width 410 height 152
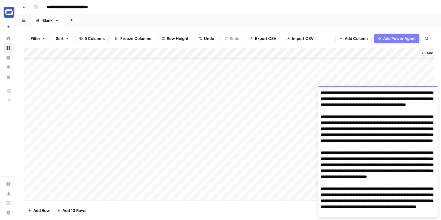
scroll to position [84, 0]
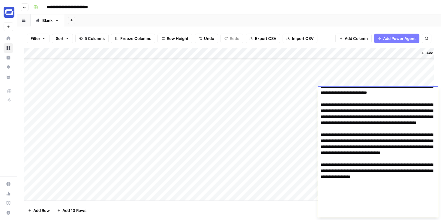
click at [390, 90] on textarea at bounding box center [378, 111] width 120 height 213
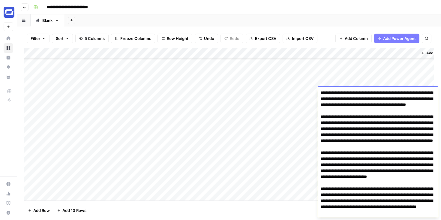
click at [285, 14] on div "Add Sheet" at bounding box center [252, 20] width 377 height 12
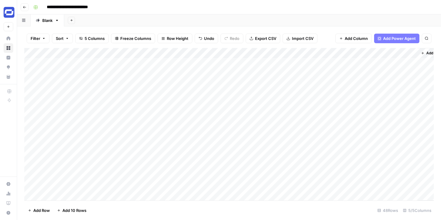
click at [95, 64] on div "Add Column" at bounding box center [229, 124] width 410 height 152
click at [95, 64] on textarea "**********" at bounding box center [93, 63] width 96 height 8
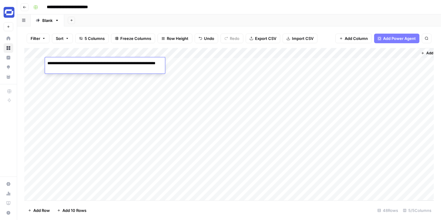
click at [48, 64] on textarea "**********" at bounding box center [105, 66] width 120 height 14
type textarea "**********"
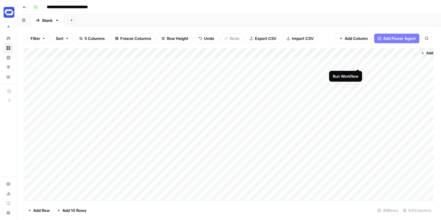
click at [357, 63] on div "Add Column" at bounding box center [229, 124] width 410 height 152
click at [382, 89] on div "Add Column" at bounding box center [229, 124] width 410 height 152
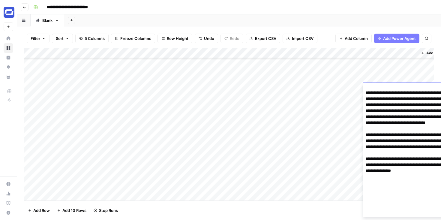
click at [382, 89] on textarea at bounding box center [423, 101] width 120 height 231
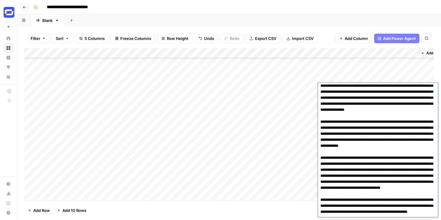
scroll to position [35, 0]
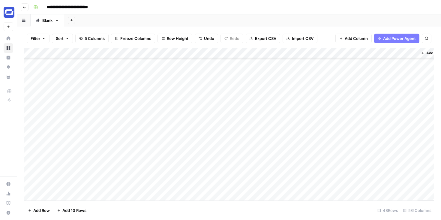
click at [321, 26] on div "Add Sheet" at bounding box center [252, 20] width 377 height 12
click at [380, 101] on div "Add Column" at bounding box center [229, 124] width 410 height 152
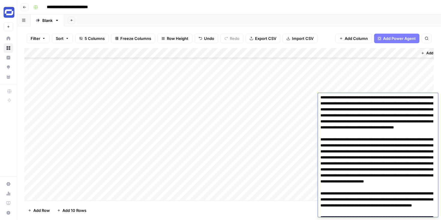
scroll to position [26, 0]
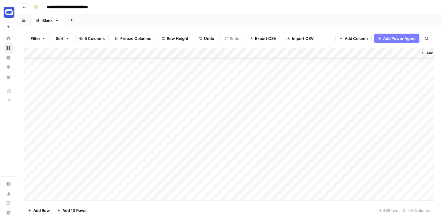
click at [294, 18] on div "Add Sheet" at bounding box center [252, 20] width 377 height 12
click at [358, 98] on div "Add Column" at bounding box center [229, 124] width 410 height 152
click at [384, 108] on div "Add Column" at bounding box center [229, 124] width 410 height 152
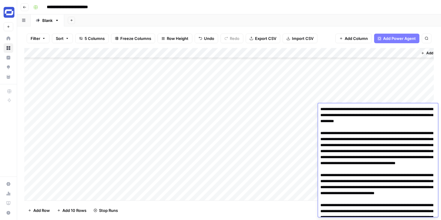
click at [384, 108] on textarea at bounding box center [378, 214] width 120 height 219
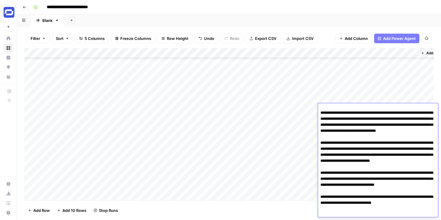
scroll to position [107, 0]
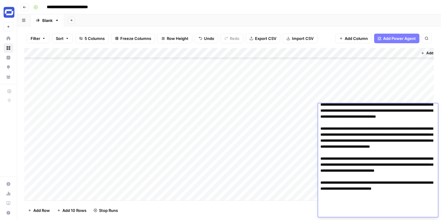
click at [296, 22] on div "Add Sheet" at bounding box center [252, 20] width 377 height 12
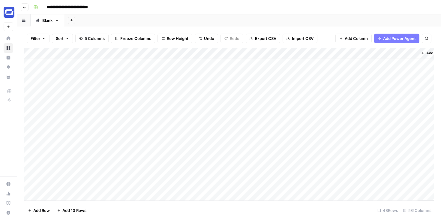
scroll to position [0, 0]
click at [391, 63] on div "Add Column" at bounding box center [229, 124] width 410 height 152
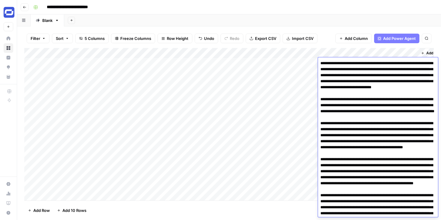
click at [391, 63] on textarea at bounding box center [378, 183] width 120 height 249
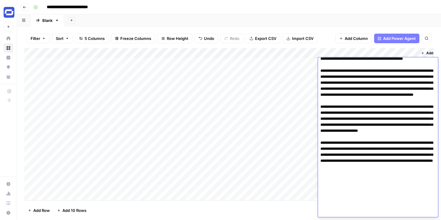
scroll to position [91, 0]
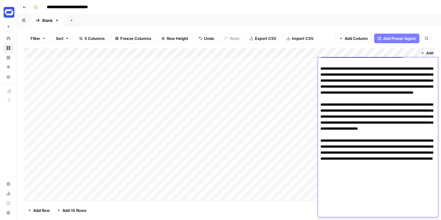
click at [99, 73] on div "Add Column" at bounding box center [229, 124] width 410 height 152
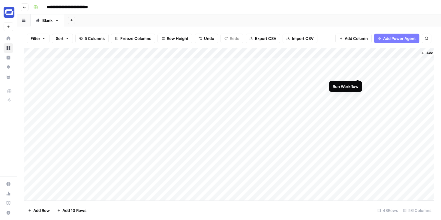
click at [358, 73] on div "Add Column" at bounding box center [229, 124] width 410 height 152
click at [358, 82] on div "Add Column" at bounding box center [229, 124] width 410 height 152
click at [357, 93] on div "Add Column" at bounding box center [229, 124] width 410 height 152
click at [402, 74] on div "Add Column" at bounding box center [229, 124] width 410 height 152
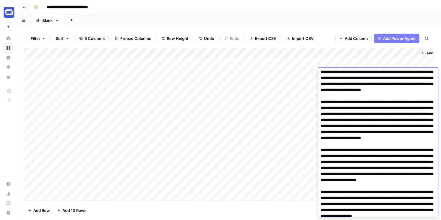
scroll to position [38, 0]
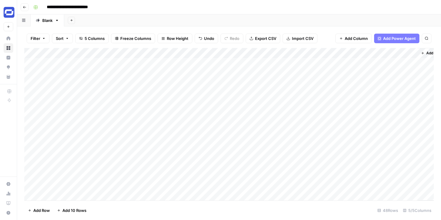
click at [104, 67] on div "Add Column" at bounding box center [229, 124] width 410 height 152
click at [106, 65] on div "Add Column" at bounding box center [229, 124] width 410 height 152
drag, startPoint x: 132, startPoint y: 67, endPoint x: 111, endPoint y: 140, distance: 75.5
click at [111, 140] on div "Add Column" at bounding box center [229, 124] width 410 height 152
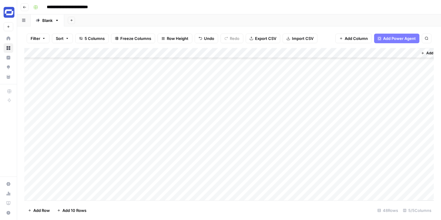
scroll to position [0, 0]
click at [358, 73] on div "Add Column" at bounding box center [229, 124] width 410 height 152
click at [358, 83] on div "Add Column" at bounding box center [229, 124] width 410 height 152
click at [358, 92] on div "Add Column" at bounding box center [229, 124] width 410 height 152
click at [358, 83] on div "Add Column" at bounding box center [229, 124] width 410 height 152
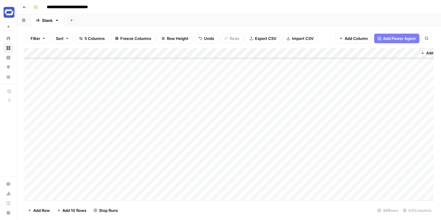
scroll to position [131, 0]
click at [388, 103] on div "Add Column" at bounding box center [229, 124] width 410 height 152
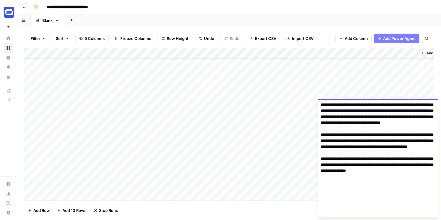
scroll to position [0, 0]
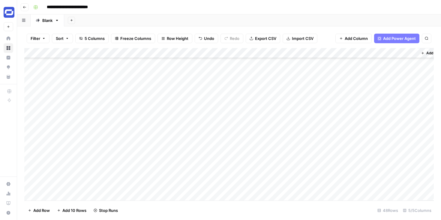
click at [365, 23] on div "Add Sheet" at bounding box center [252, 20] width 377 height 12
click at [401, 108] on div "Add Column" at bounding box center [229, 124] width 410 height 152
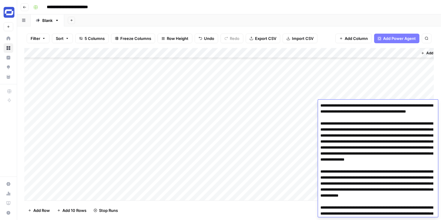
click at [401, 108] on textarea at bounding box center [378, 216] width 120 height 231
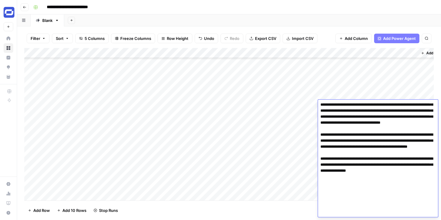
click at [401, 108] on textarea at bounding box center [378, 101] width 120 height 231
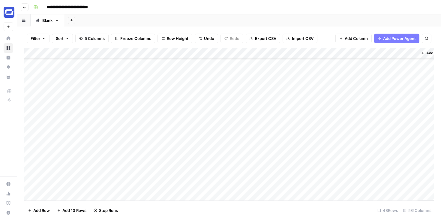
click at [375, 21] on div "Add Sheet" at bounding box center [252, 20] width 377 height 12
click at [392, 116] on div "Add Column" at bounding box center [229, 124] width 410 height 152
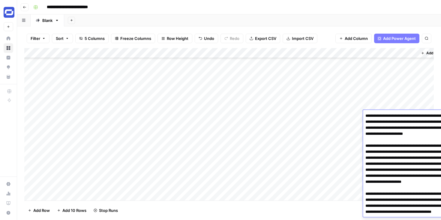
scroll to position [131, 0]
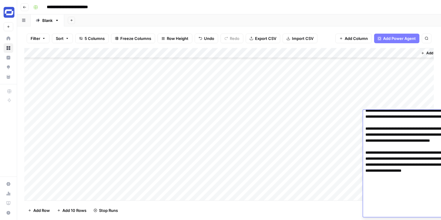
click at [392, 116] on textarea at bounding box center [423, 98] width 120 height 237
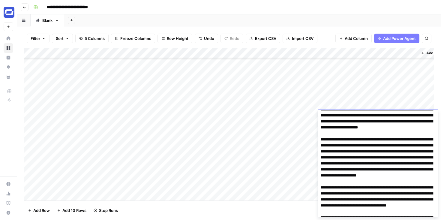
scroll to position [11, 0]
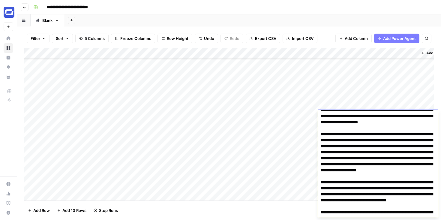
click at [366, 20] on div "Add Sheet" at bounding box center [252, 20] width 377 height 12
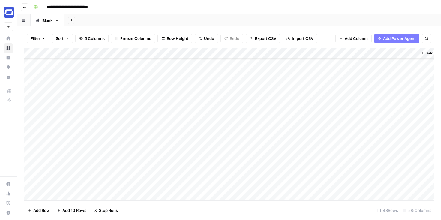
click at [120, 95] on div "Add Column" at bounding box center [229, 124] width 410 height 152
drag, startPoint x: 131, startPoint y: 99, endPoint x: 119, endPoint y: 140, distance: 43.3
click at [119, 140] on div "Add Column" at bounding box center [229, 124] width 410 height 152
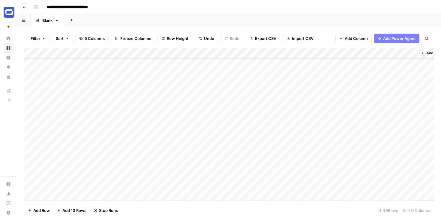
click at [90, 105] on div "Add Column" at bounding box center [229, 124] width 410 height 152
type textarea "**********"
click at [333, 102] on div "Add Column" at bounding box center [229, 124] width 410 height 152
click at [106, 102] on div "Add Column" at bounding box center [229, 124] width 410 height 152
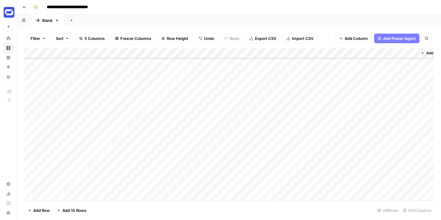
click at [88, 123] on div "Add Column" at bounding box center [229, 124] width 410 height 152
click at [82, 134] on div "Add Column" at bounding box center [229, 124] width 410 height 152
click at [334, 113] on div "Add Column" at bounding box center [229, 124] width 410 height 152
click at [334, 123] on div "Add Column" at bounding box center [229, 124] width 410 height 152
click at [334, 133] on div "Add Column" at bounding box center [229, 124] width 410 height 152
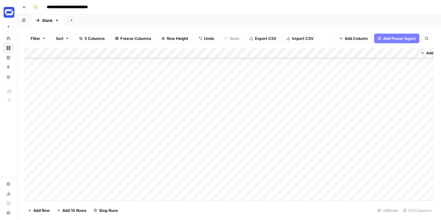
click at [334, 122] on div "Add Column" at bounding box center [229, 124] width 410 height 152
click at [401, 104] on div "Add Column" at bounding box center [229, 124] width 410 height 152
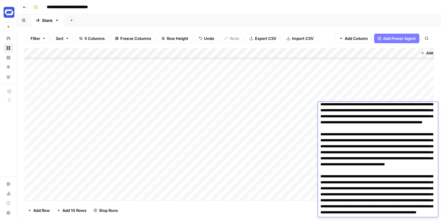
scroll to position [4, 0]
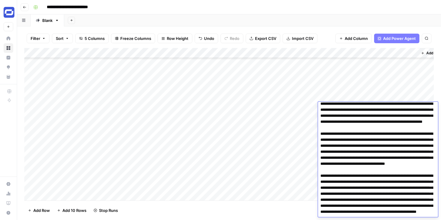
click at [335, 18] on div "Add Sheet" at bounding box center [252, 20] width 377 height 12
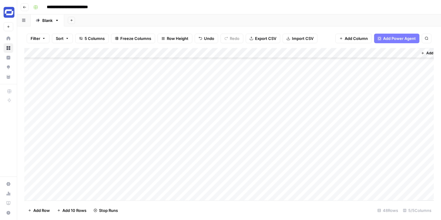
click at [388, 118] on div "Add Column" at bounding box center [229, 124] width 410 height 152
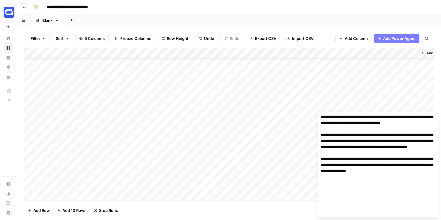
scroll to position [0, 0]
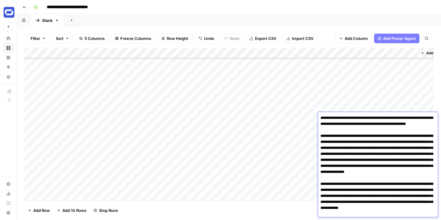
click at [354, 19] on div "Add Sheet" at bounding box center [252, 20] width 377 height 12
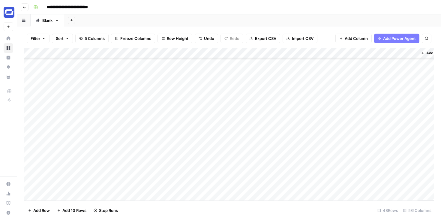
click at [387, 129] on div "Add Column" at bounding box center [229, 124] width 410 height 152
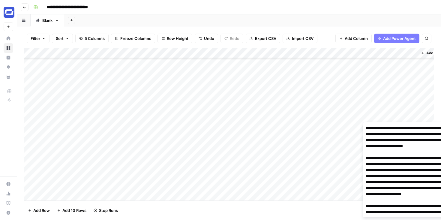
scroll to position [143, 0]
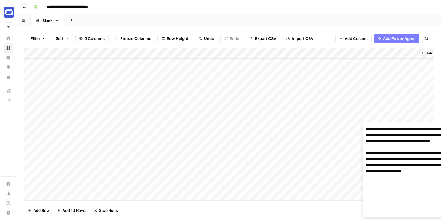
click at [387, 129] on textarea at bounding box center [423, 99] width 120 height 237
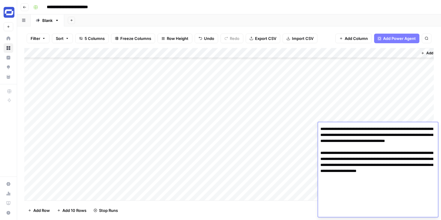
click at [362, 21] on div "Add Sheet" at bounding box center [252, 20] width 377 height 12
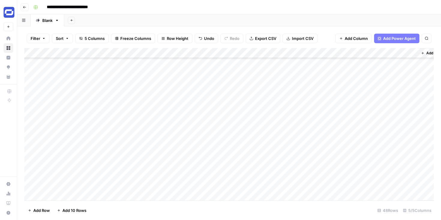
click at [391, 137] on div "Add Column" at bounding box center [229, 124] width 410 height 152
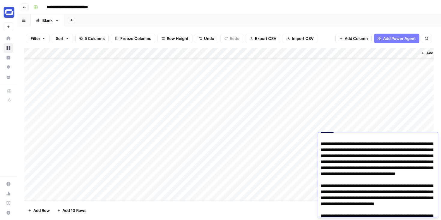
scroll to position [19, 0]
click at [337, 22] on div "Add Sheet" at bounding box center [252, 20] width 377 height 12
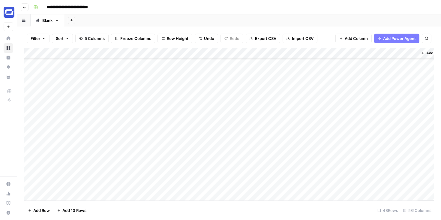
scroll to position [276, 0]
click at [390, 113] on div "Add Column" at bounding box center [229, 124] width 410 height 152
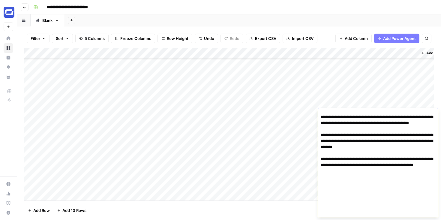
scroll to position [177, 0]
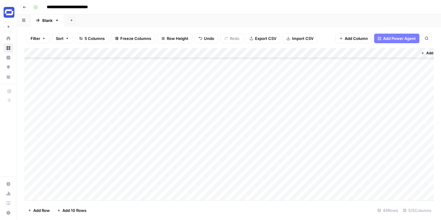
click at [346, 17] on div "Add Sheet" at bounding box center [252, 20] width 377 height 12
click at [384, 124] on div "Add Column" at bounding box center [229, 124] width 410 height 152
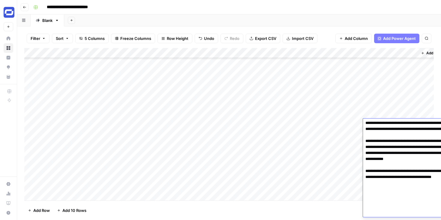
click at [384, 124] on textarea at bounding box center [423, 96] width 120 height 243
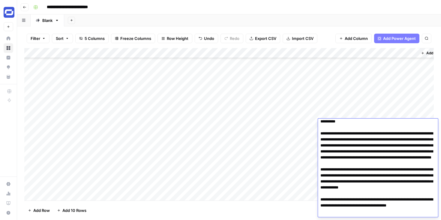
scroll to position [146, 0]
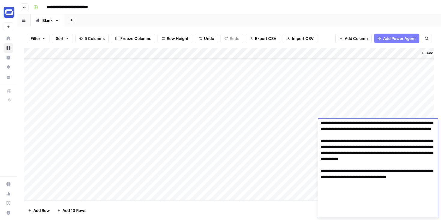
click at [336, 14] on header "**********" at bounding box center [229, 7] width 424 height 14
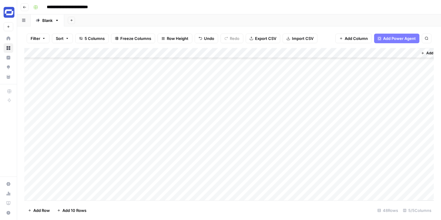
click at [391, 134] on div "Add Column" at bounding box center [229, 124] width 410 height 152
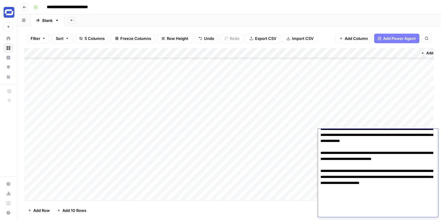
scroll to position [0, 0]
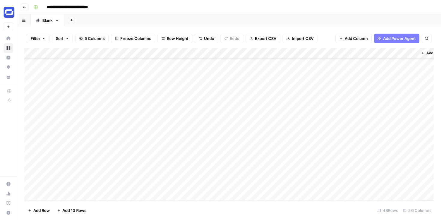
click at [345, 22] on div "Add Sheet" at bounding box center [252, 20] width 377 height 12
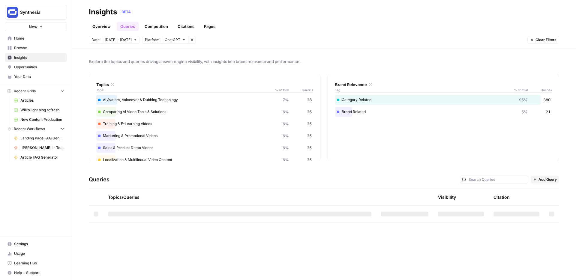
scroll to position [377, 0]
